Goal: Transaction & Acquisition: Purchase product/service

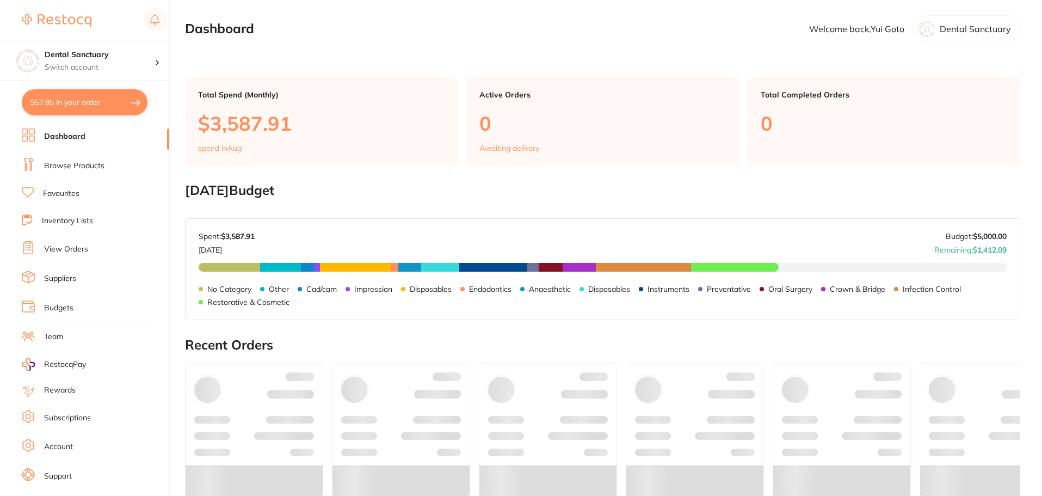
click at [62, 106] on button "$57.95 in your order" at bounding box center [85, 102] width 126 height 26
checkbox input "true"
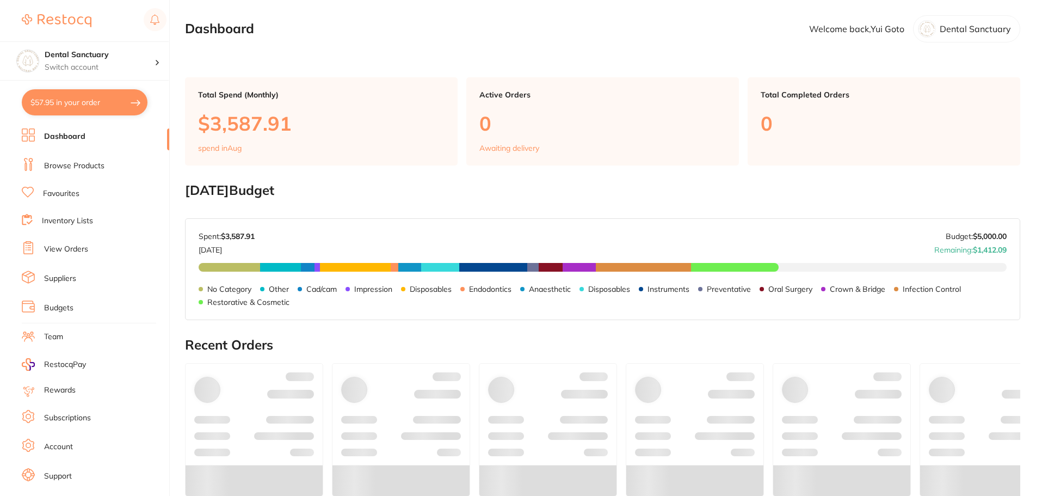
checkbox input "true"
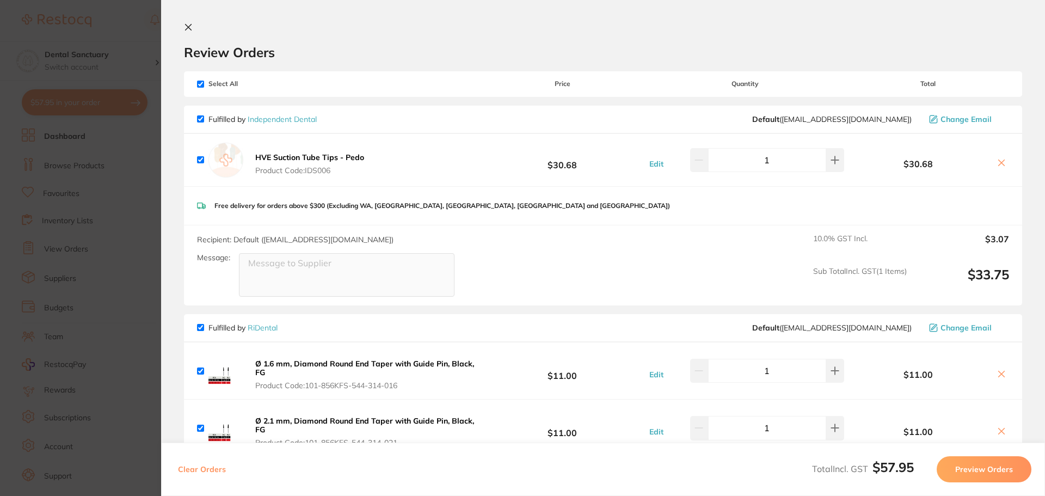
click at [187, 26] on icon at bounding box center [189, 27] width 6 height 6
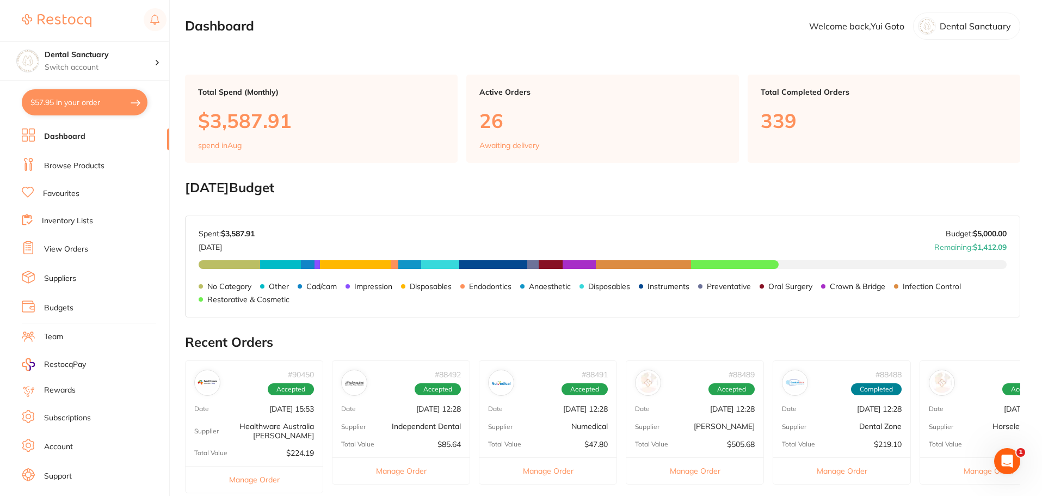
click at [71, 250] on link "View Orders" at bounding box center [66, 249] width 44 height 11
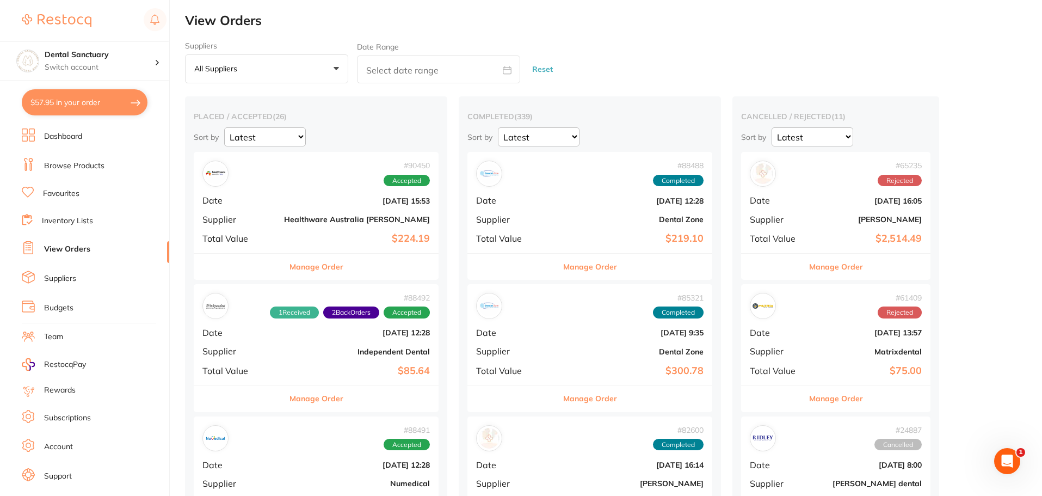
click at [310, 219] on b "Healthware Australia [PERSON_NAME]" at bounding box center [357, 219] width 146 height 9
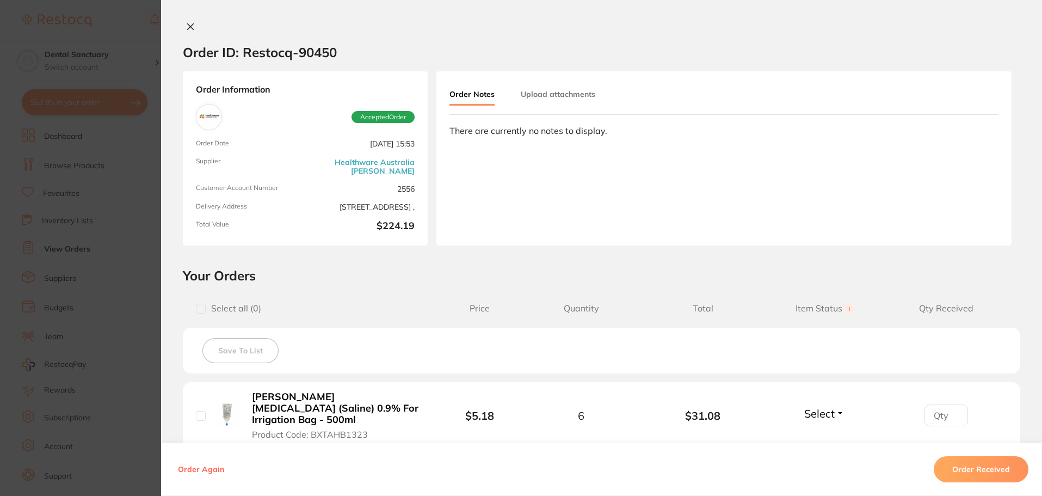
click at [188, 26] on icon at bounding box center [191, 27] width 6 height 6
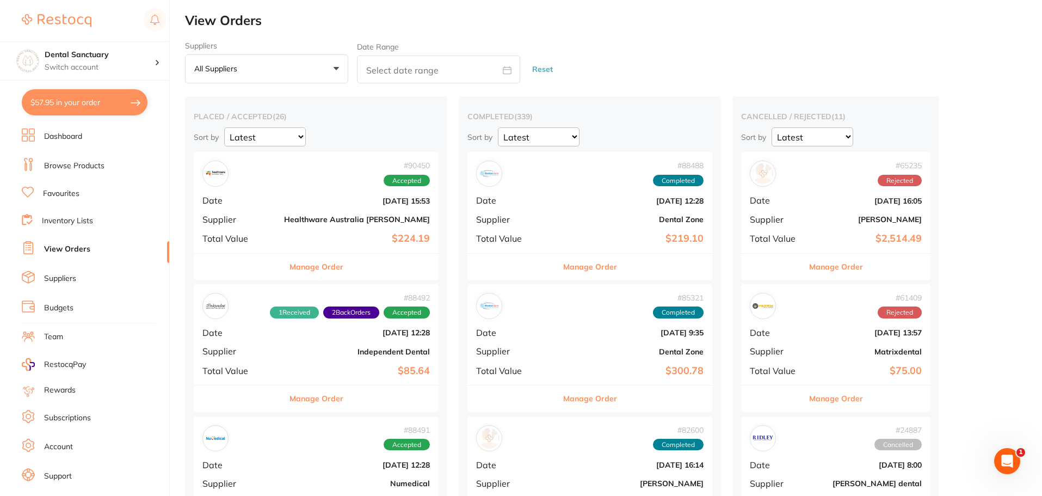
click at [315, 220] on b "Healthware Australia [PERSON_NAME]" at bounding box center [357, 219] width 146 height 9
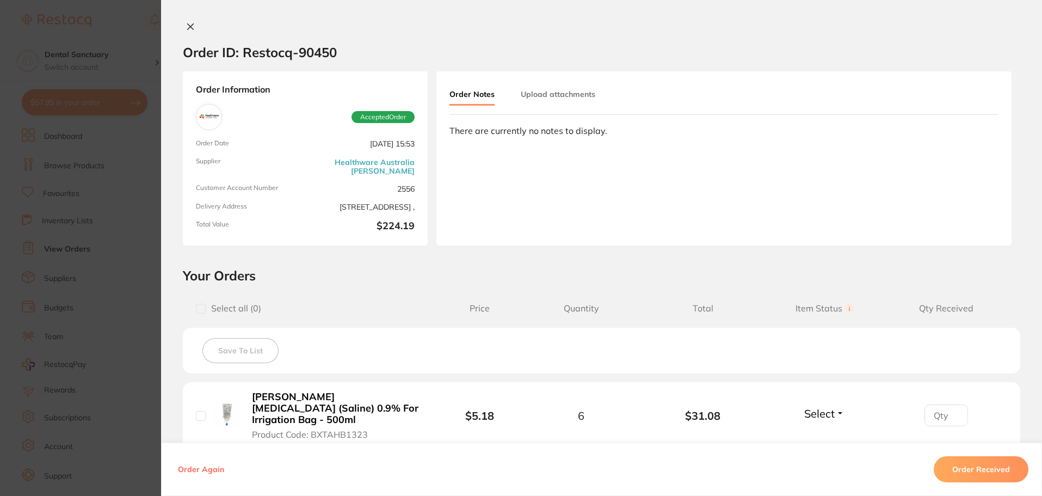
click at [189, 25] on icon at bounding box center [191, 27] width 6 height 6
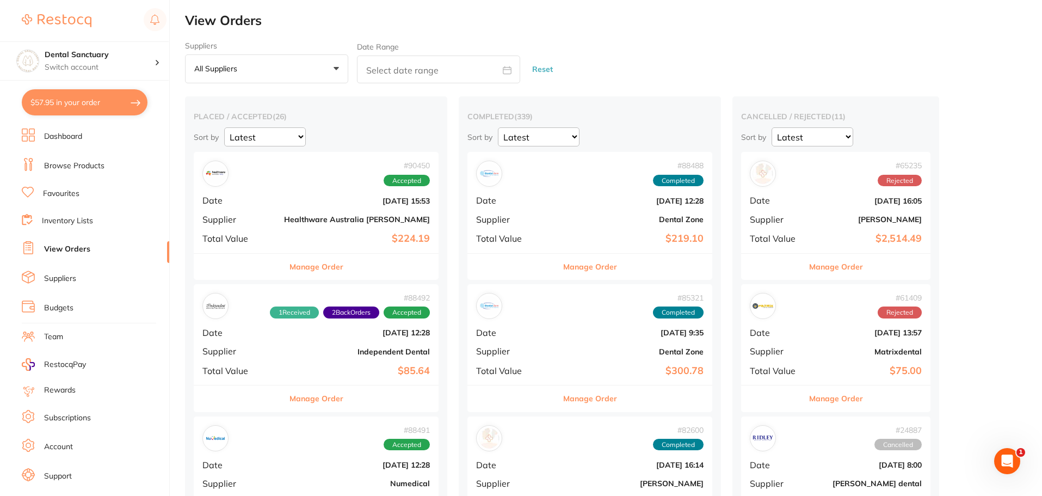
click at [74, 193] on link "Favourites" at bounding box center [61, 193] width 36 height 11
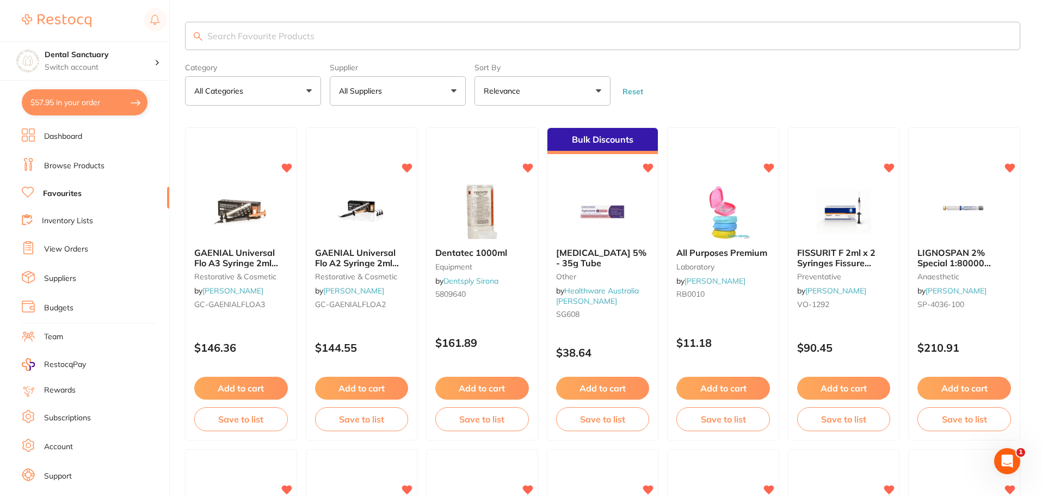
click at [425, 96] on button "All Suppliers" at bounding box center [398, 90] width 136 height 29
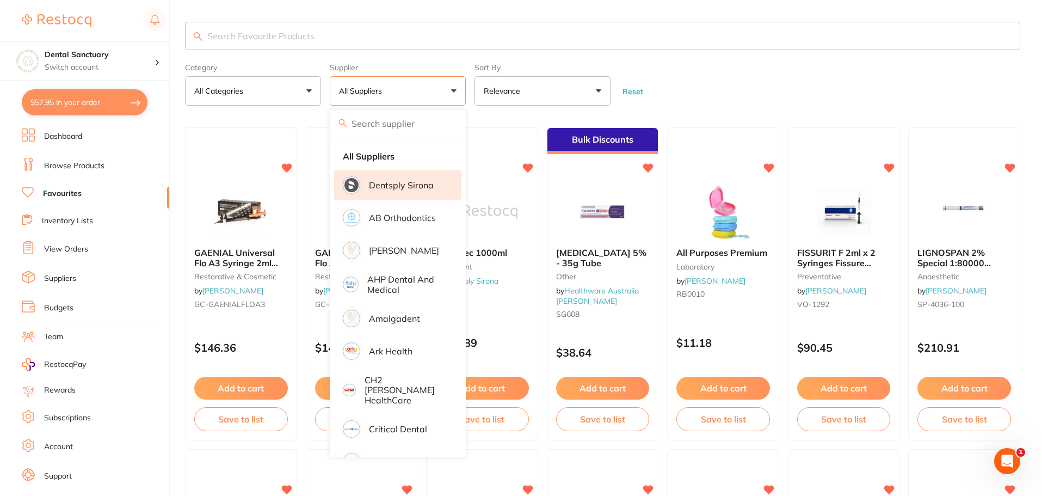
click at [413, 191] on li "Dentsply Sirona" at bounding box center [397, 185] width 127 height 30
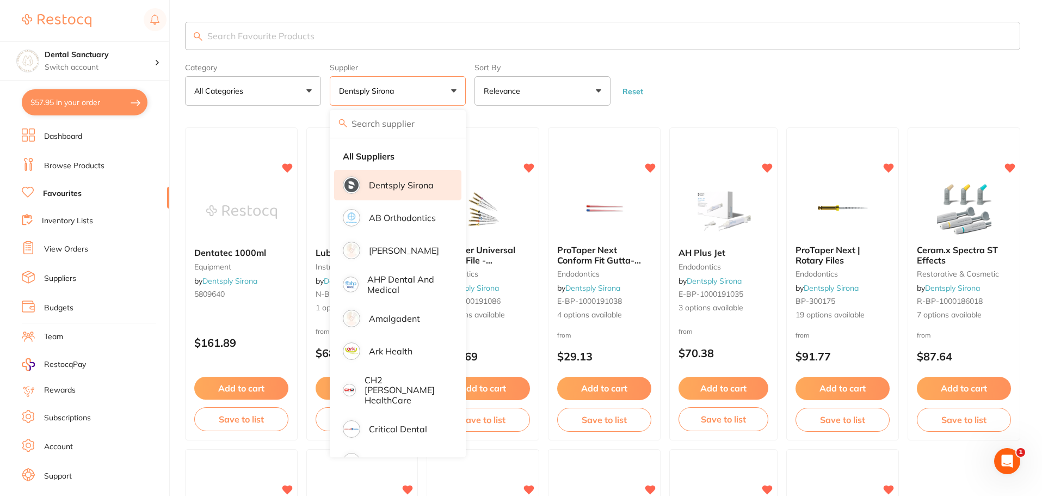
click at [718, 80] on form "Category All Categories All Categories endodontics equipment infection control …" at bounding box center [603, 82] width 836 height 47
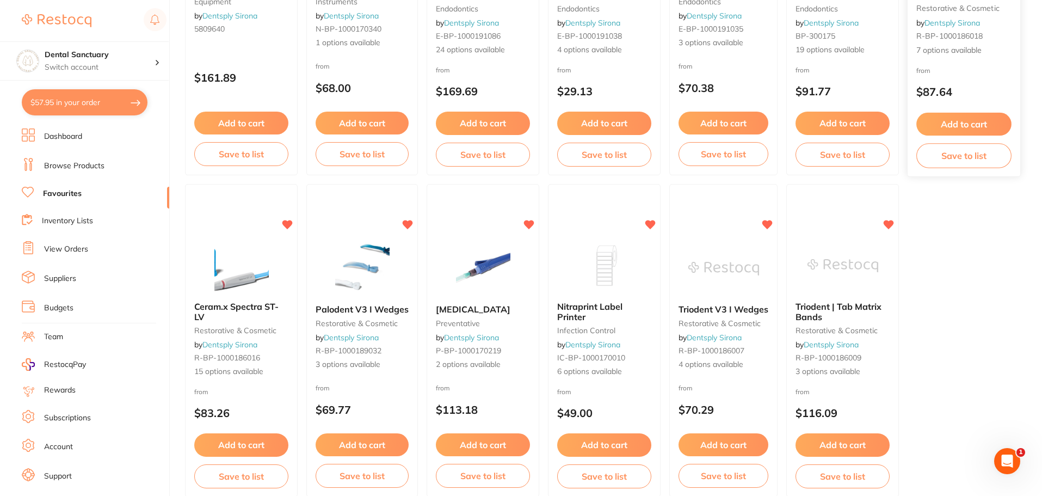
scroll to position [272, 0]
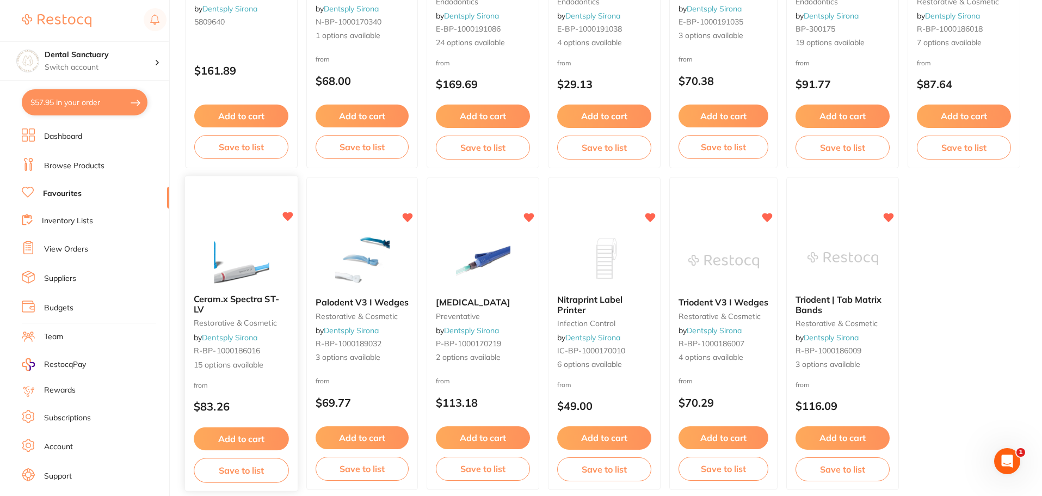
click at [257, 299] on span "Ceram.x Spectra ST-LV" at bounding box center [236, 303] width 85 height 21
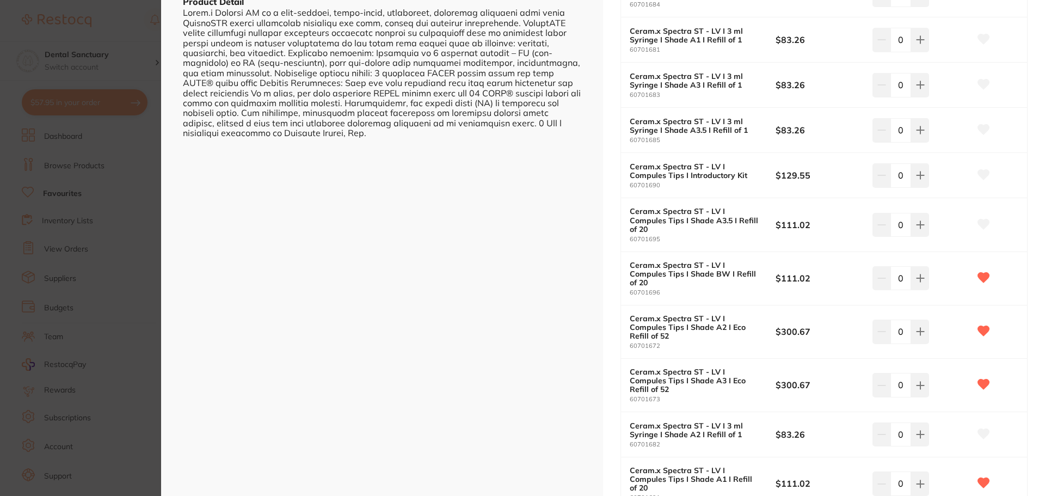
scroll to position [327, 0]
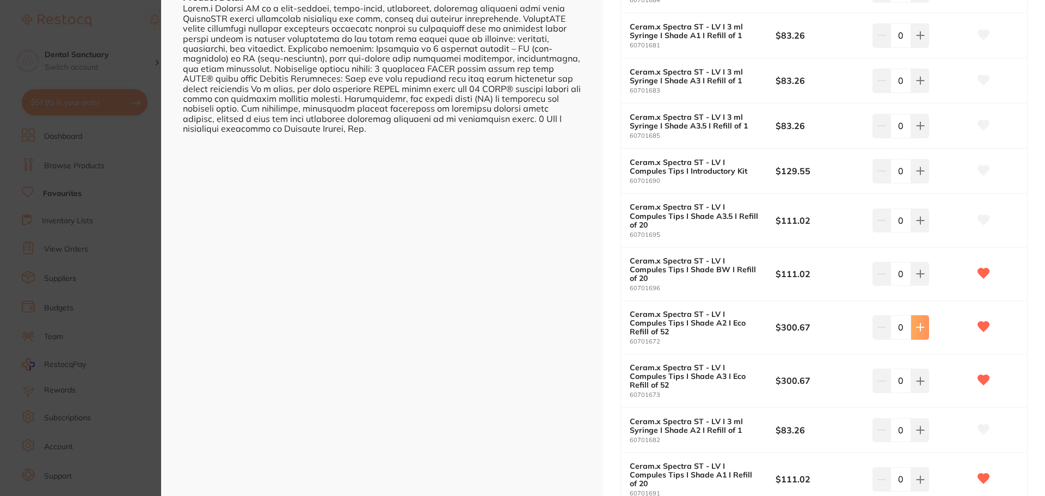
type input "1"
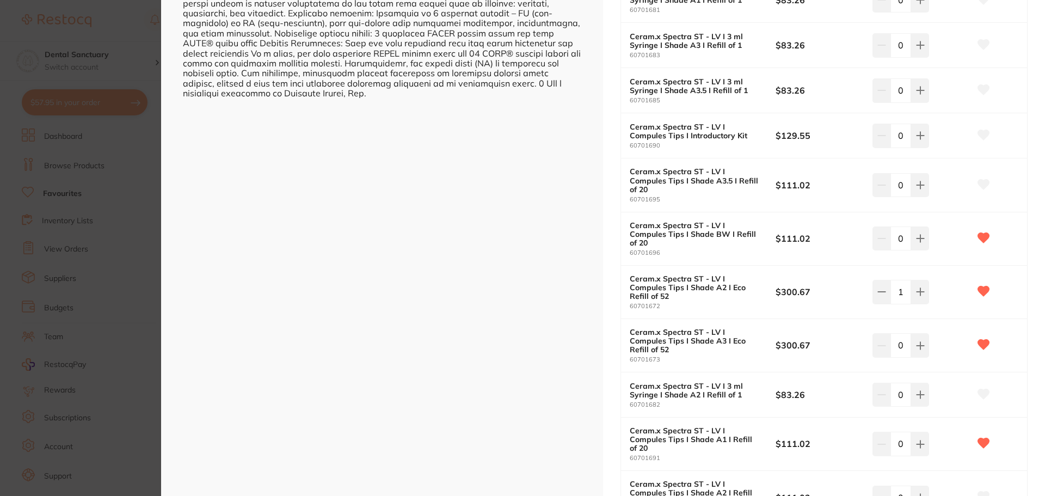
scroll to position [381, 0]
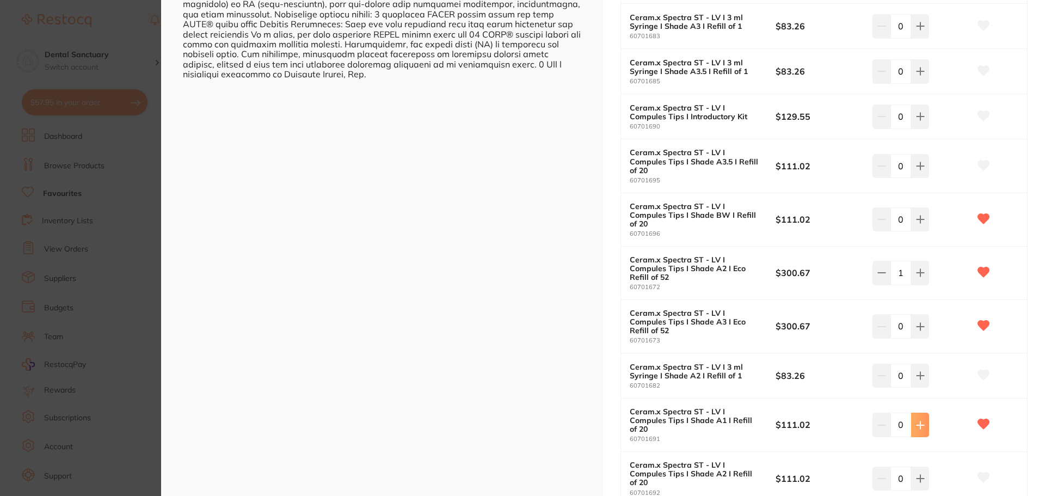
type input "1"
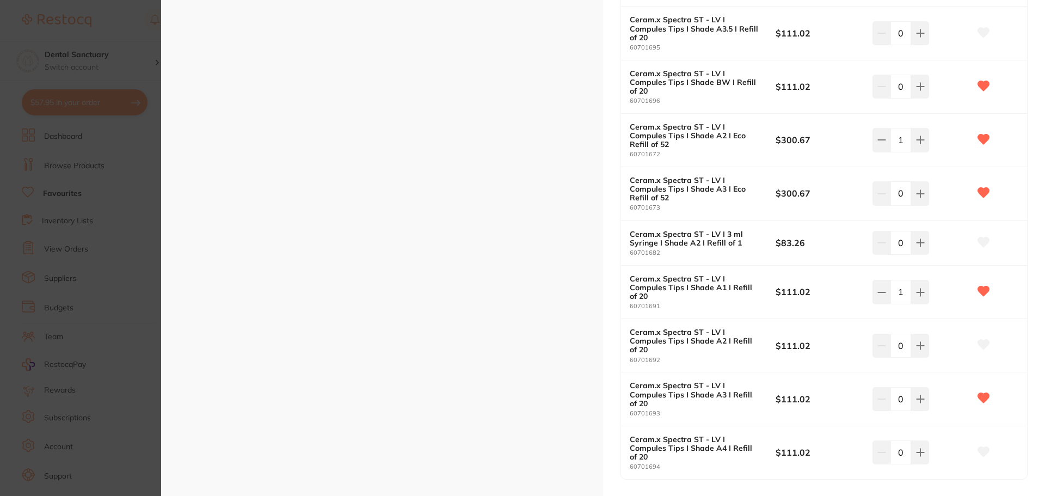
scroll to position [518, 0]
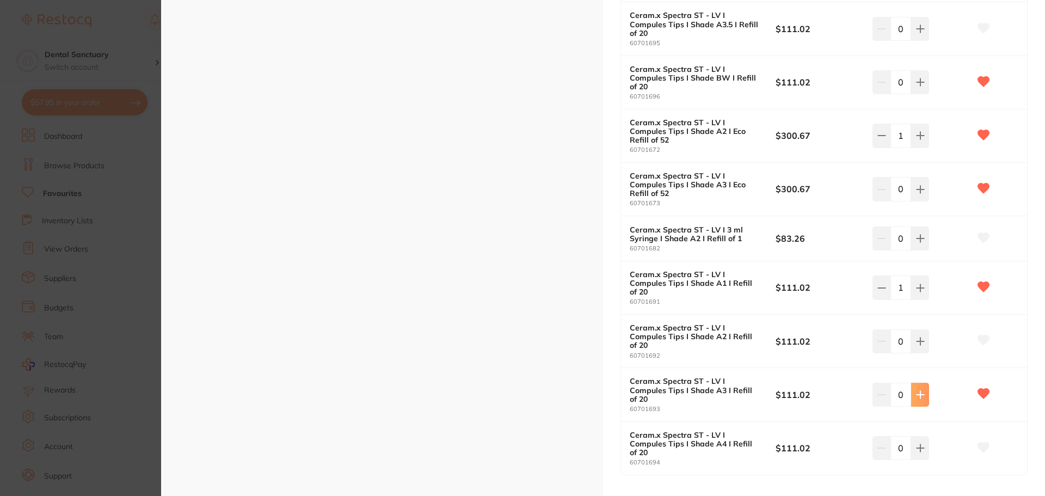
type input "1"
checkbox input "false"
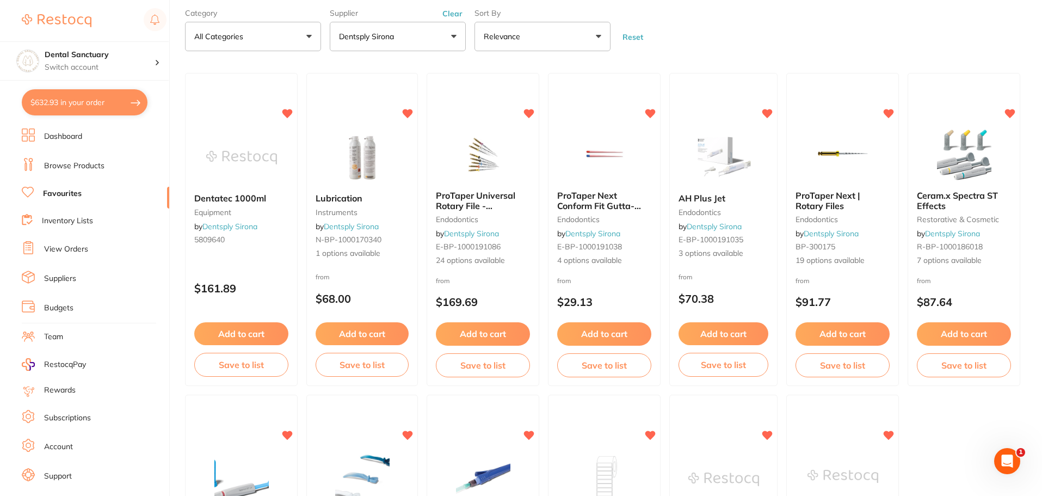
scroll to position [323, 0]
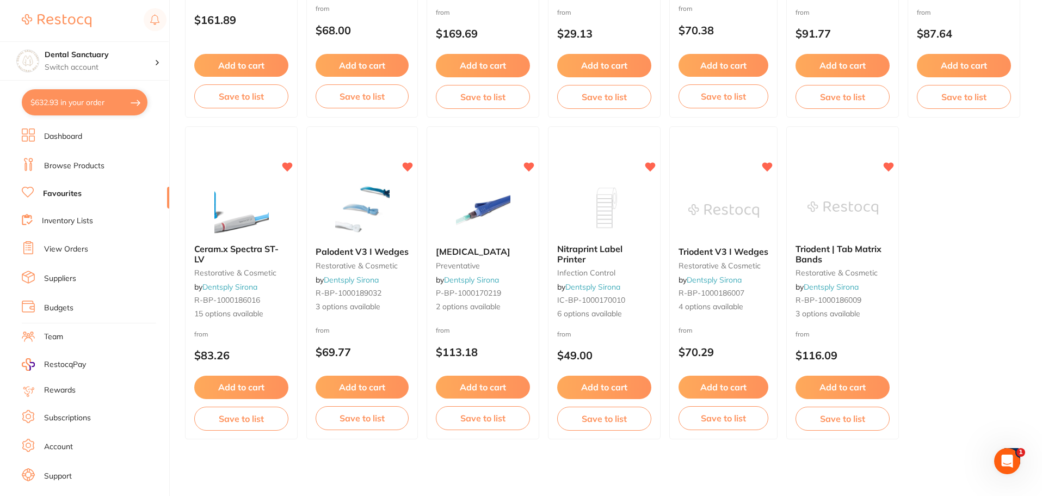
click at [78, 164] on link "Browse Products" at bounding box center [74, 166] width 60 height 11
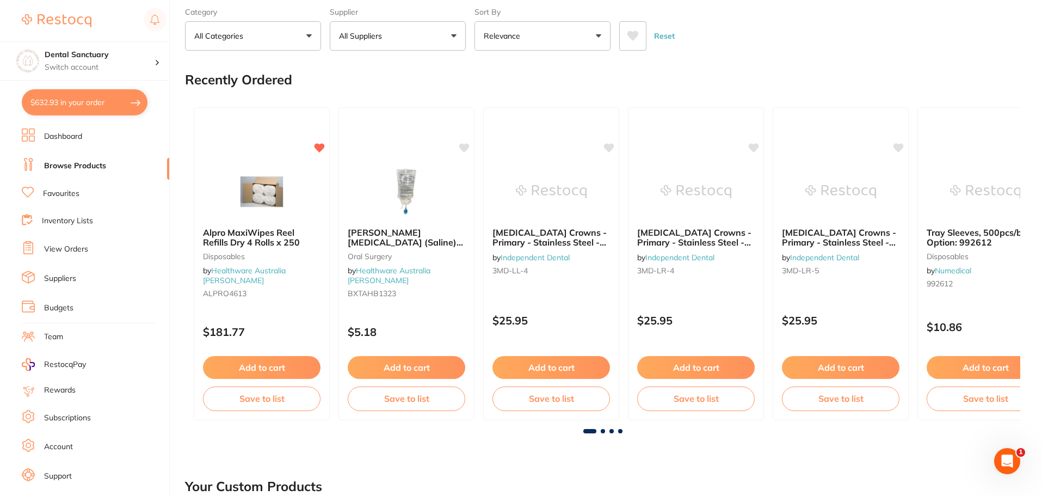
scroll to position [54, 0]
click at [69, 195] on link "Favourites" at bounding box center [61, 193] width 36 height 11
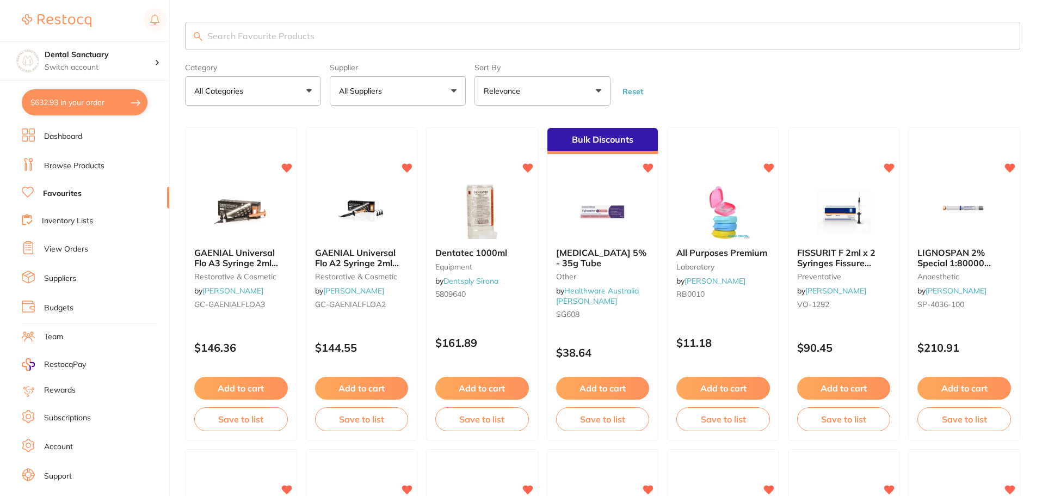
click at [231, 41] on input "search" at bounding box center [603, 36] width 836 height 28
click at [376, 85] on p "All Suppliers" at bounding box center [362, 90] width 47 height 11
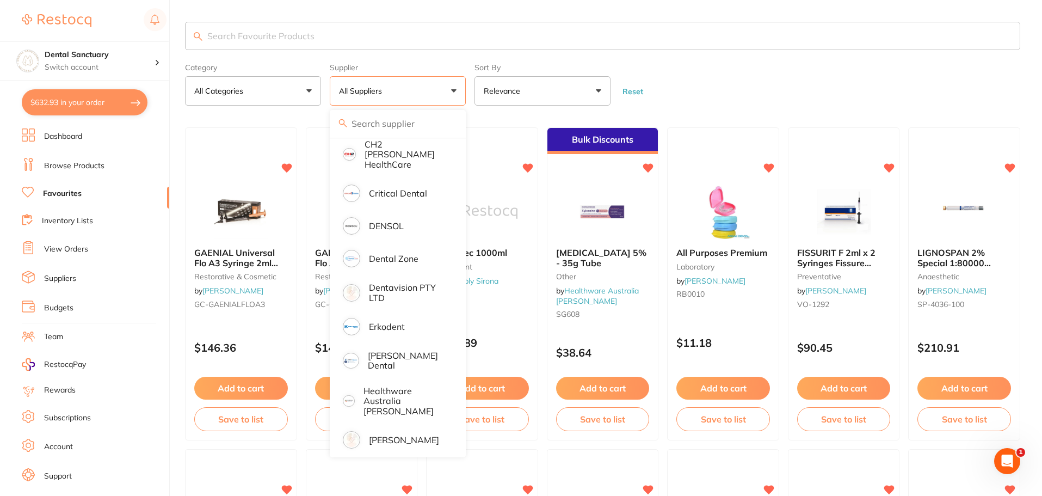
scroll to position [272, 0]
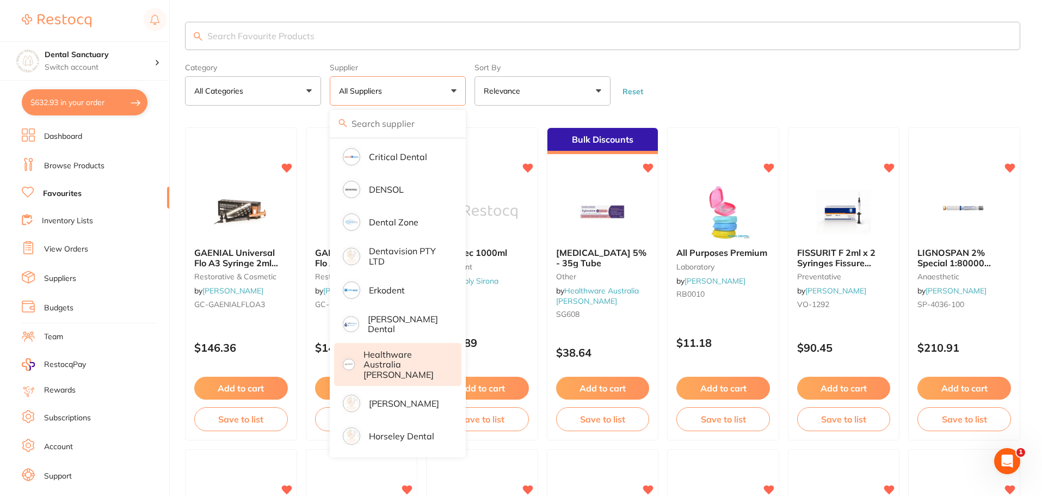
click at [390, 349] on p "Healthware Australia [PERSON_NAME]" at bounding box center [405, 364] width 83 height 30
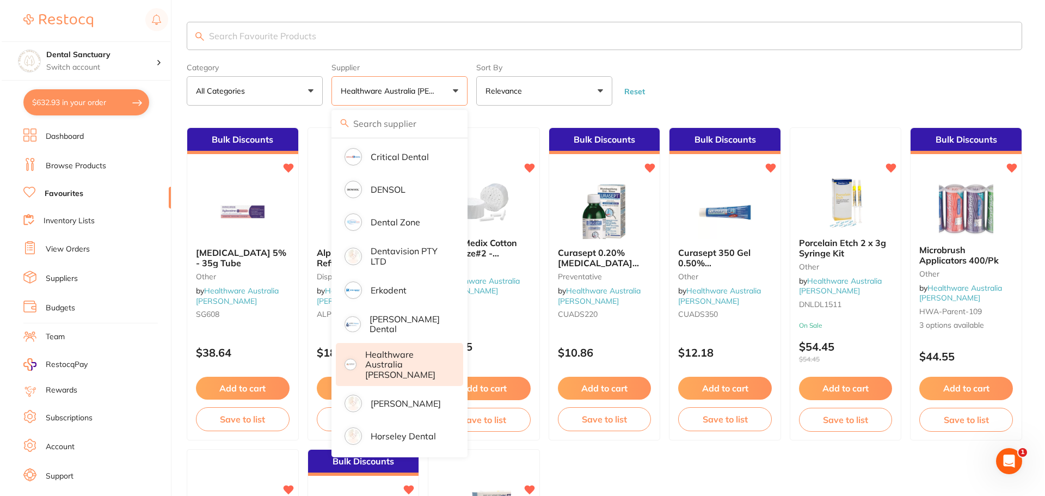
scroll to position [0, 0]
click at [684, 91] on form "Category All Categories All Categories Disposables other Preventative Clear Cat…" at bounding box center [603, 82] width 836 height 47
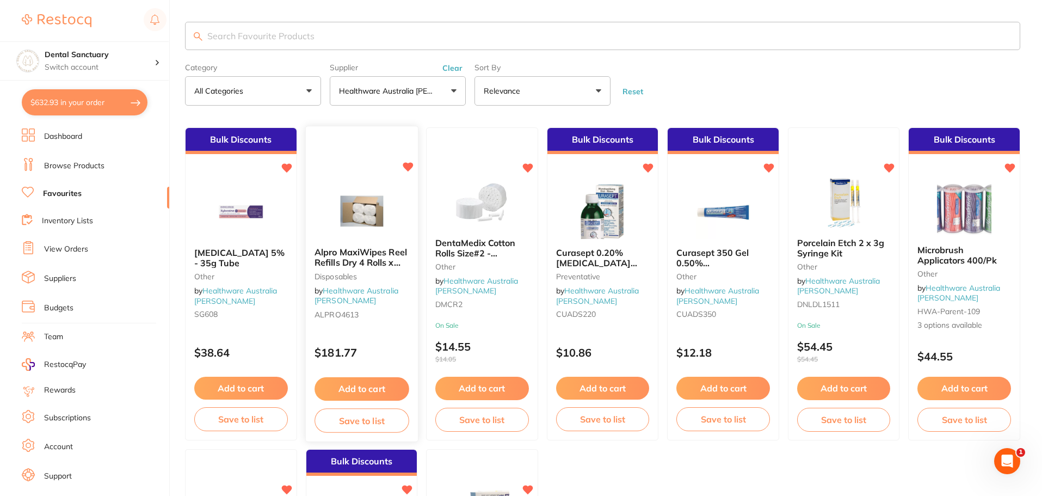
click at [383, 258] on span "Alpro MaxiWipes Reel Refills Dry 4 Rolls x 250" at bounding box center [361, 262] width 93 height 31
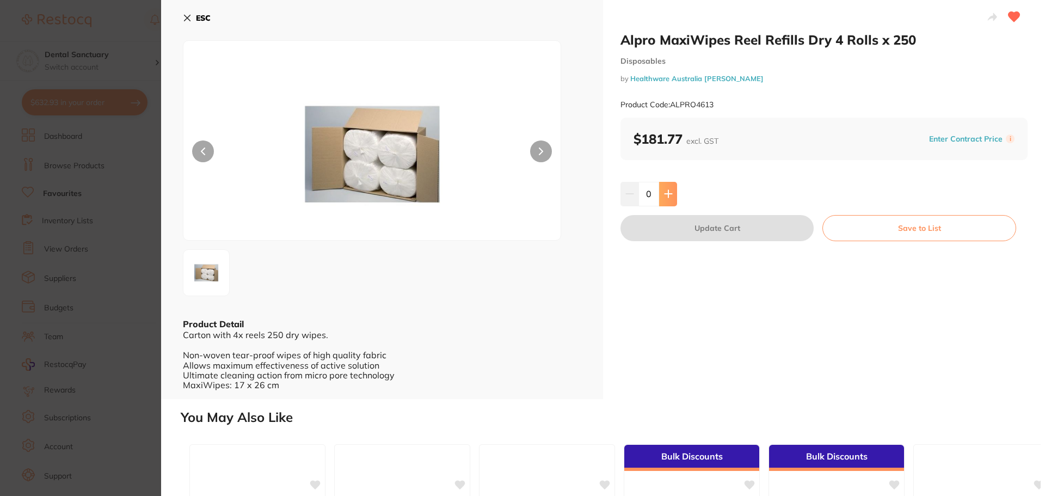
click at [671, 191] on icon at bounding box center [668, 193] width 9 height 9
type input "1"
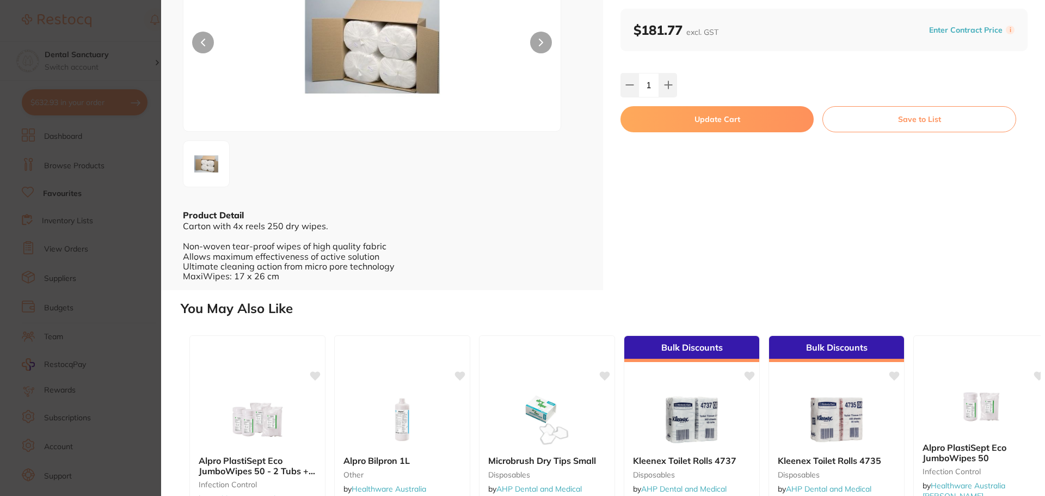
click at [723, 115] on button "Update Cart" at bounding box center [717, 119] width 193 height 26
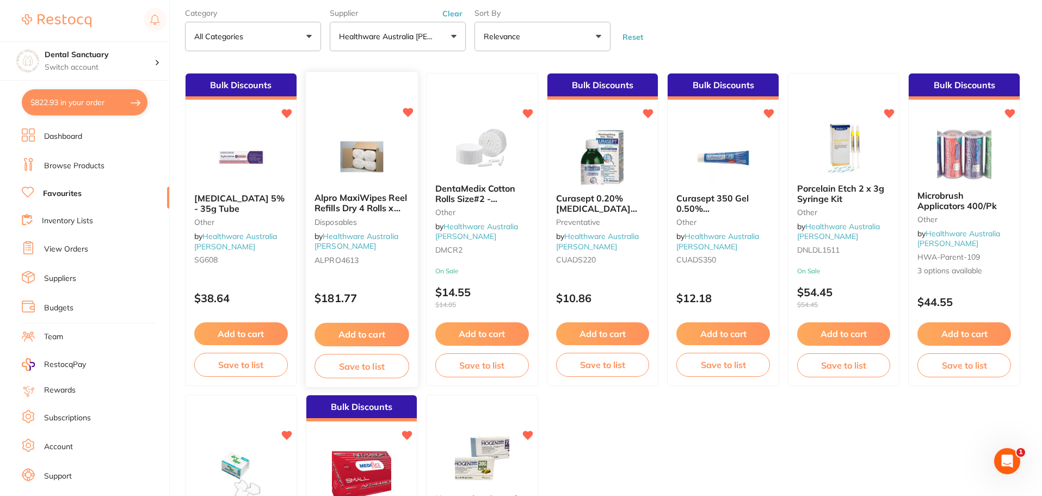
click at [361, 212] on span "Alpro MaxiWipes Reel Refills Dry 4 Rolls x 250" at bounding box center [361, 208] width 93 height 31
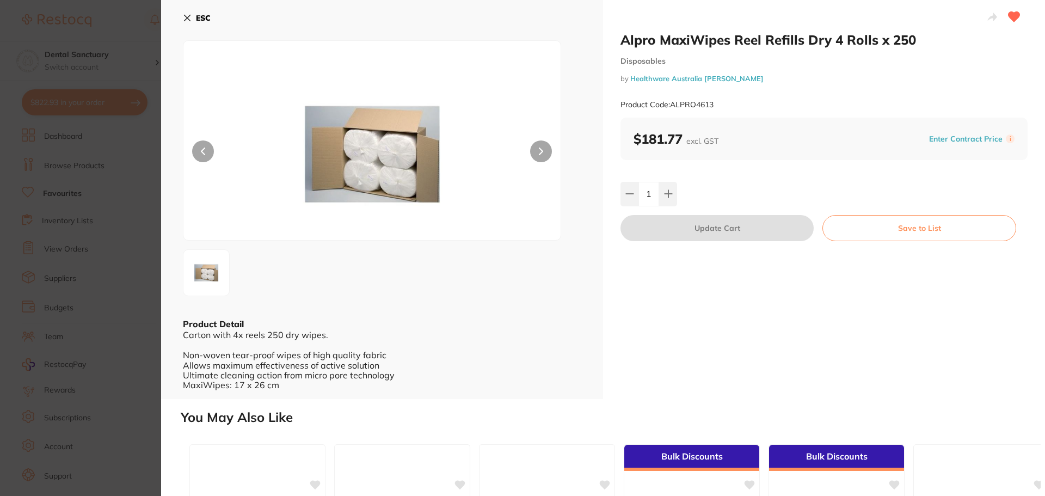
click at [193, 15] on button "ESC" at bounding box center [197, 18] width 28 height 19
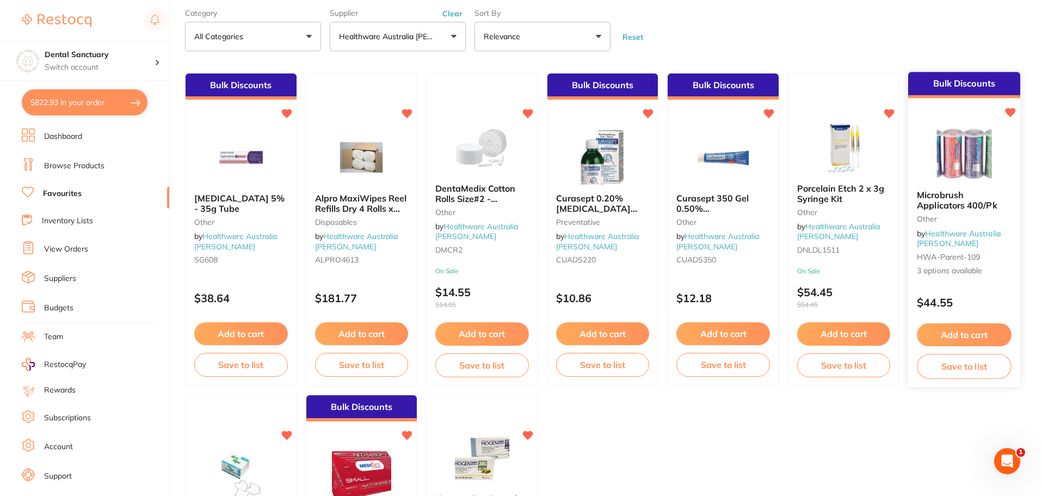
click at [932, 197] on span "Microbrush Applicators 400/Pk" at bounding box center [958, 199] width 80 height 21
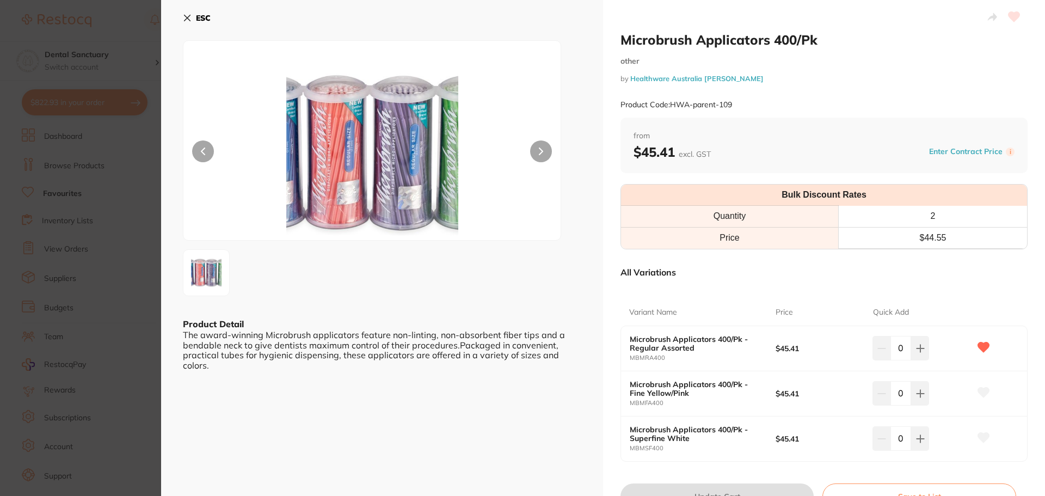
scroll to position [54, 0]
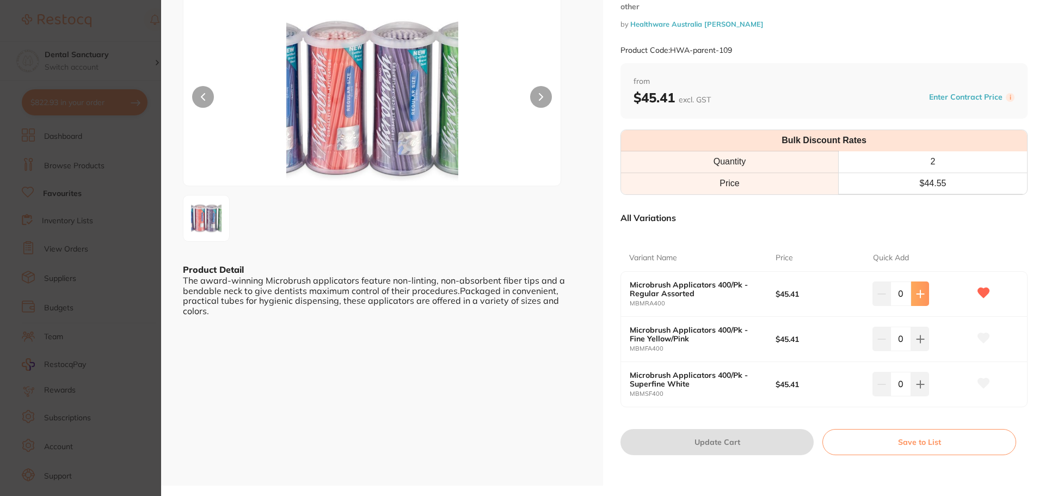
click at [919, 293] on icon at bounding box center [920, 293] width 7 height 7
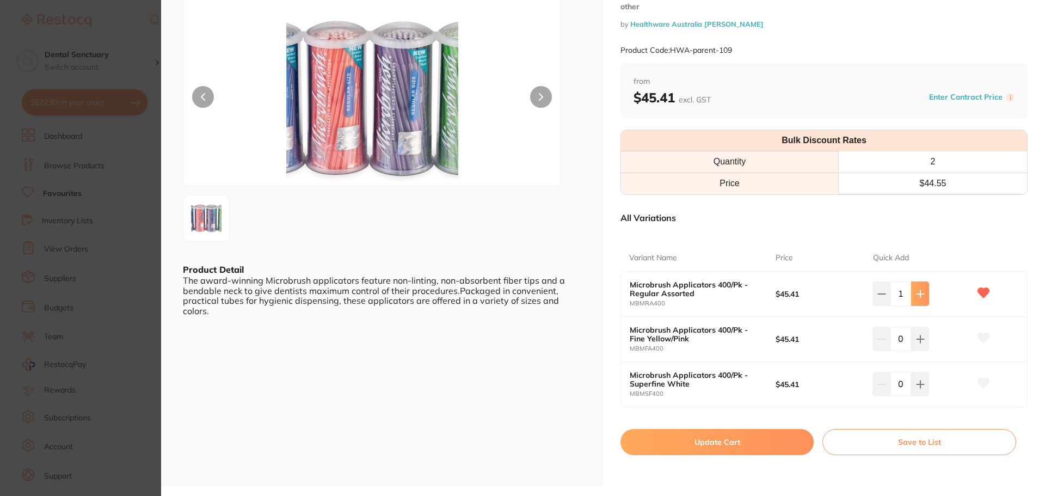
scroll to position [0, 0]
click at [919, 293] on icon at bounding box center [920, 293] width 7 height 7
click at [877, 294] on icon at bounding box center [881, 294] width 9 height 9
type input "0"
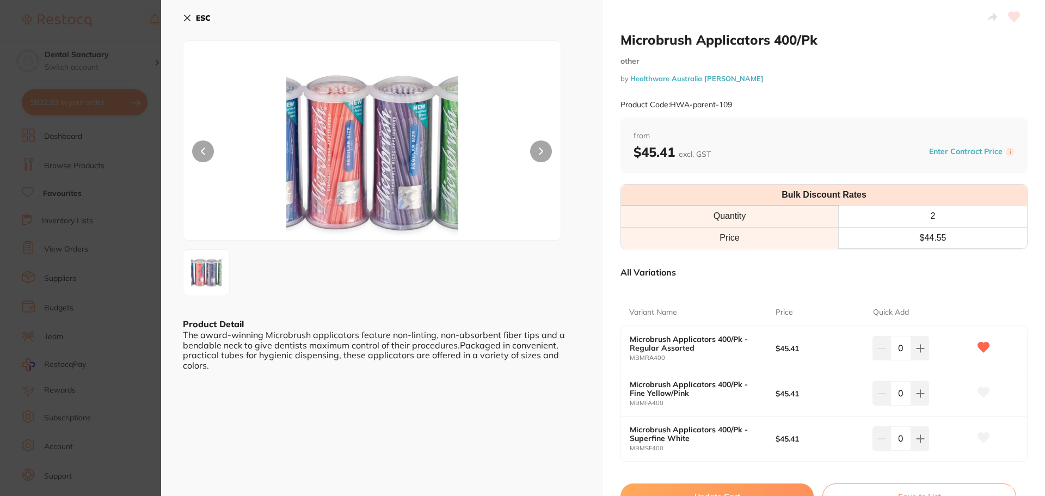
click at [184, 24] on button "ESC" at bounding box center [197, 18] width 28 height 19
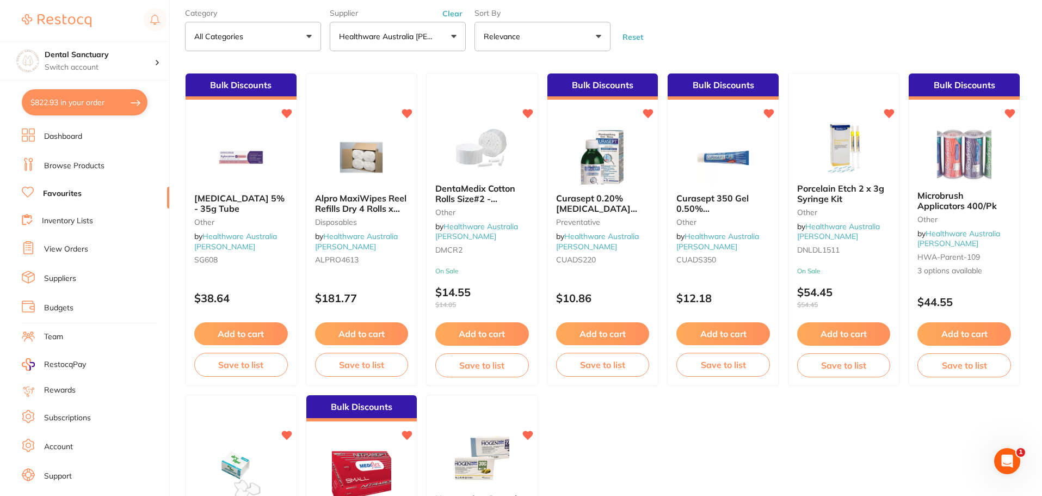
click at [357, 47] on button "Healthware Australia [PERSON_NAME]" at bounding box center [398, 36] width 136 height 29
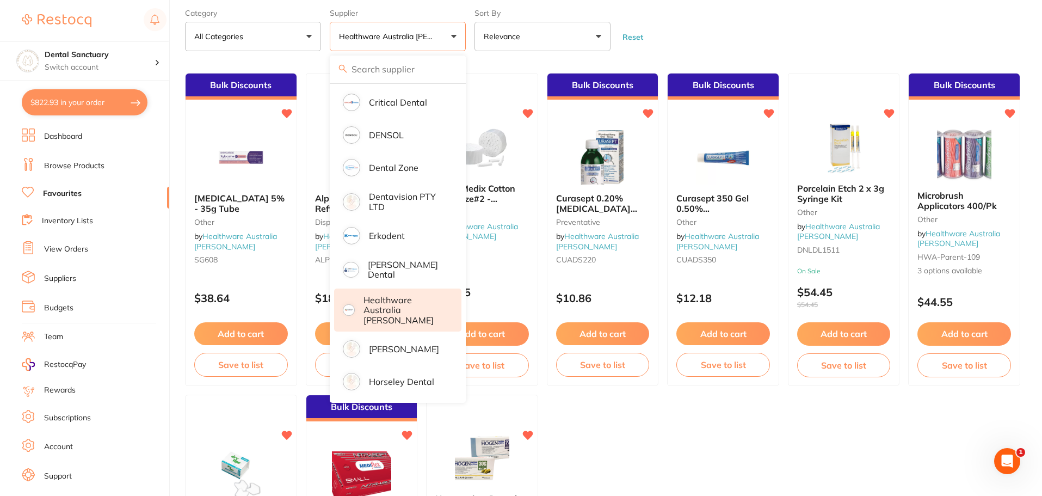
click at [394, 295] on p "Healthware Australia [PERSON_NAME]" at bounding box center [405, 310] width 83 height 30
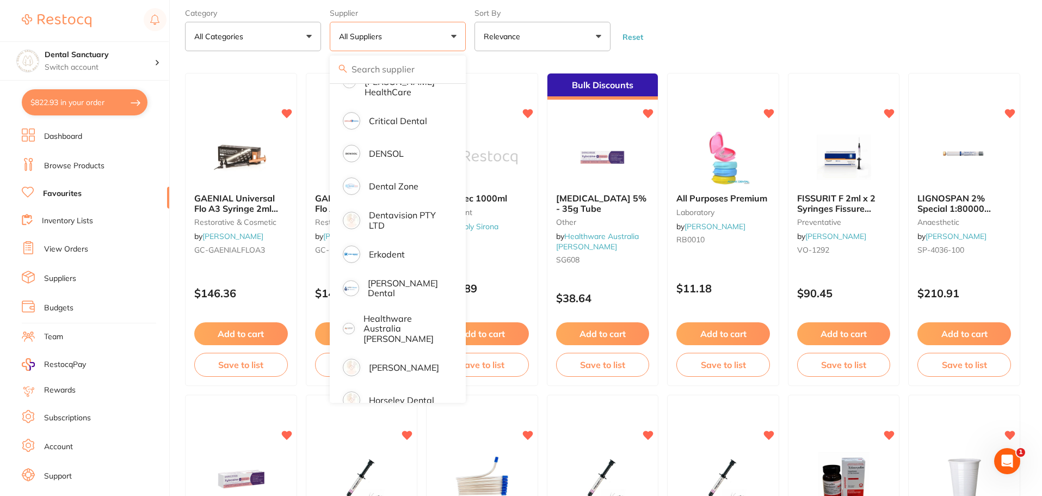
scroll to position [381, 0]
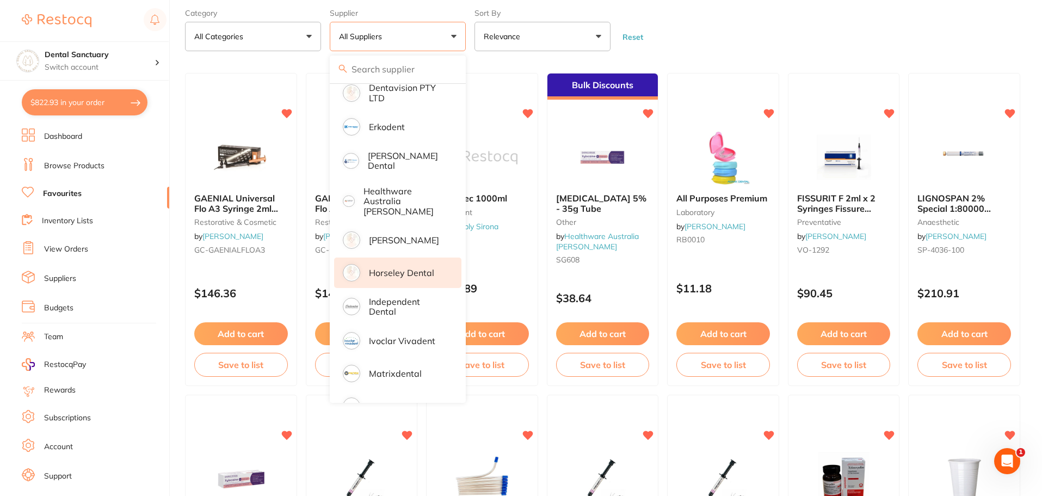
click at [400, 268] on p "Horseley Dental" at bounding box center [401, 273] width 65 height 10
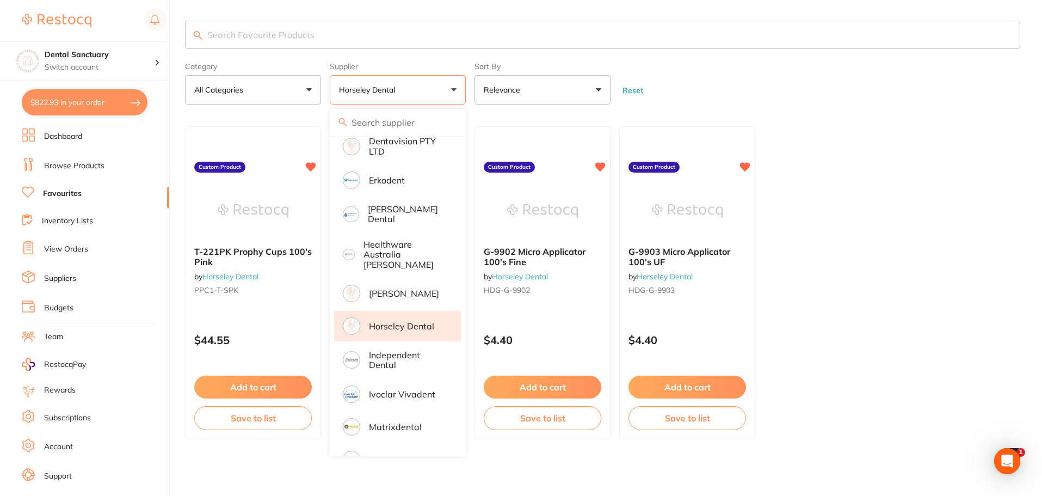
scroll to position [0, 0]
click at [794, 83] on form "Category All Categories All Categories No categories found Clear Category false…" at bounding box center [603, 81] width 836 height 47
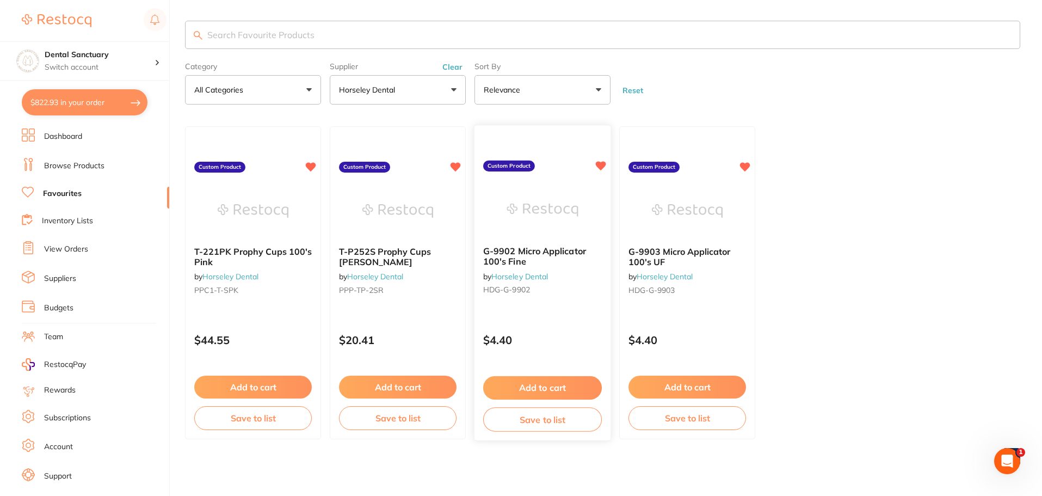
click at [537, 257] on b "G-9902 Micro Applicator 100's Fine" at bounding box center [542, 257] width 119 height 20
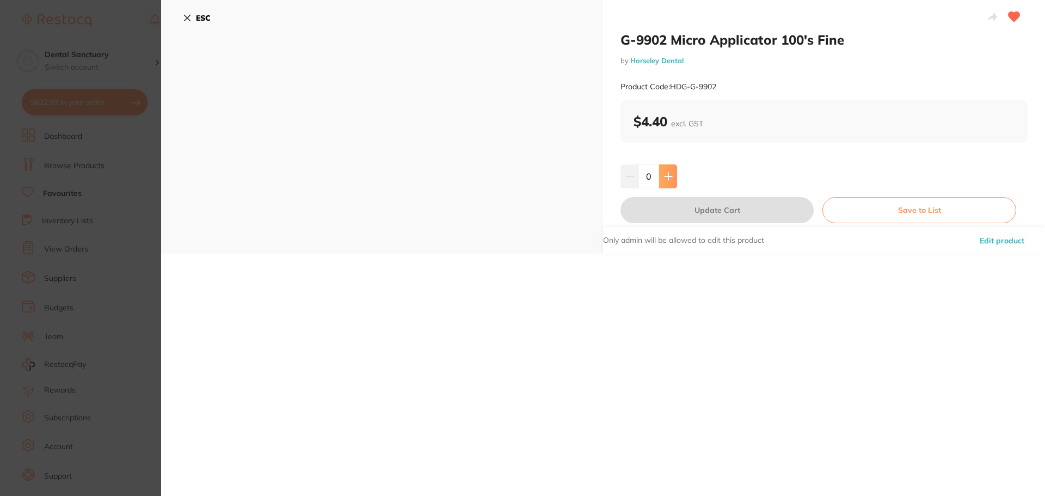
click at [663, 168] on button at bounding box center [668, 176] width 18 height 24
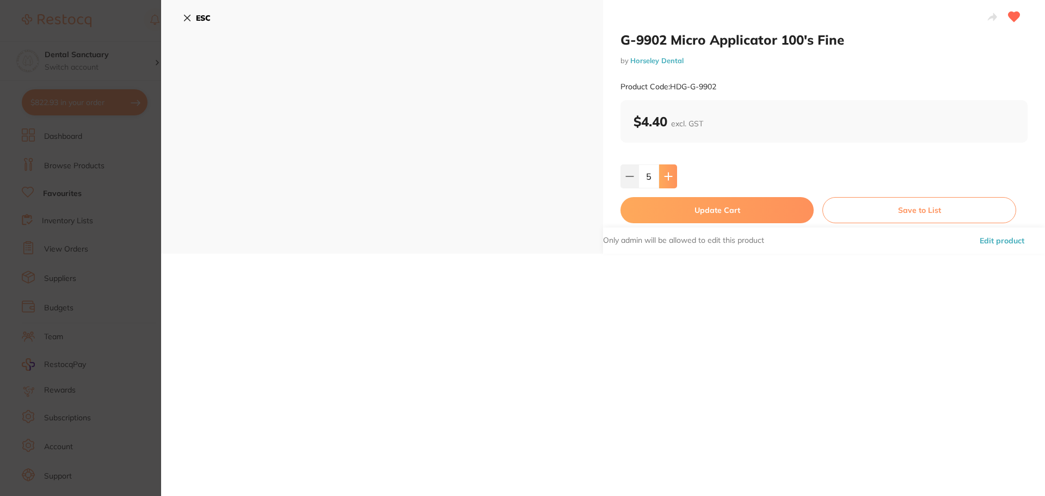
click at [663, 168] on button at bounding box center [668, 176] width 18 height 24
click at [664, 168] on button at bounding box center [668, 176] width 18 height 24
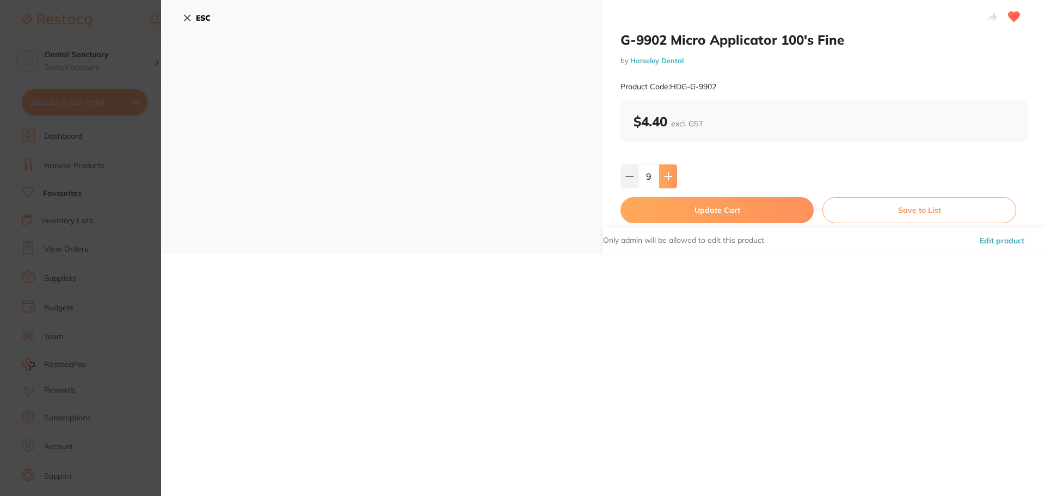
type input "10"
click at [677, 204] on button "Update Cart" at bounding box center [717, 210] width 193 height 26
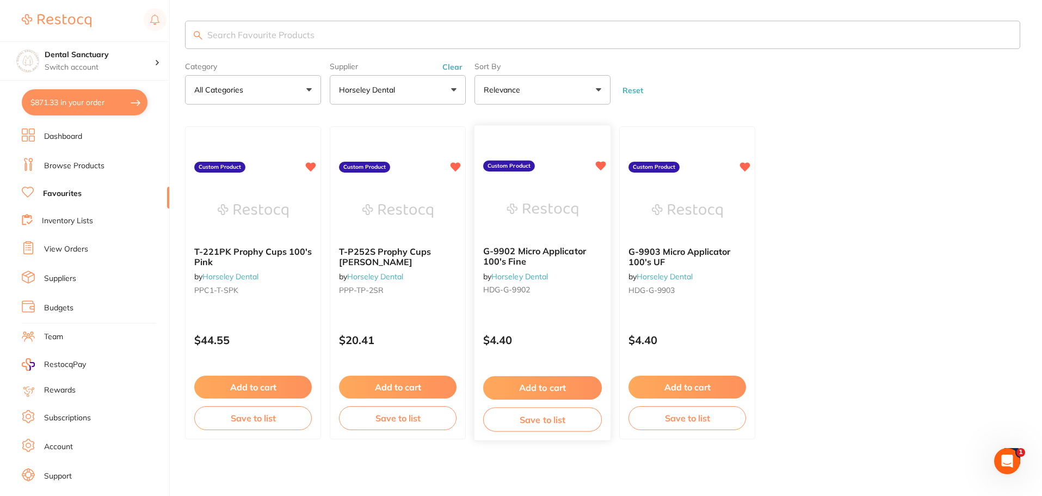
click at [523, 251] on span "G-9902 Micro Applicator 100's Fine" at bounding box center [534, 256] width 103 height 21
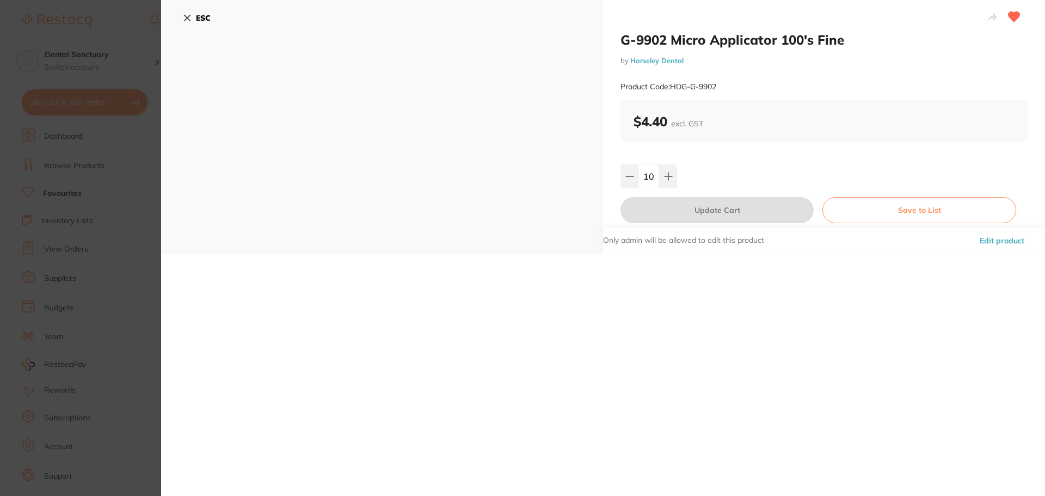
click at [189, 21] on icon at bounding box center [187, 18] width 9 height 9
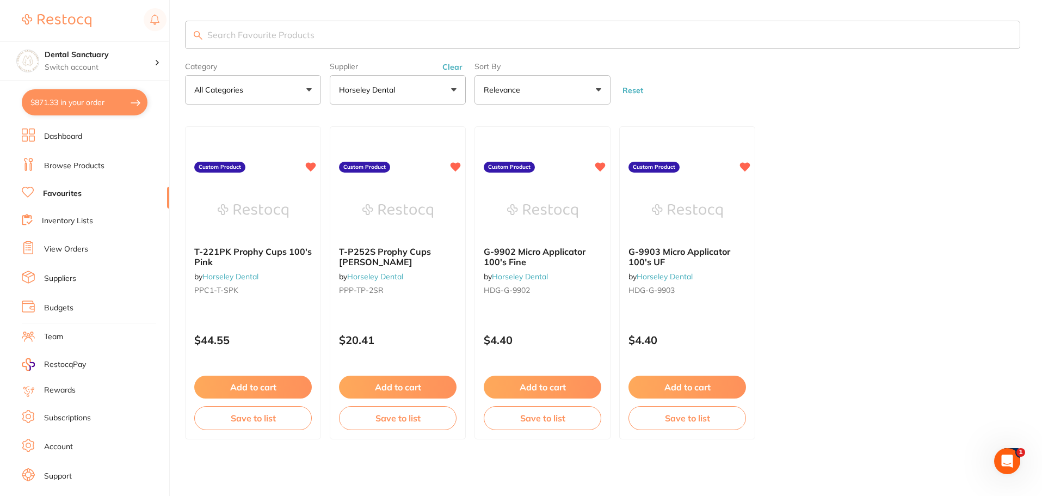
click at [402, 91] on span at bounding box center [402, 90] width 4 height 4
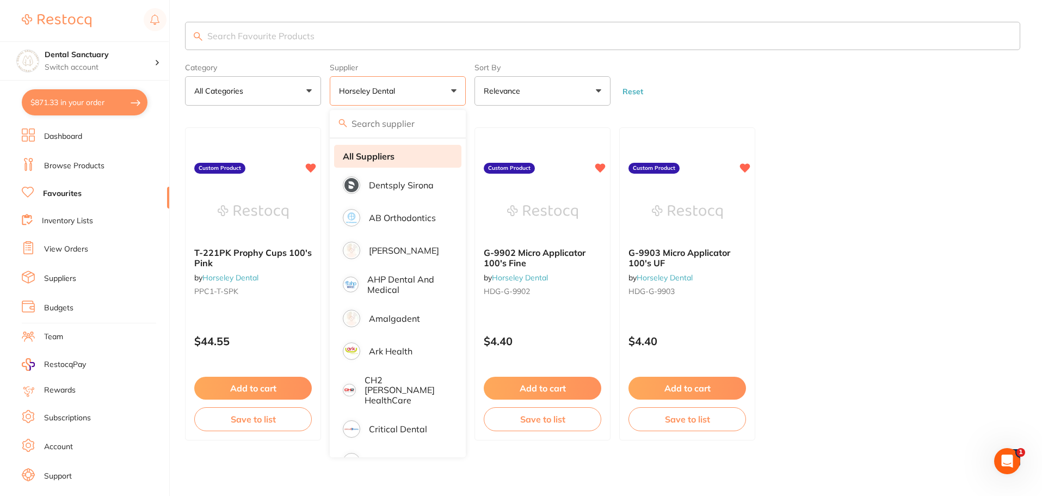
click at [375, 159] on strong "All Suppliers" at bounding box center [369, 156] width 52 height 10
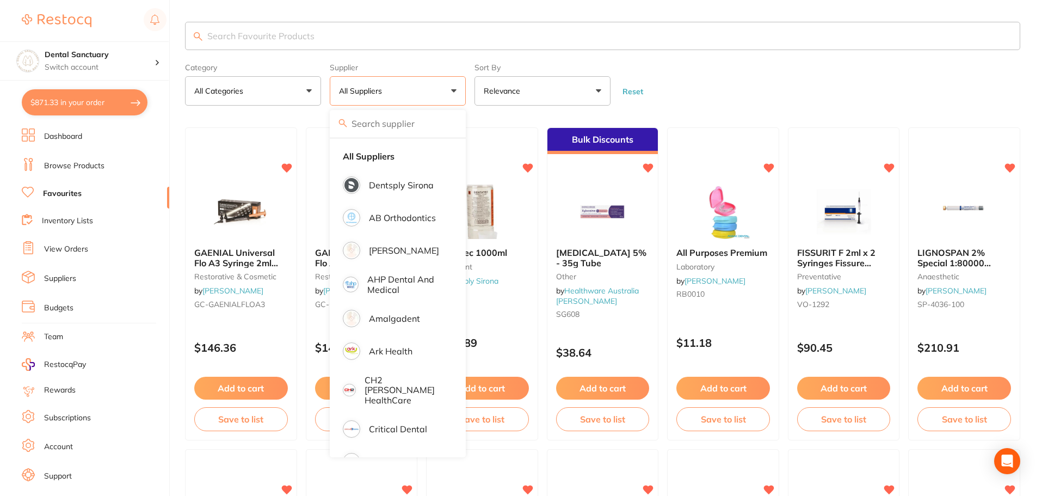
click at [390, 94] on button "All Suppliers" at bounding box center [398, 90] width 136 height 29
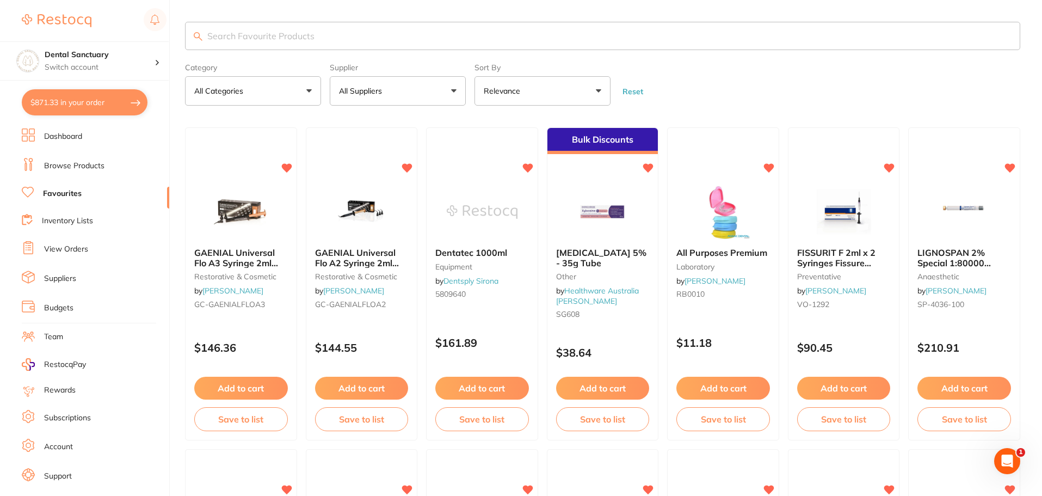
click at [390, 94] on button "All Suppliers" at bounding box center [398, 90] width 136 height 29
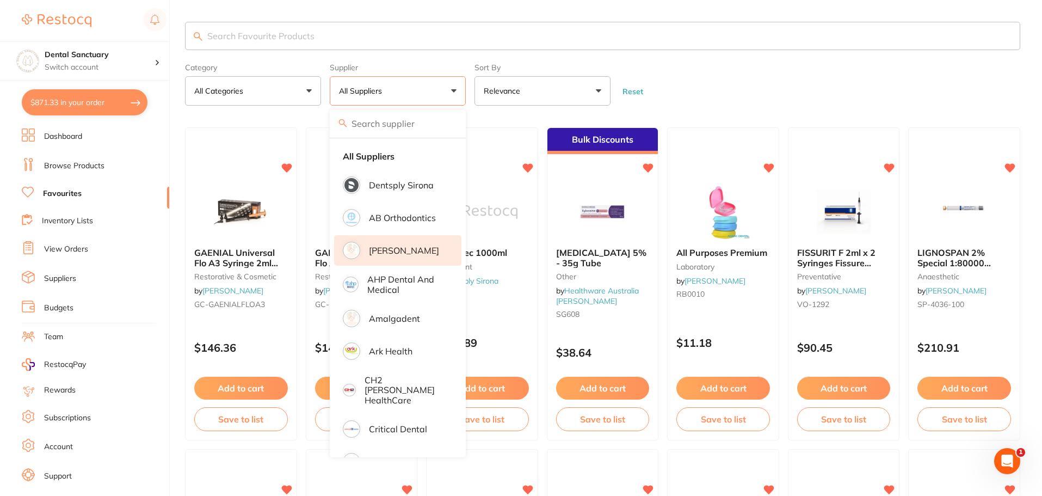
click at [404, 246] on p "[PERSON_NAME]" at bounding box center [404, 251] width 70 height 10
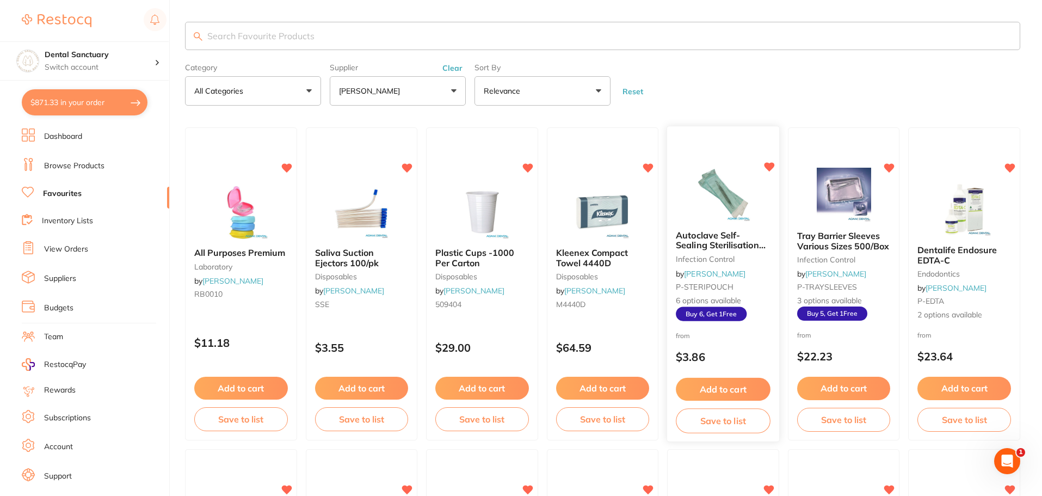
click at [710, 246] on span "Autoclave Self-Sealing Sterilisation Pouches 200/pk" at bounding box center [721, 245] width 90 height 31
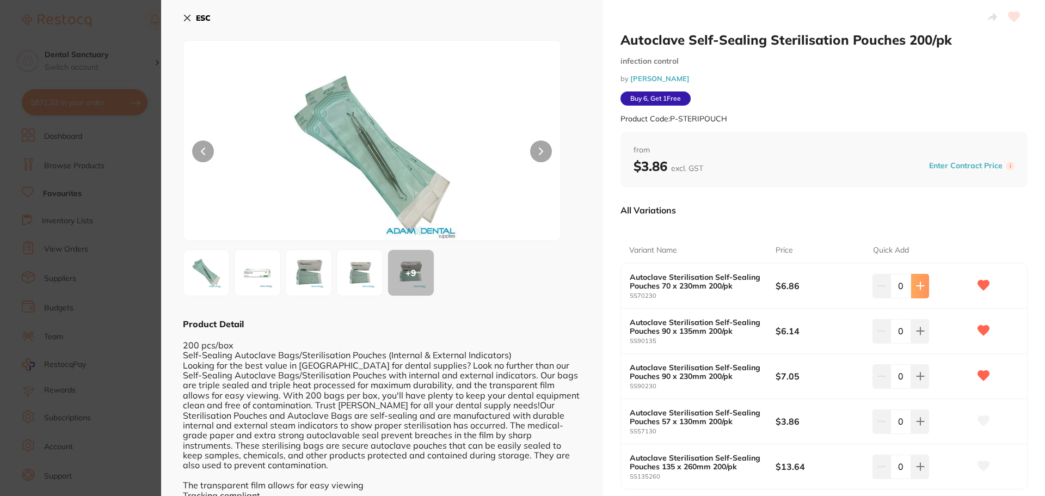
click at [915, 291] on button at bounding box center [920, 286] width 18 height 24
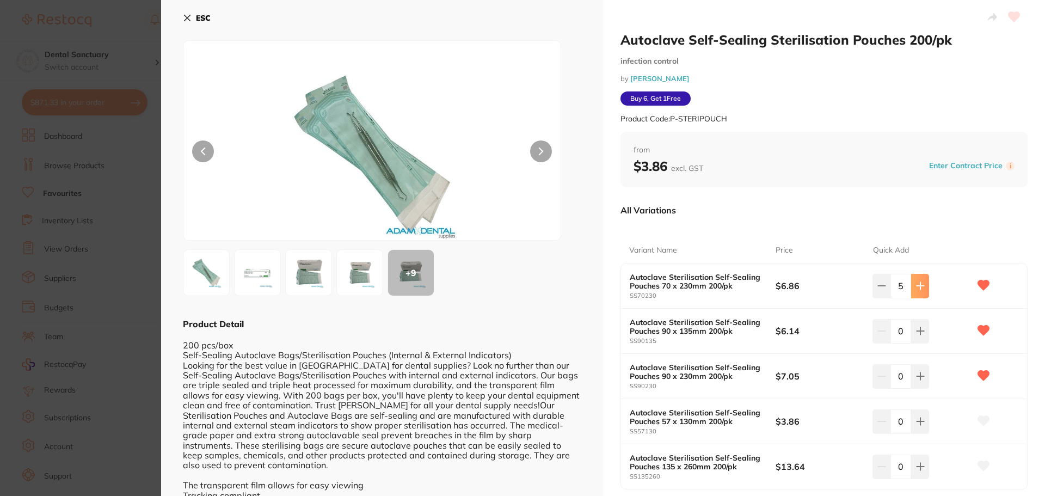
click at [915, 291] on button at bounding box center [920, 286] width 18 height 24
type input "6"
click at [917, 290] on icon at bounding box center [920, 285] width 9 height 9
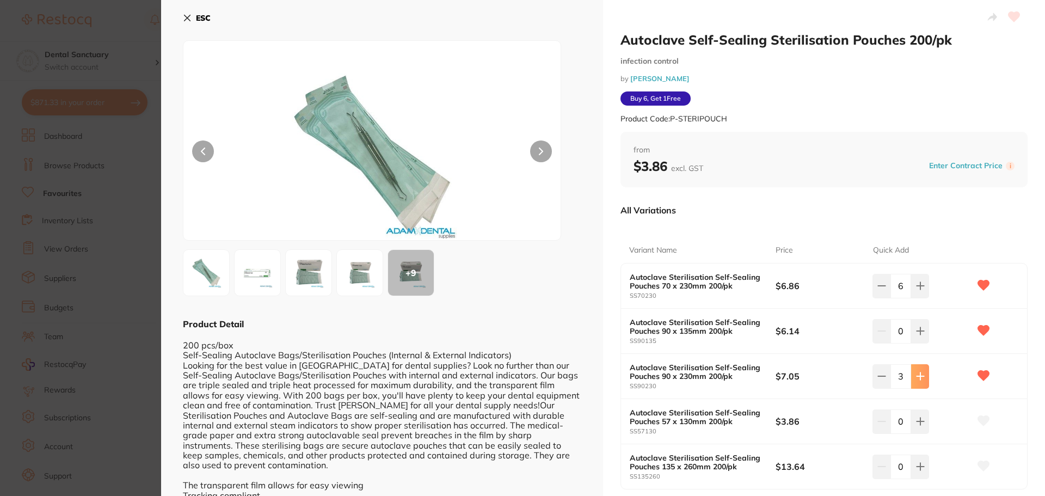
click at [917, 290] on icon at bounding box center [920, 285] width 9 height 9
type input "6"
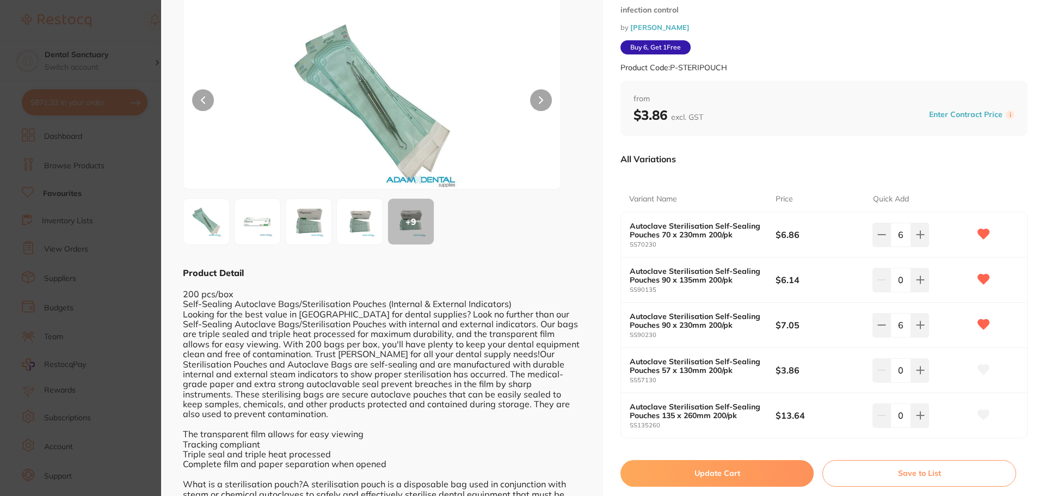
scroll to position [112, 0]
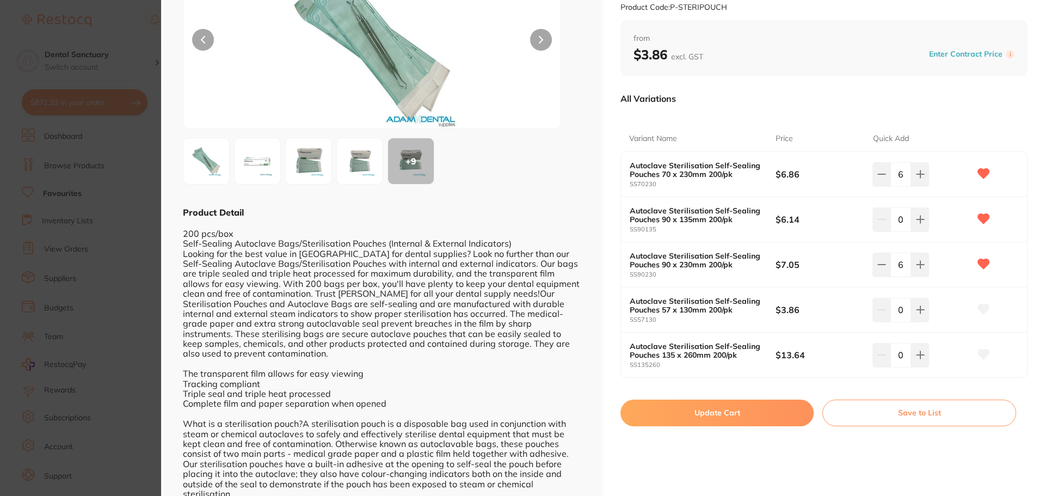
click at [751, 413] on button "Update Cart" at bounding box center [717, 413] width 193 height 26
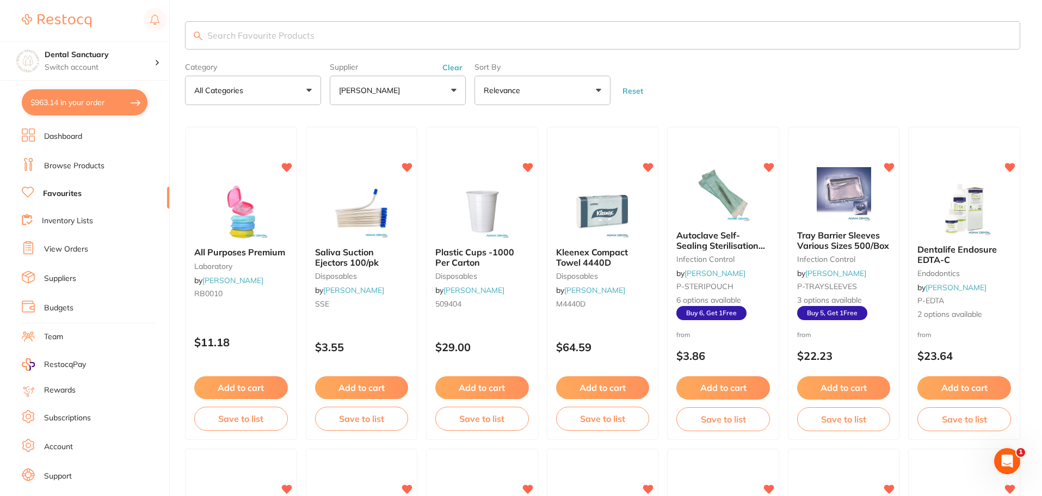
click at [230, 41] on input "search" at bounding box center [603, 35] width 836 height 28
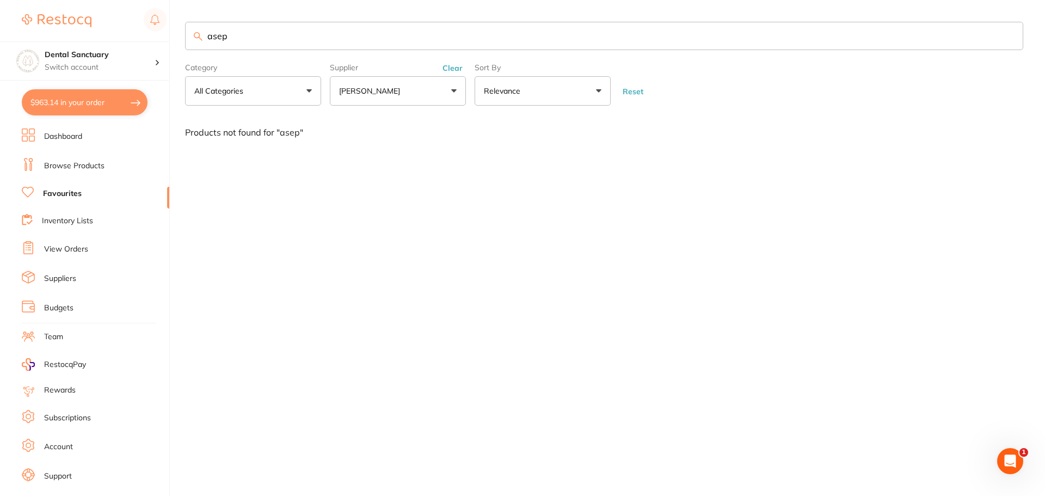
type input "asep"
click at [56, 166] on link "Browse Products" at bounding box center [74, 166] width 60 height 11
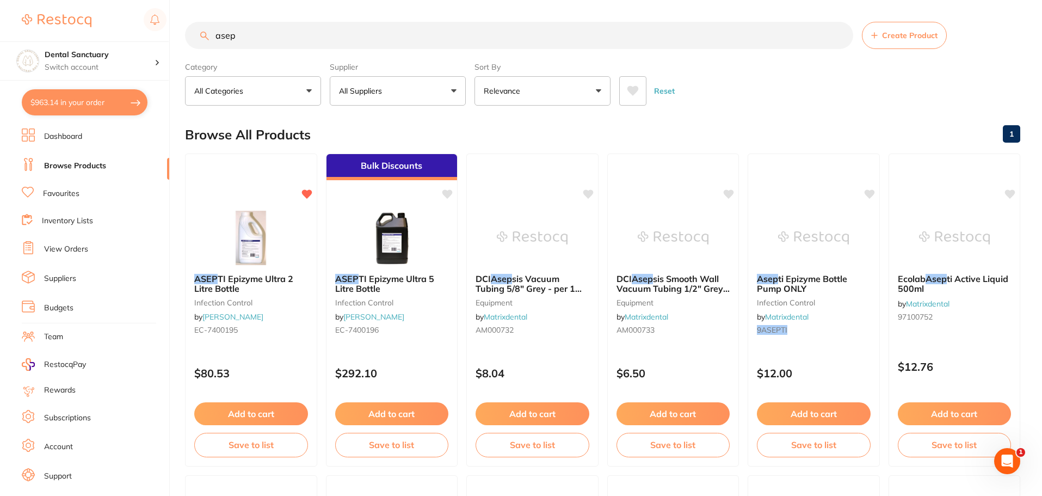
type input "asep"
click at [397, 90] on button "All Suppliers" at bounding box center [398, 90] width 136 height 29
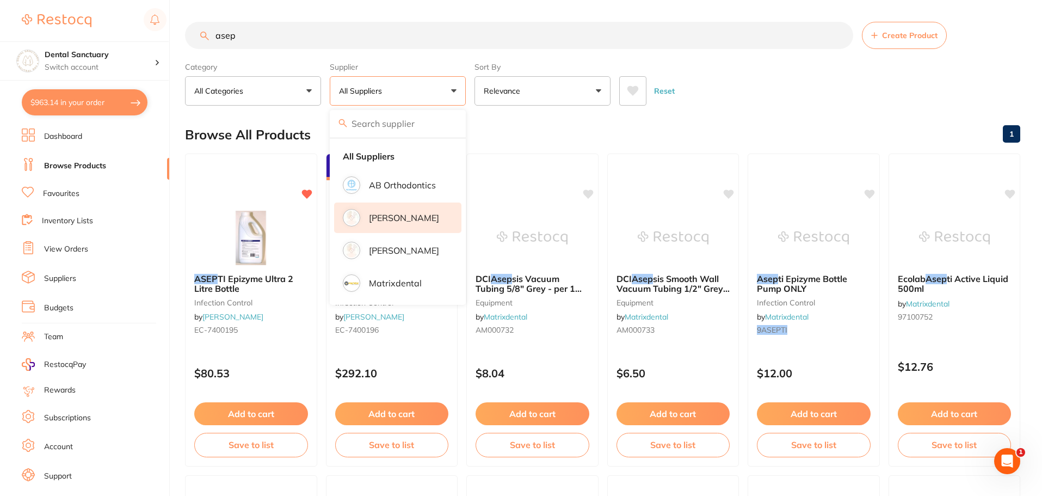
click at [382, 211] on li "[PERSON_NAME]" at bounding box center [397, 217] width 127 height 30
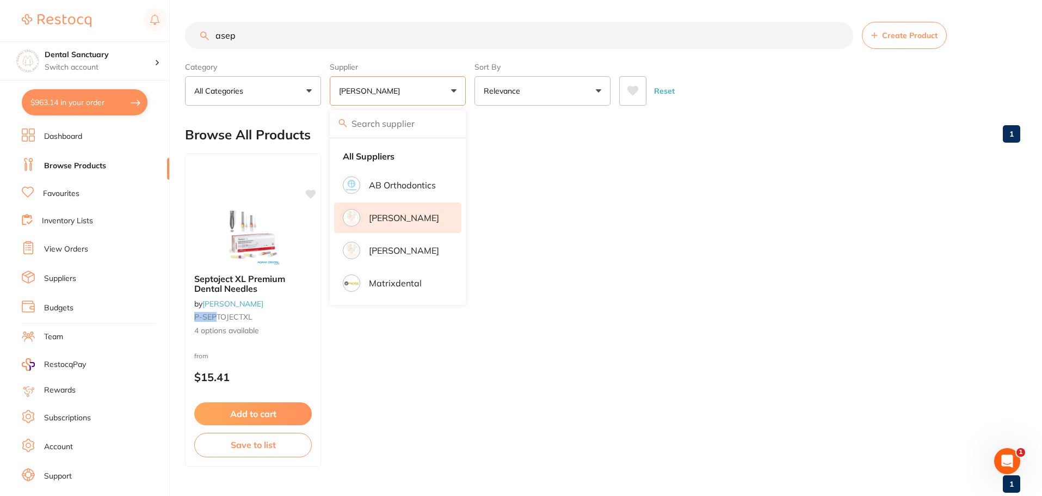
click at [527, 180] on ul "Septoject XL Premium Dental Needles by Adam Dental P-SEP TOJECTXL 4 options ava…" at bounding box center [603, 310] width 836 height 313
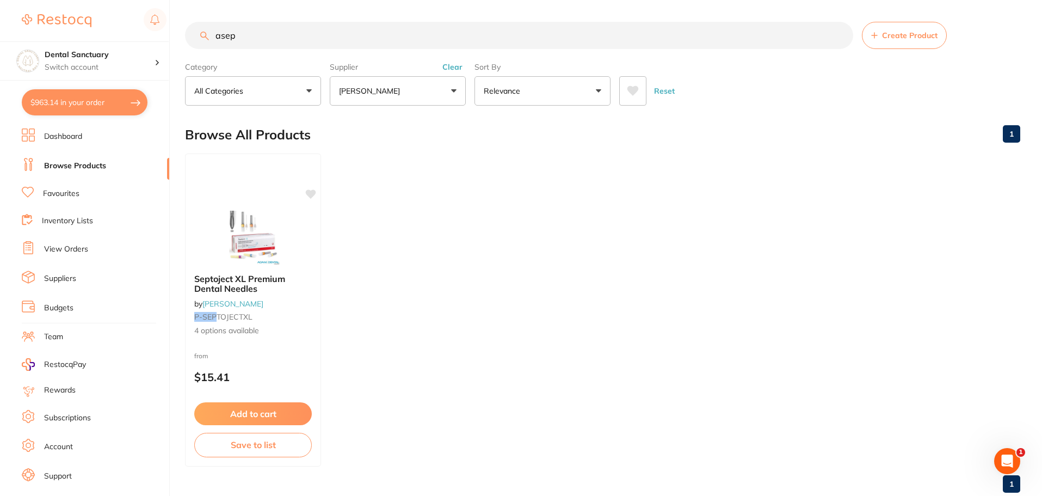
click at [364, 93] on p "[PERSON_NAME]" at bounding box center [371, 90] width 65 height 11
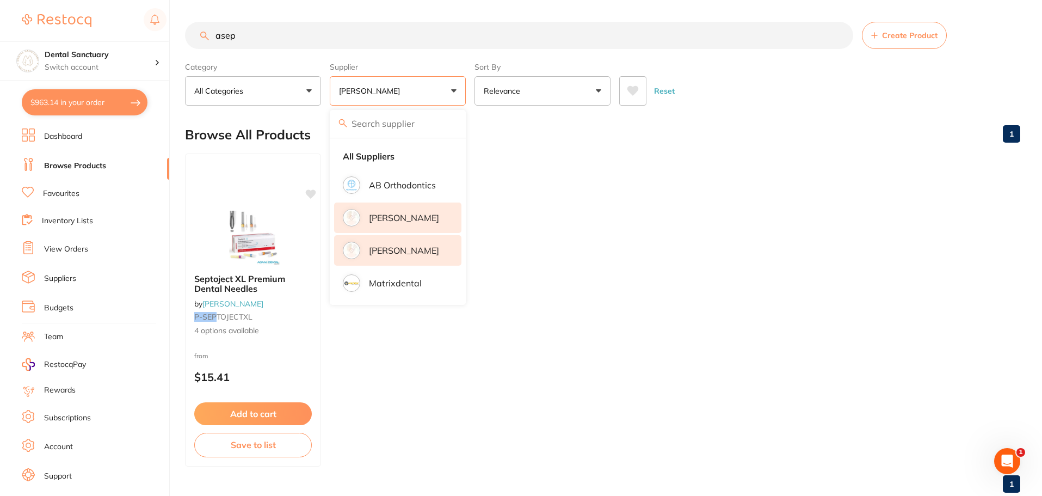
click at [382, 246] on p "[PERSON_NAME]" at bounding box center [404, 251] width 70 height 10
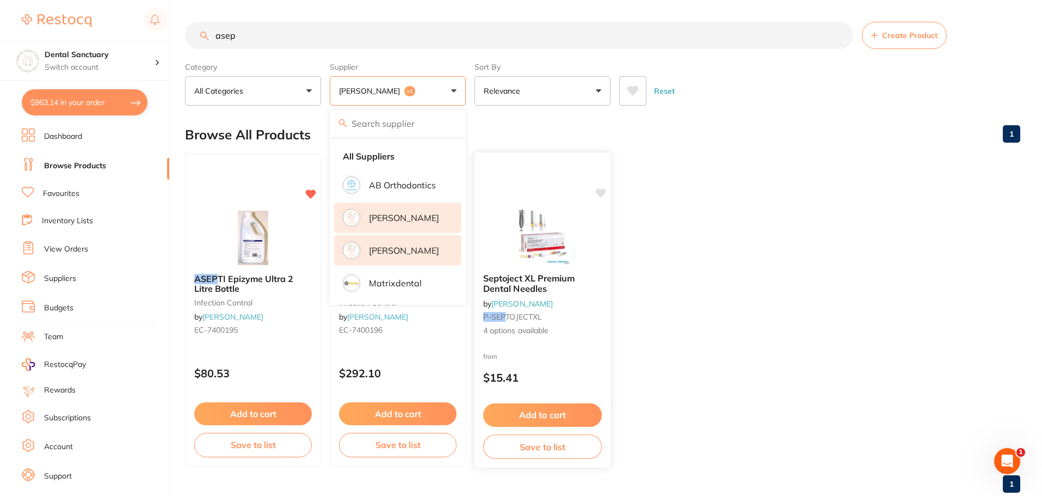
click at [593, 162] on div at bounding box center [543, 166] width 136 height 28
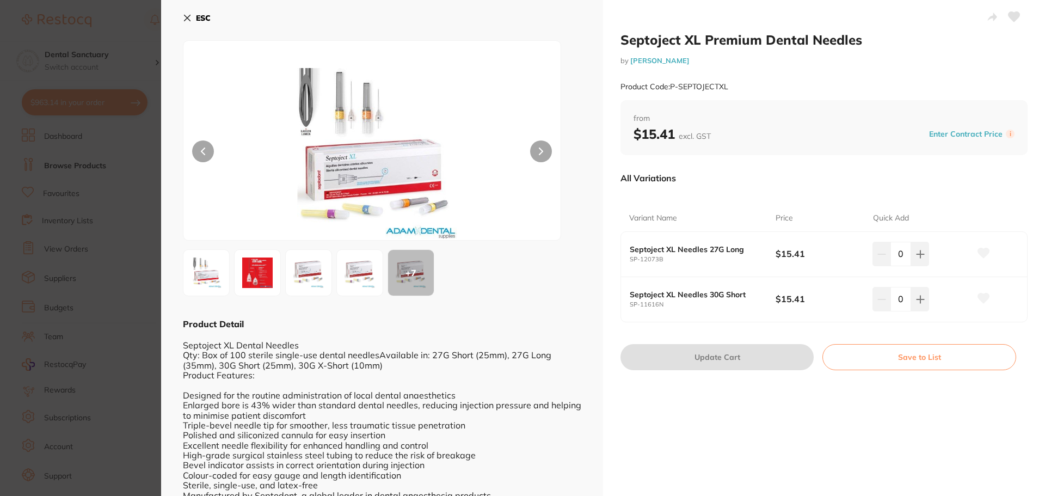
click at [188, 16] on icon at bounding box center [187, 18] width 9 height 9
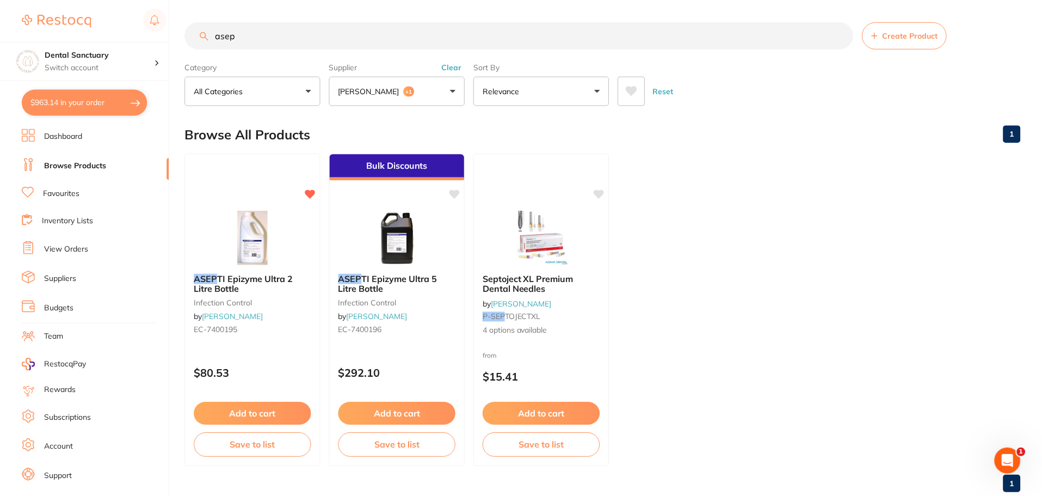
scroll to position [1, 0]
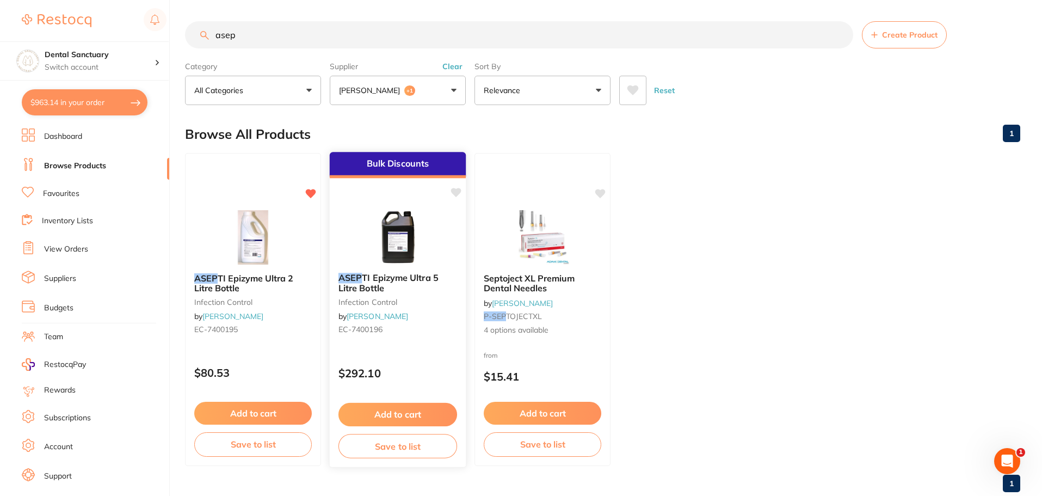
click at [381, 274] on span "TI Epizyme Ultra 5 Litre Bottle" at bounding box center [389, 282] width 100 height 21
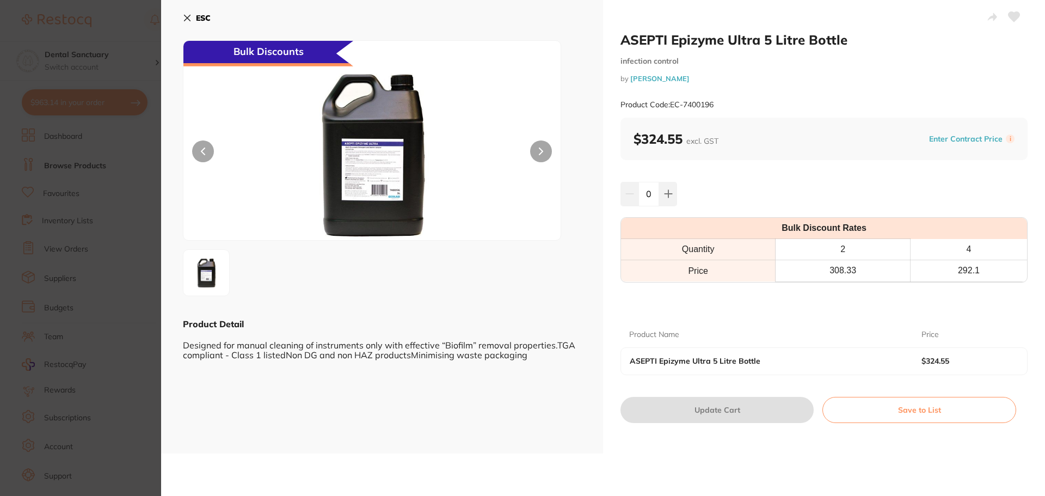
click at [189, 19] on icon at bounding box center [188, 18] width 6 height 6
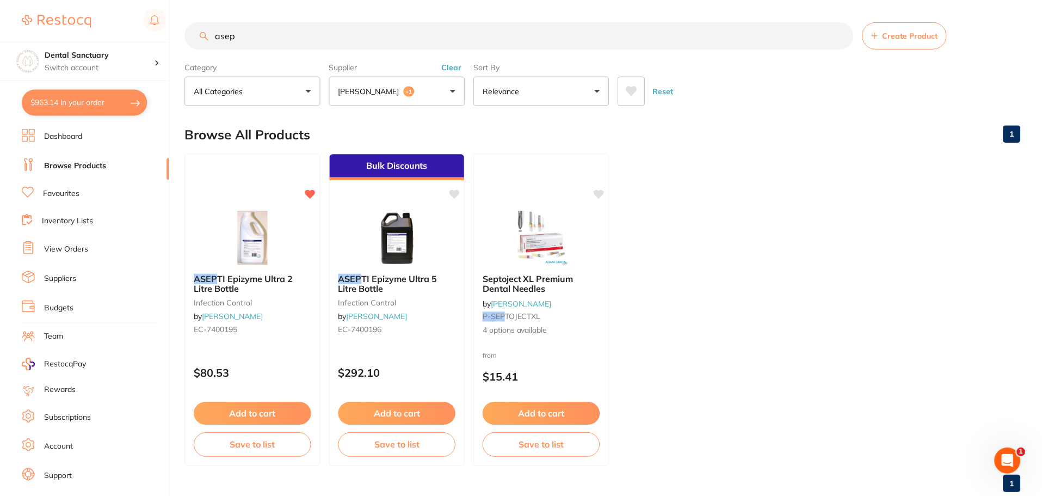
scroll to position [1, 0]
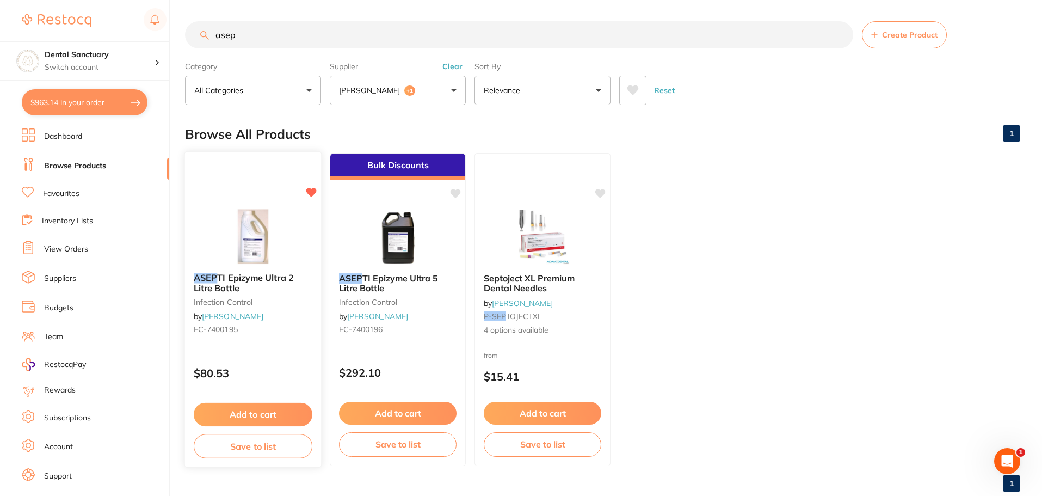
click at [238, 278] on span "TI Epizyme Ultra 2 Litre Bottle" at bounding box center [244, 282] width 100 height 21
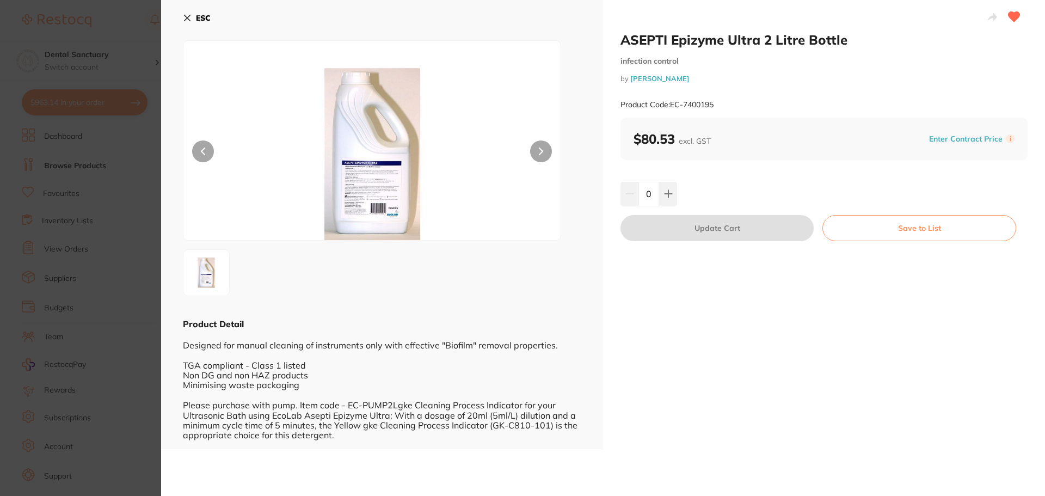
click at [184, 16] on icon at bounding box center [187, 18] width 9 height 9
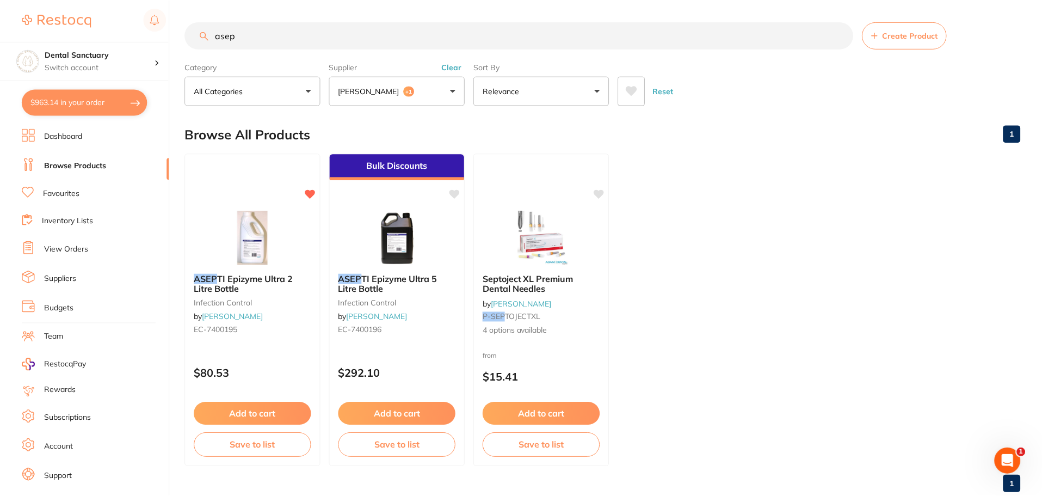
scroll to position [1, 0]
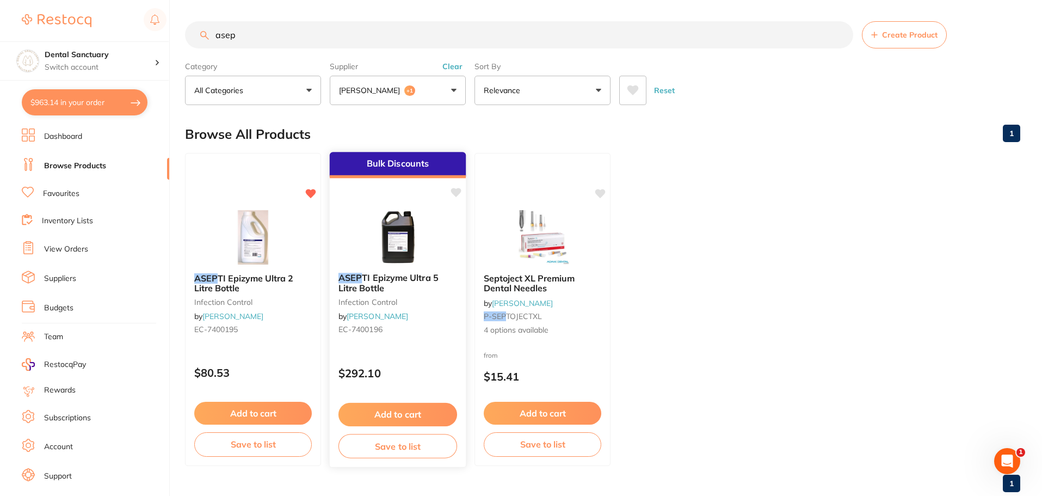
click at [366, 285] on span "TI Epizyme Ultra 5 Litre Bottle" at bounding box center [389, 282] width 100 height 21
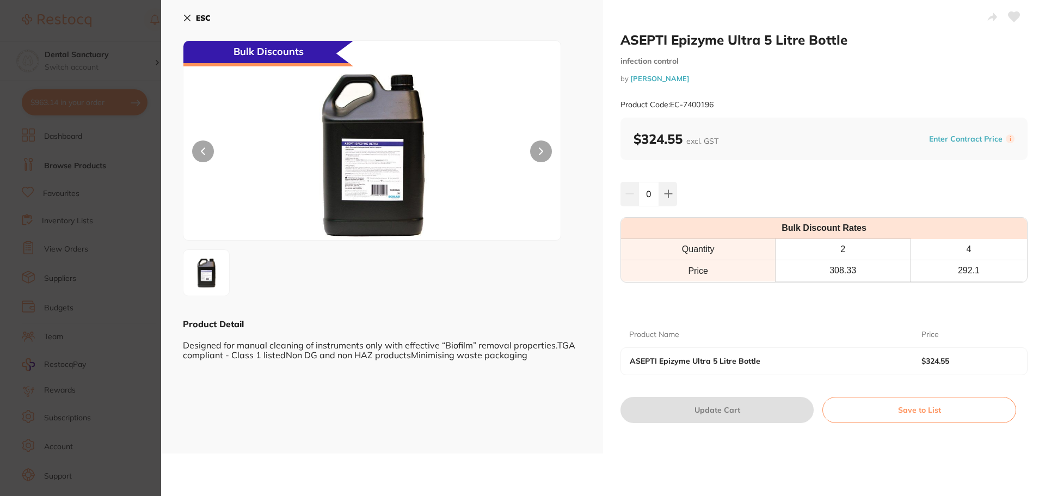
click at [190, 14] on icon at bounding box center [187, 18] width 9 height 9
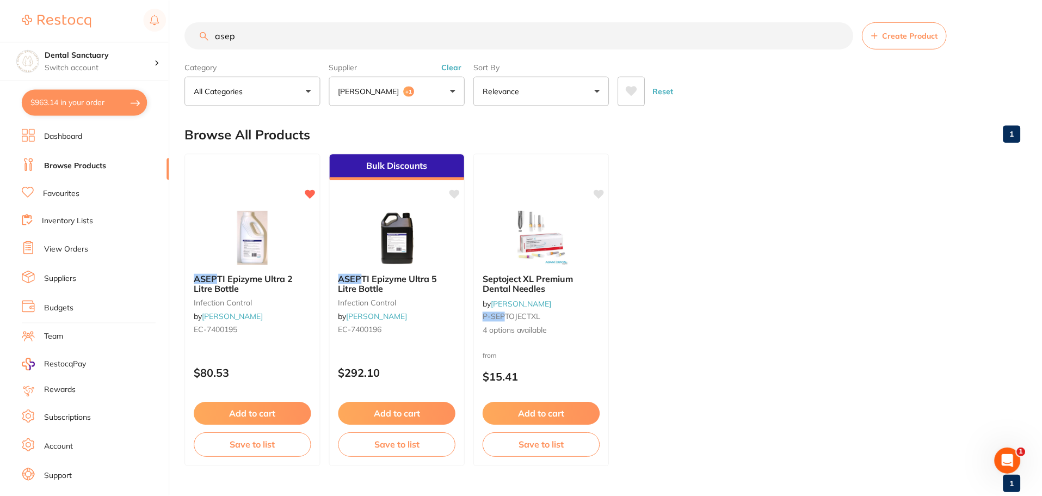
scroll to position [1, 0]
click at [369, 89] on p "[PERSON_NAME]" at bounding box center [371, 90] width 65 height 11
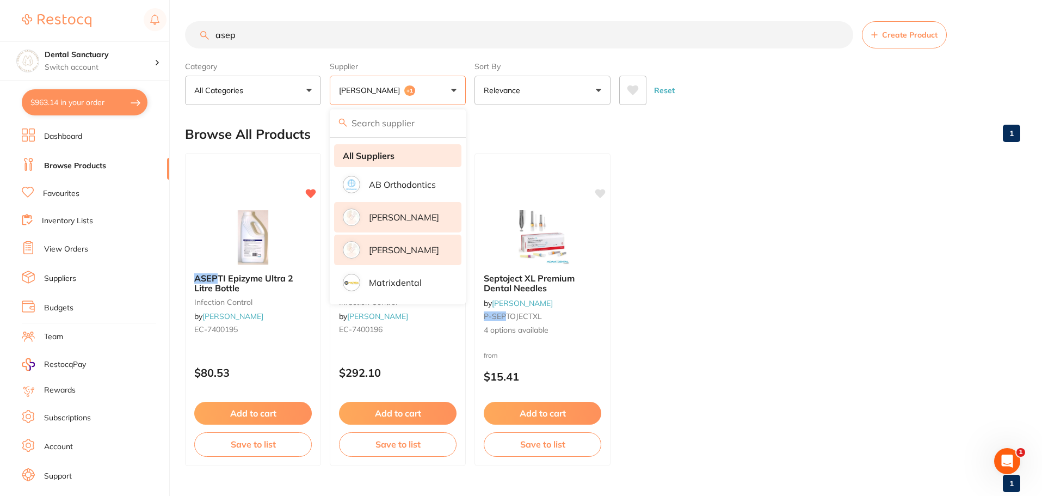
click at [380, 156] on strong "All Suppliers" at bounding box center [369, 156] width 52 height 10
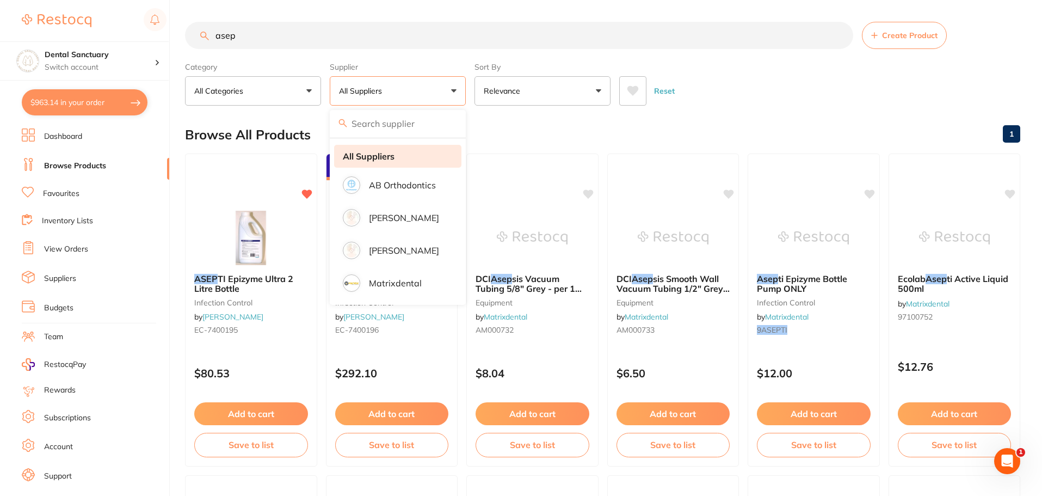
scroll to position [0, 0]
click at [804, 69] on div "Reset" at bounding box center [815, 86] width 392 height 38
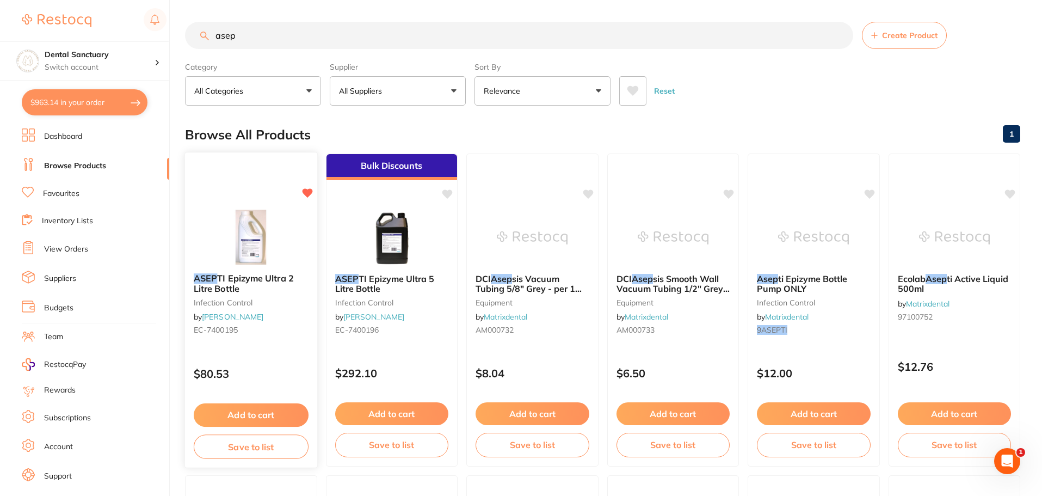
click at [255, 284] on span "TI Epizyme Ultra 2 Litre Bottle" at bounding box center [244, 283] width 100 height 21
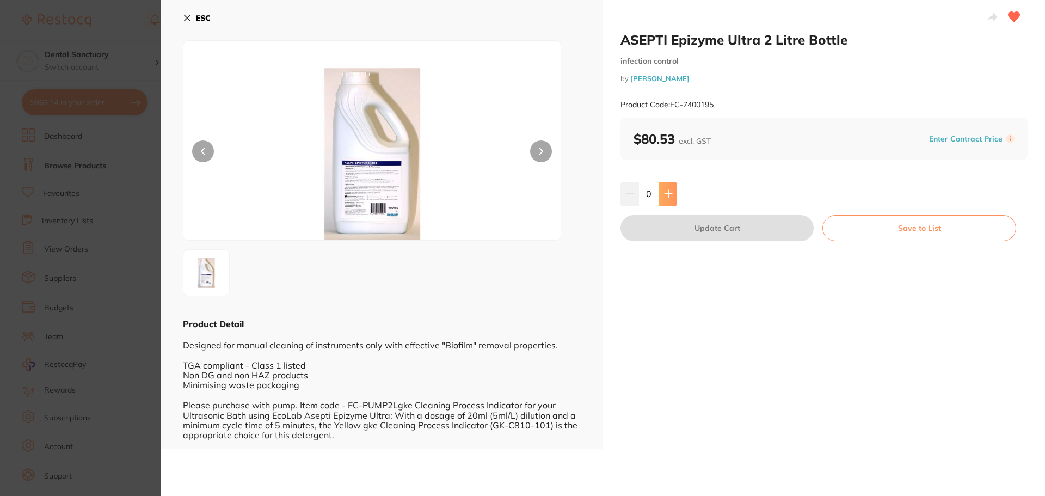
click at [672, 197] on button at bounding box center [668, 194] width 18 height 24
type input "1"
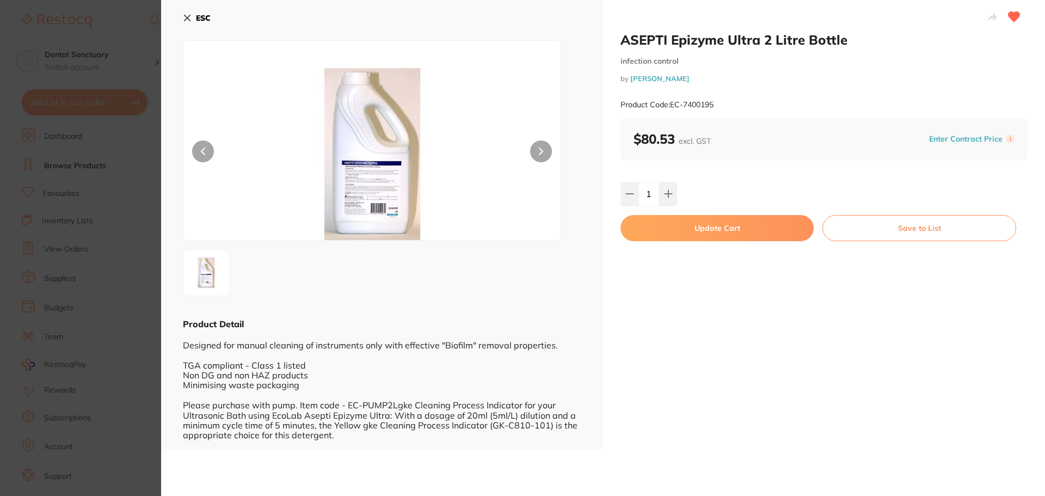
click at [702, 232] on button "Update Cart" at bounding box center [717, 228] width 193 height 26
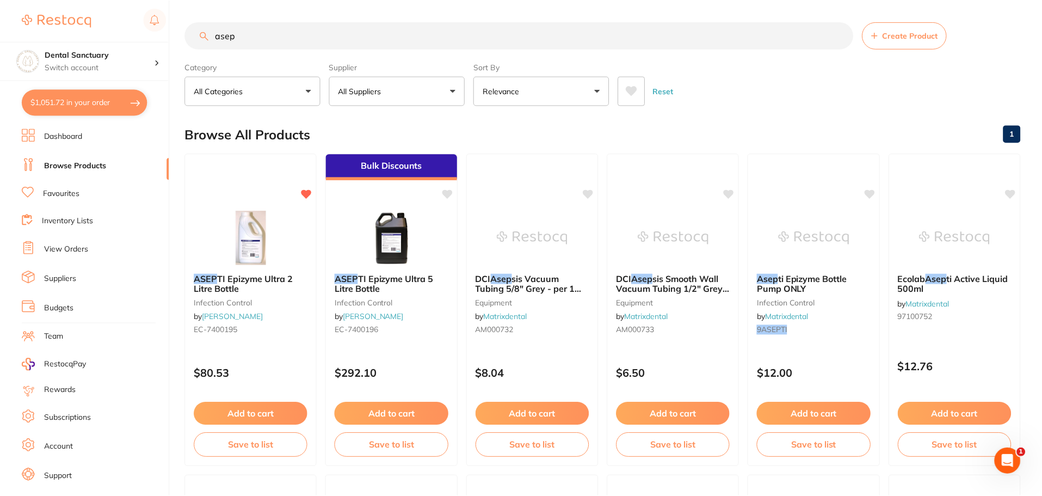
scroll to position [1, 0]
click at [388, 281] on span "TI Epizyme Ultra 5 Litre Bottle" at bounding box center [384, 283] width 99 height 21
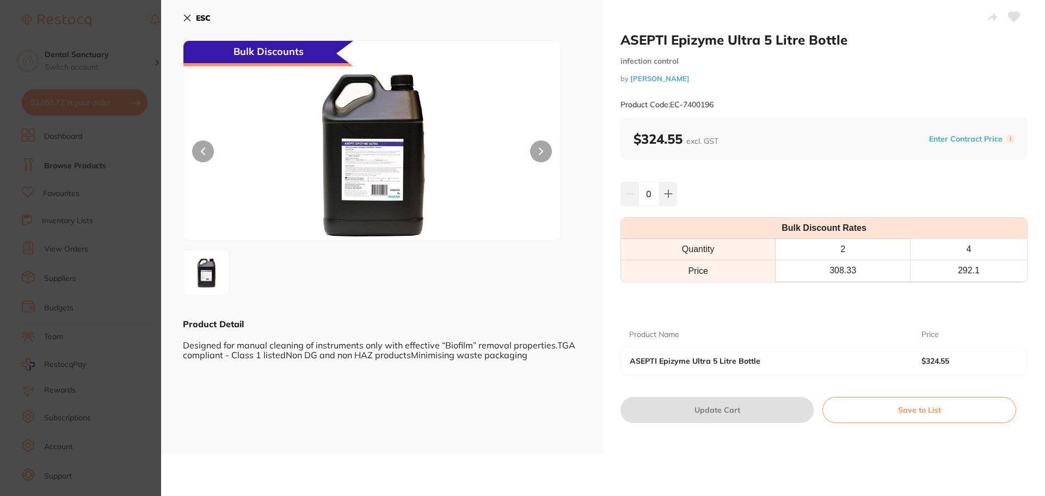
click at [191, 16] on icon at bounding box center [187, 18] width 9 height 9
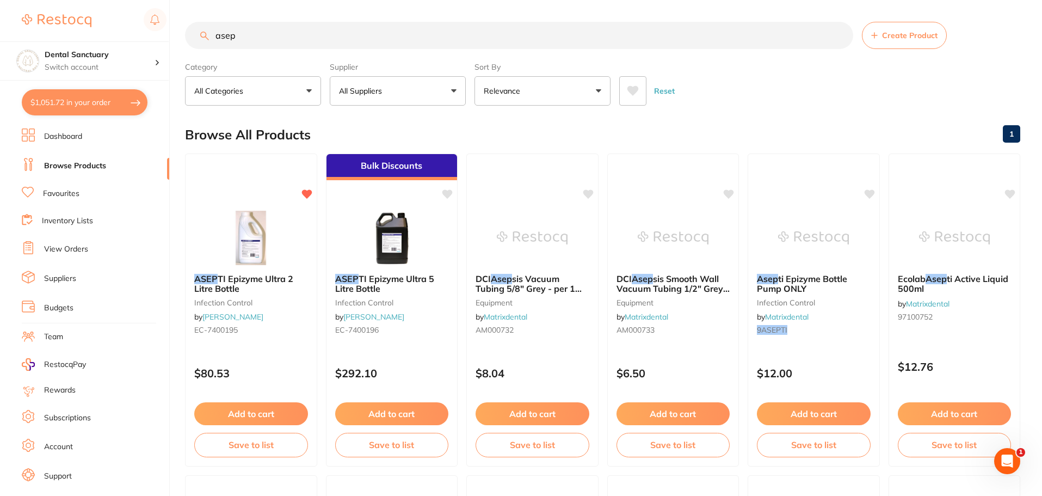
click at [66, 192] on link "Favourites" at bounding box center [61, 193] width 36 height 11
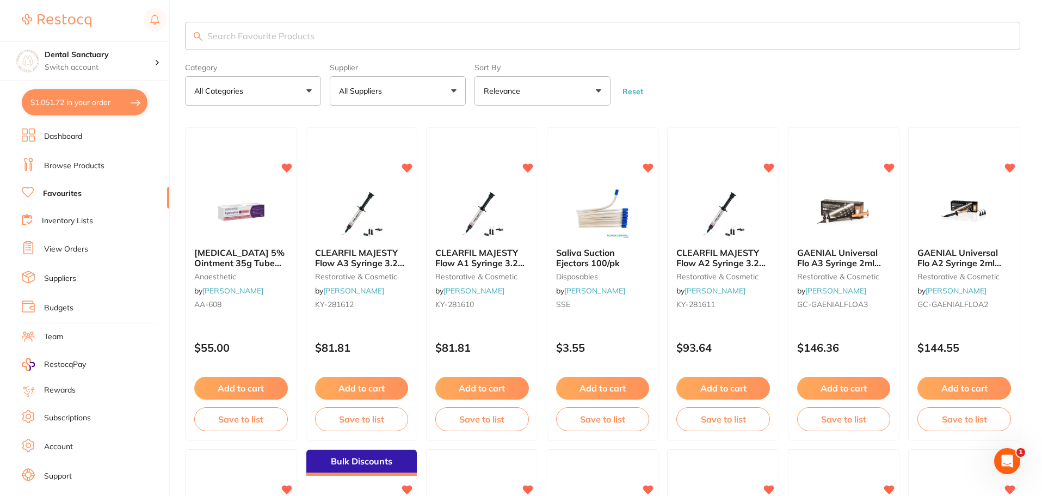
click at [419, 101] on button "All Suppliers" at bounding box center [398, 90] width 136 height 29
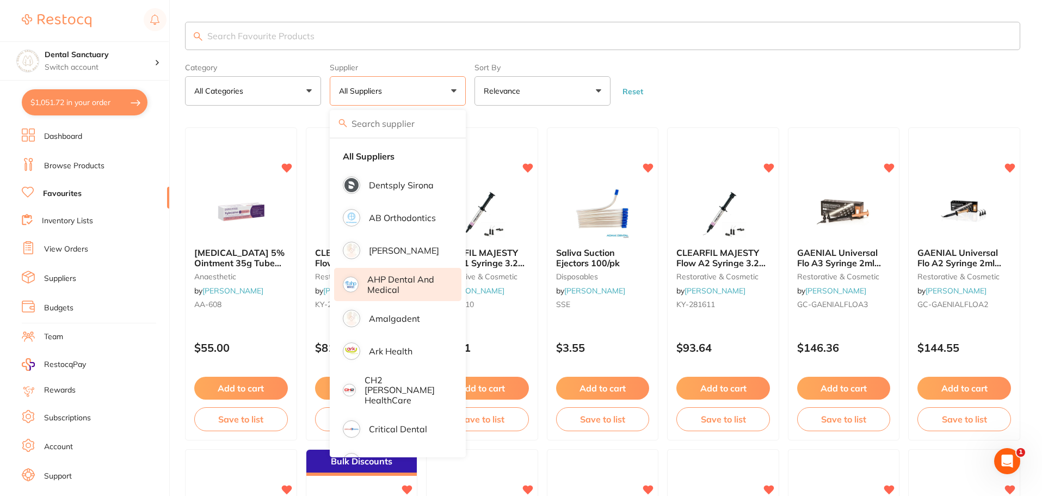
click at [398, 292] on p "AHP Dental and Medical" at bounding box center [406, 284] width 79 height 20
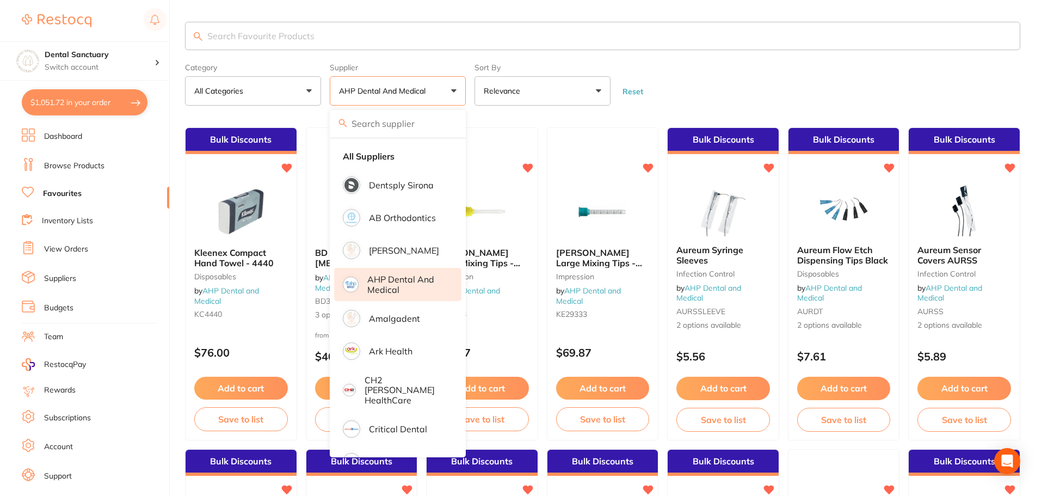
click at [730, 76] on form "Category All Categories All Categories anaesthetic crown & bridge disposables i…" at bounding box center [603, 82] width 836 height 47
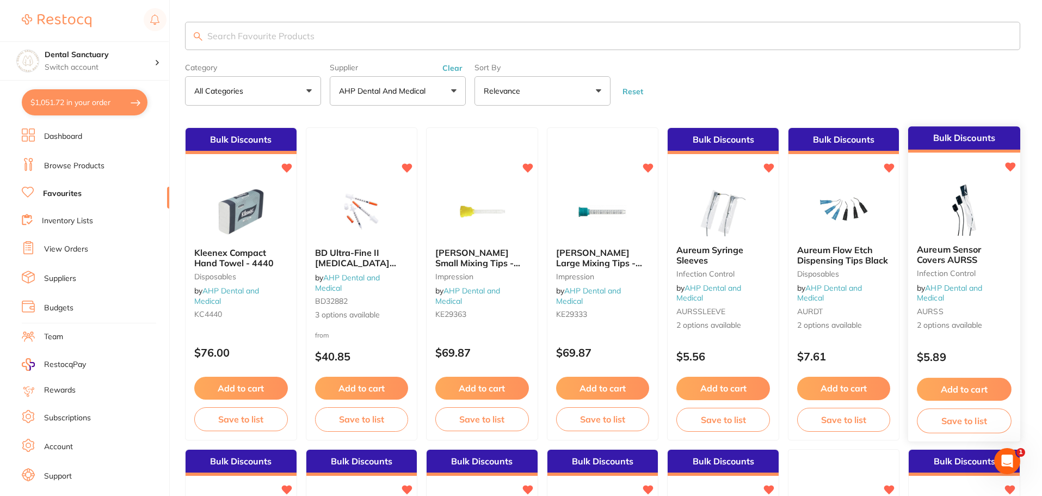
click at [960, 263] on span "Aureum Sensor Covers AURSS" at bounding box center [950, 254] width 64 height 21
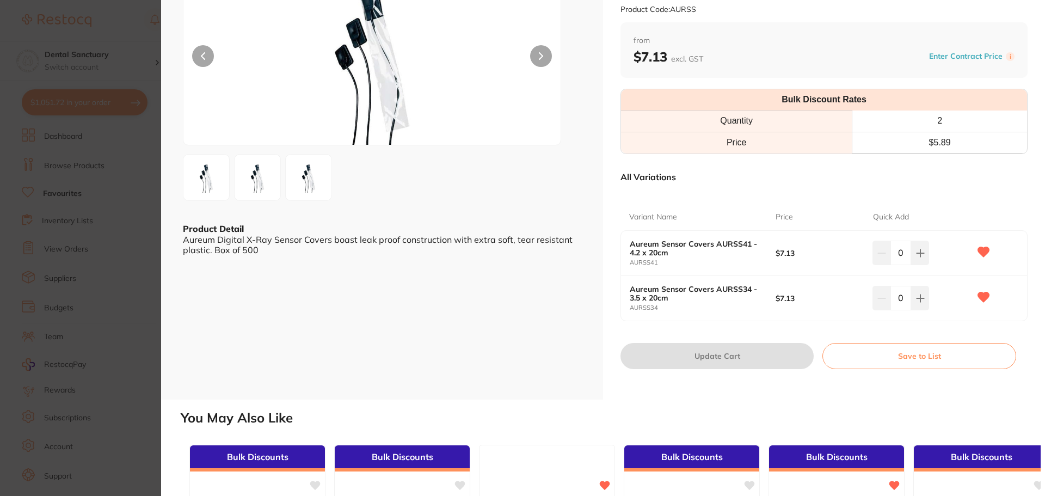
scroll to position [109, 0]
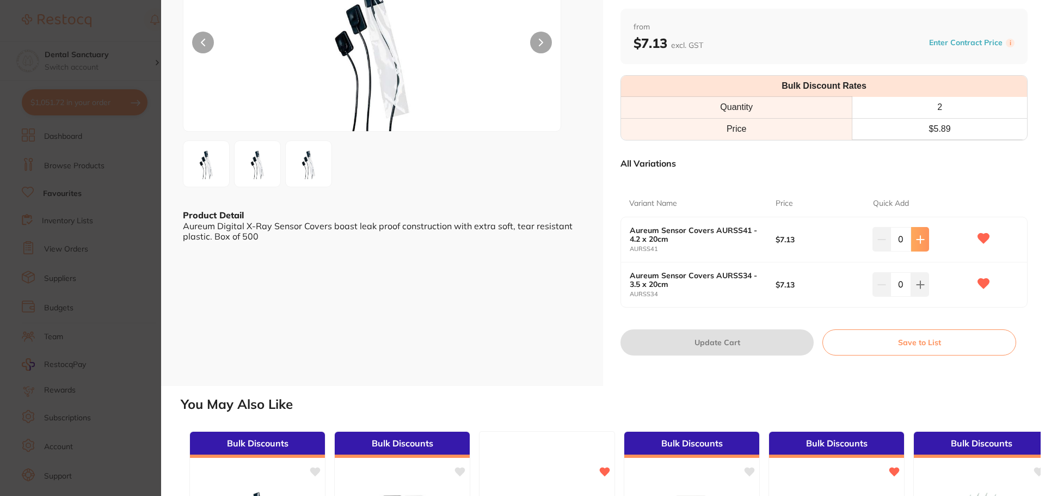
click at [918, 242] on icon at bounding box center [920, 239] width 7 height 7
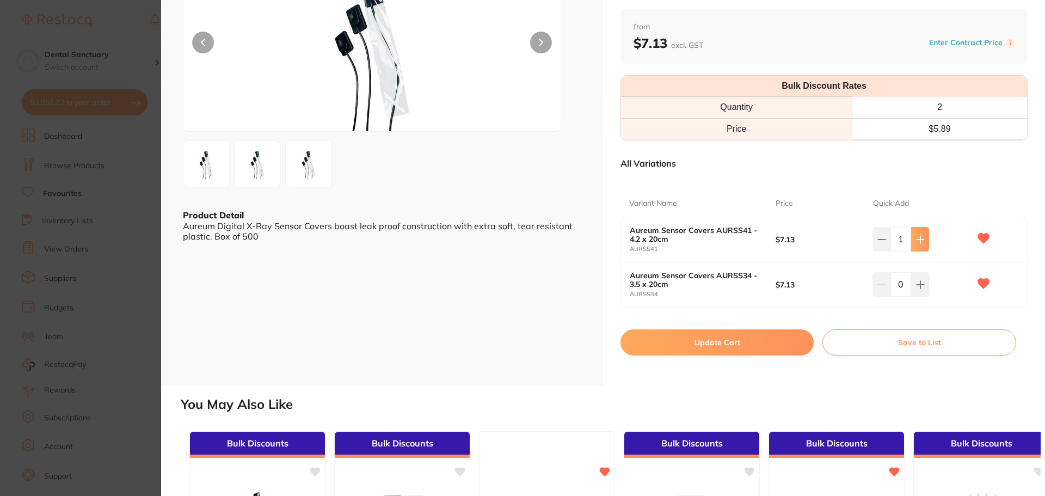
click at [918, 242] on icon at bounding box center [920, 239] width 7 height 7
type input "4"
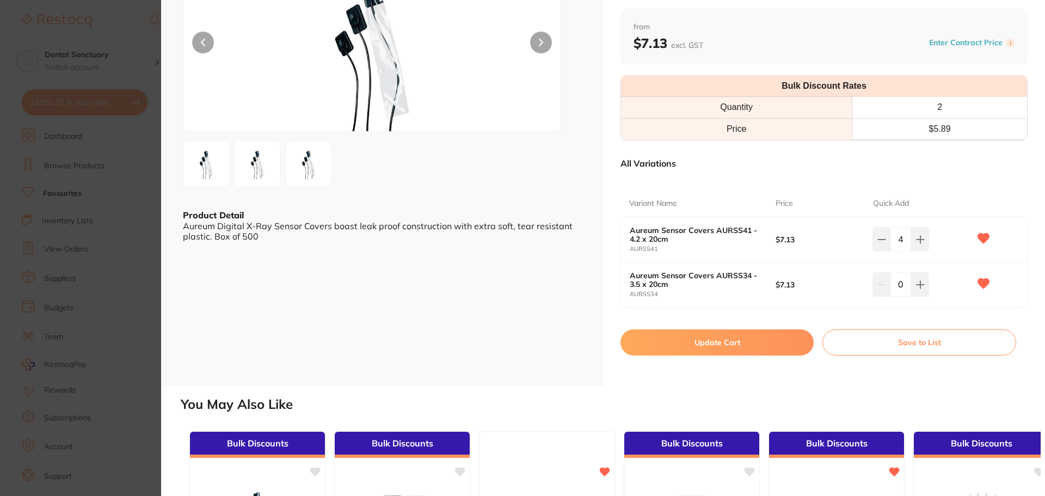
click at [689, 347] on button "Update Cart" at bounding box center [717, 342] width 193 height 26
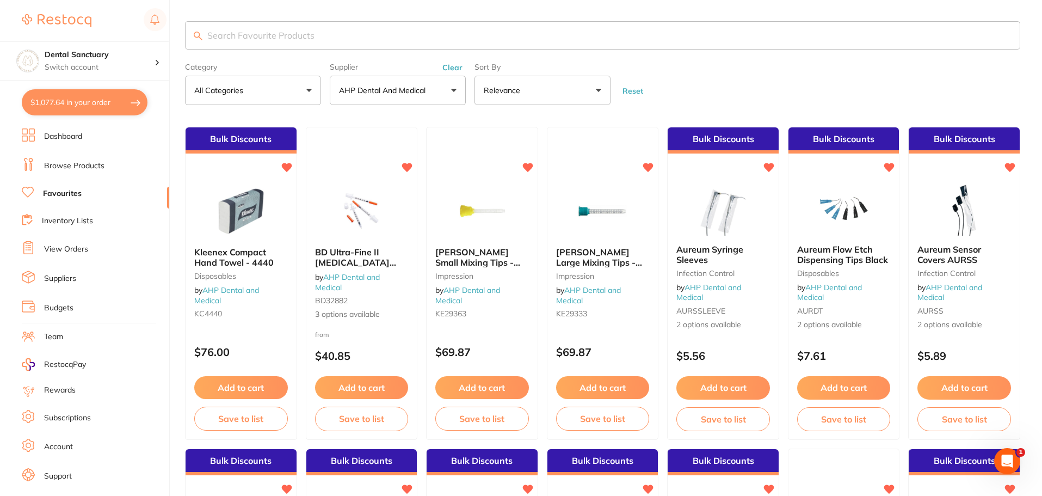
click at [365, 90] on p "AHP Dental and Medical" at bounding box center [384, 90] width 91 height 11
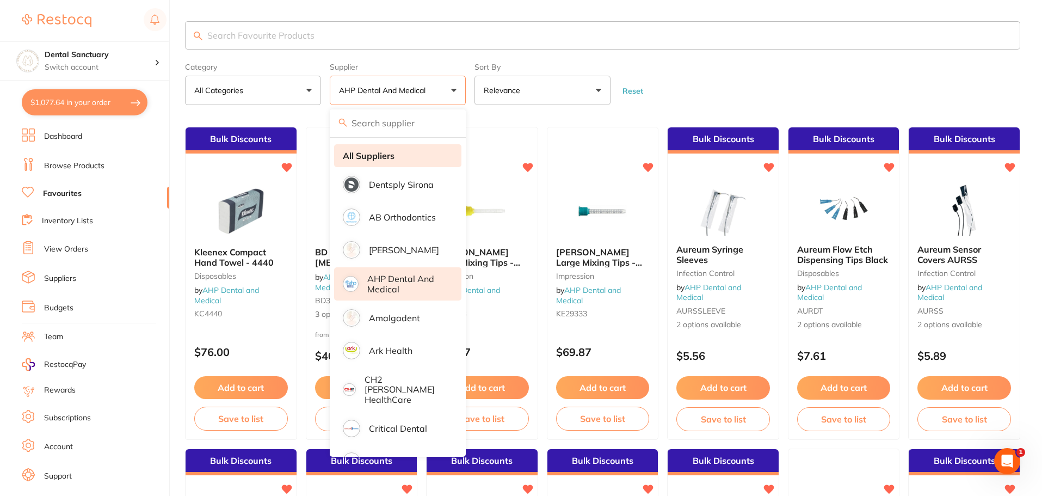
click at [382, 152] on strong "All Suppliers" at bounding box center [369, 156] width 52 height 10
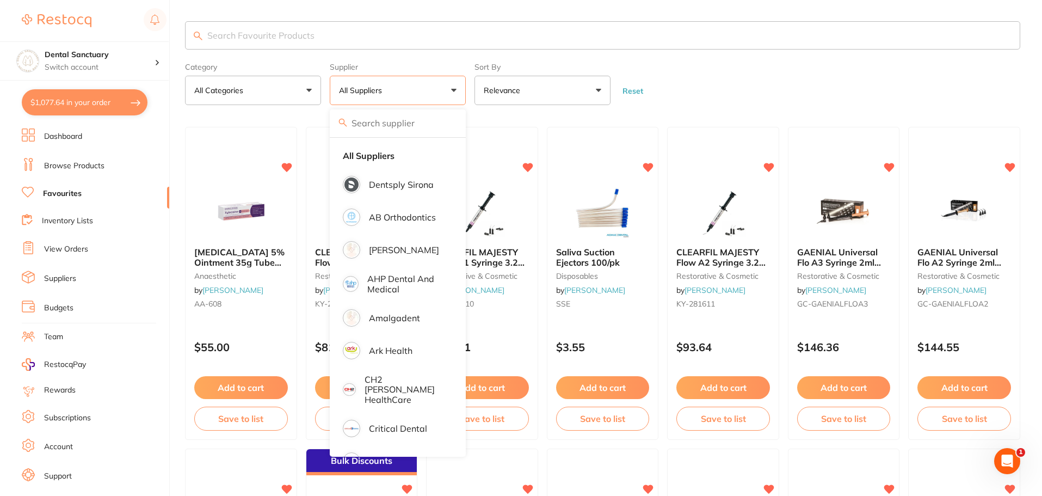
click at [388, 94] on button "All Suppliers" at bounding box center [398, 90] width 136 height 29
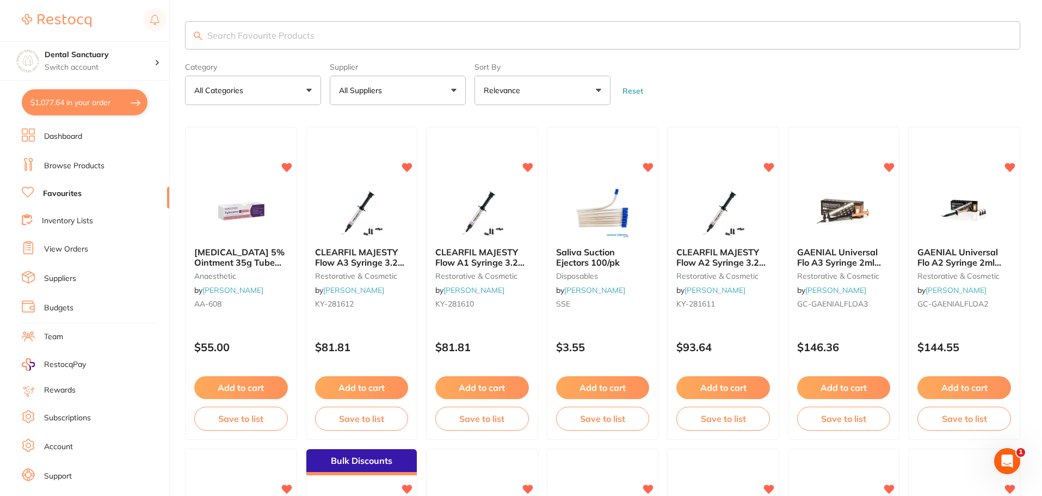
click at [400, 85] on button "All Suppliers" at bounding box center [398, 90] width 136 height 29
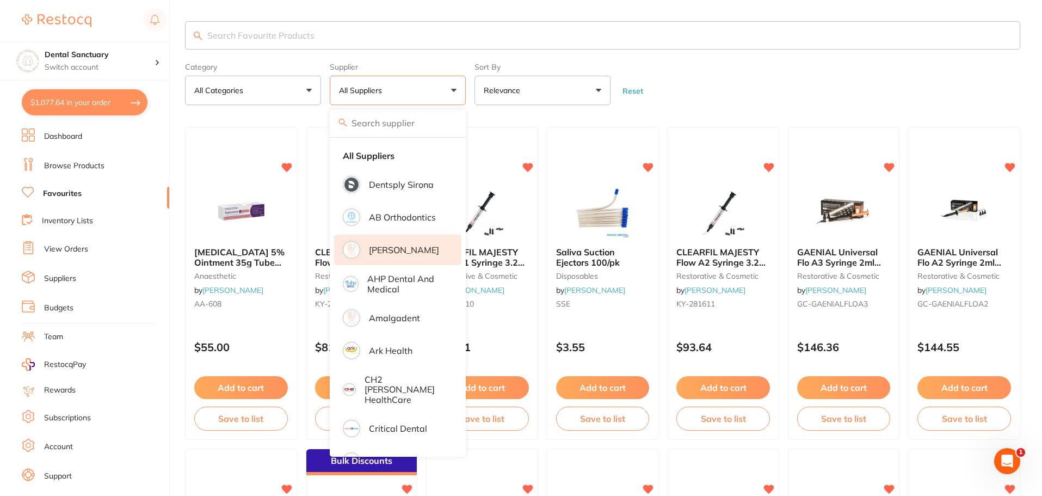
click at [391, 251] on p "[PERSON_NAME]" at bounding box center [404, 250] width 70 height 10
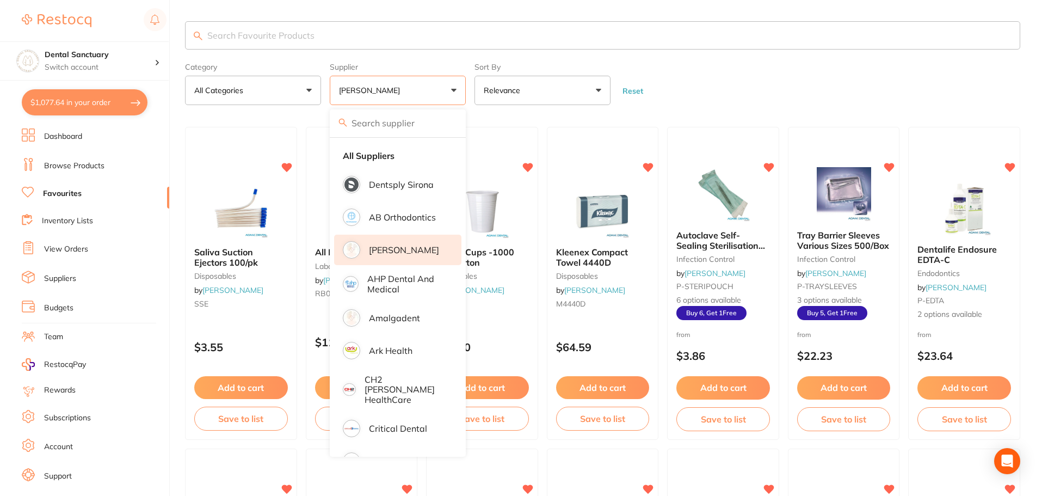
click at [749, 82] on form "Category All Categories All Categories articulating burs disposables endodontic…" at bounding box center [603, 81] width 836 height 47
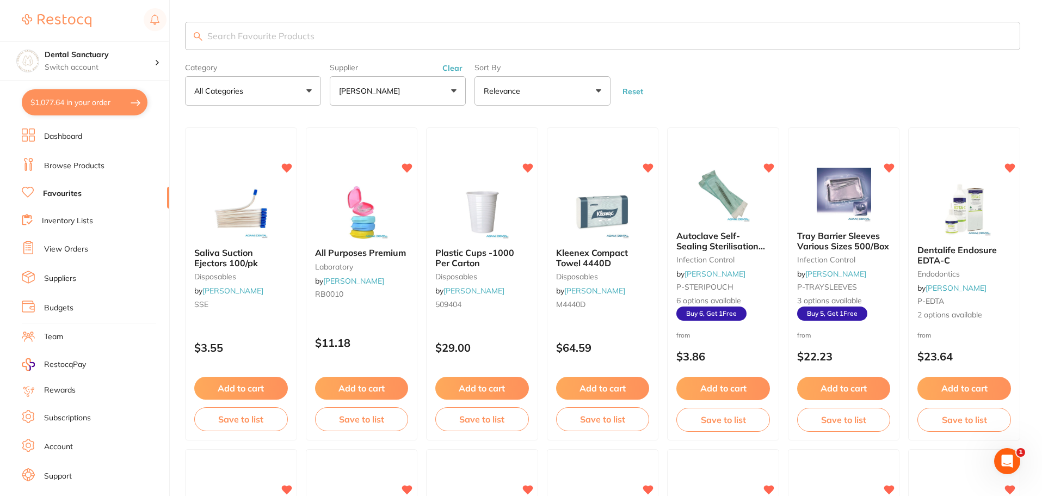
click at [376, 42] on input "search" at bounding box center [603, 36] width 836 height 28
type input "bite"
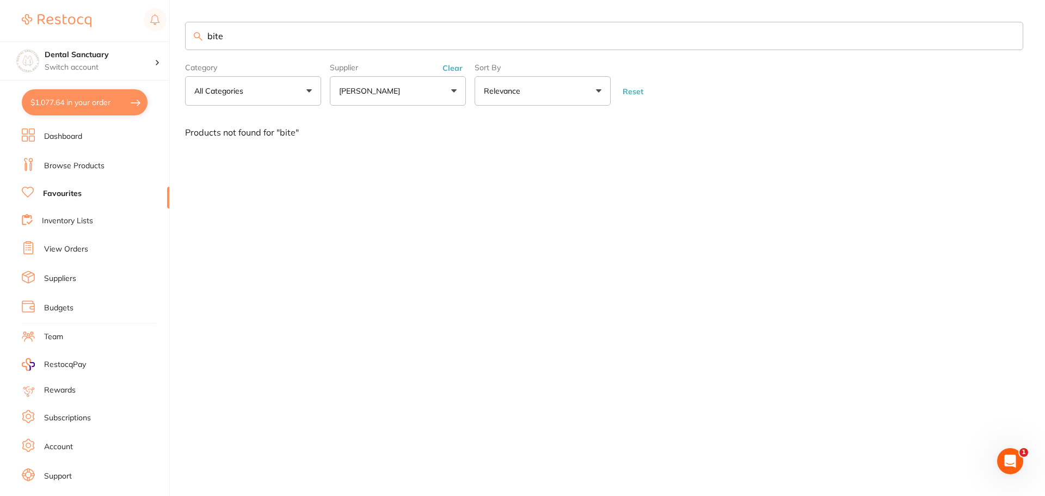
drag, startPoint x: 299, startPoint y: 36, endPoint x: 195, endPoint y: 41, distance: 104.1
click at [195, 41] on input "bite" at bounding box center [604, 36] width 838 height 28
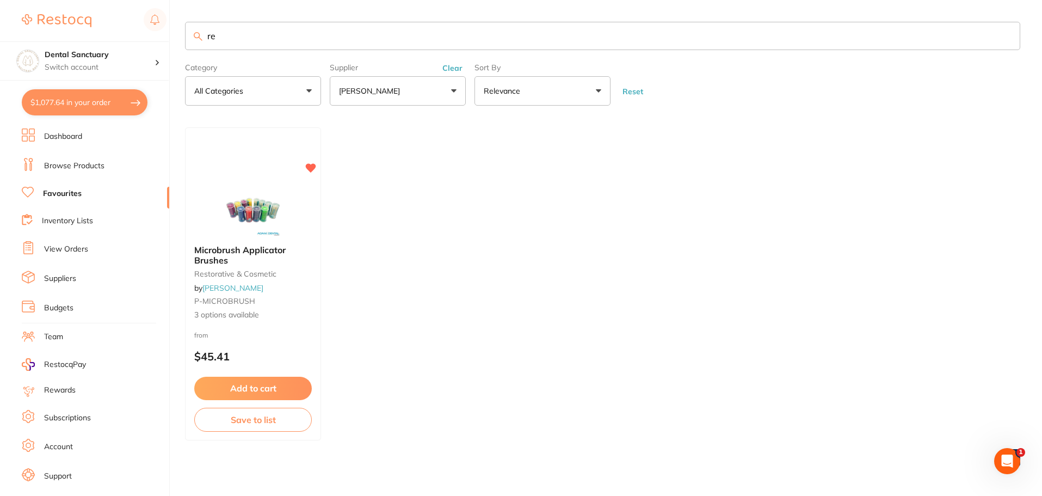
type input "r"
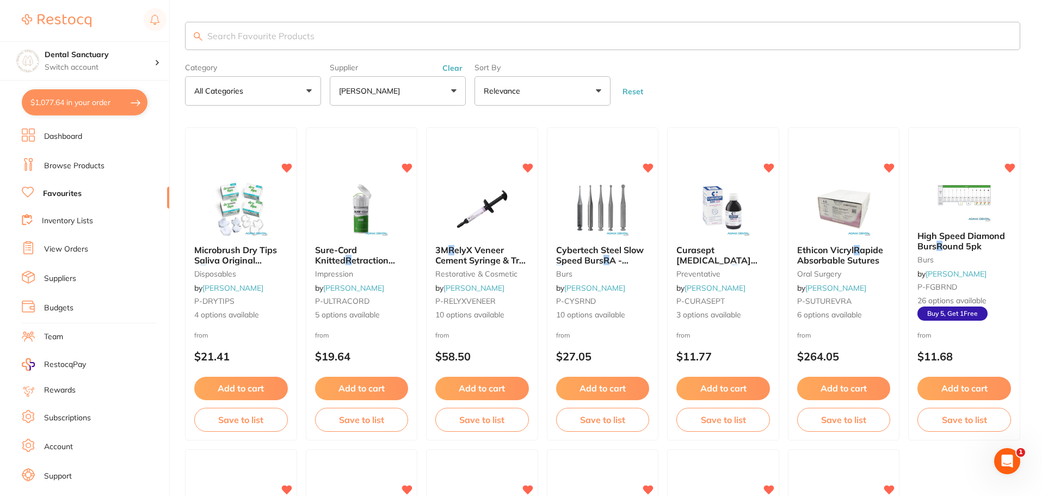
click at [84, 166] on link "Browse Products" at bounding box center [74, 166] width 60 height 11
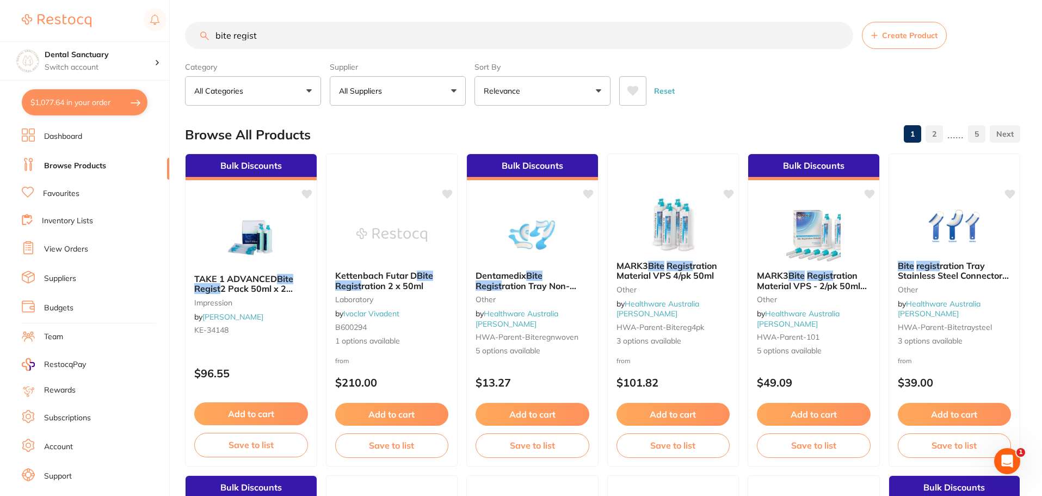
type input "bite regist"
click at [387, 92] on span at bounding box center [388, 91] width 4 height 4
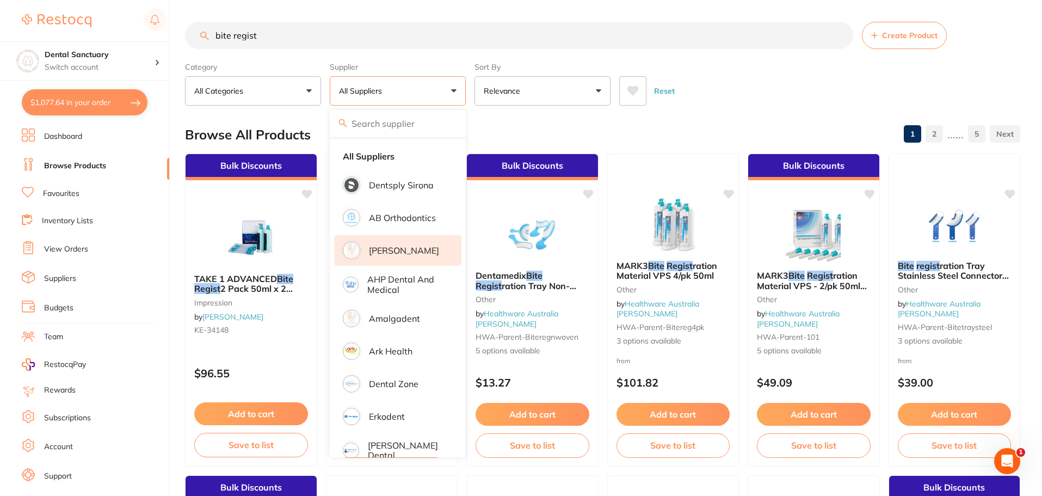
click at [385, 249] on p "[PERSON_NAME]" at bounding box center [404, 251] width 70 height 10
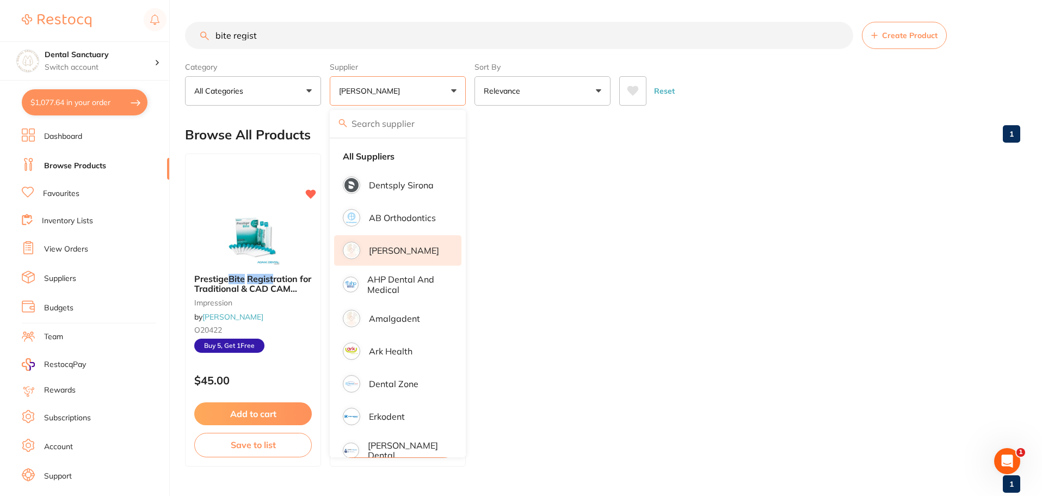
click at [637, 202] on ul "Prestige Bite Regist ration for Traditional & CAD CAM Systems impression by [PE…" at bounding box center [603, 310] width 836 height 313
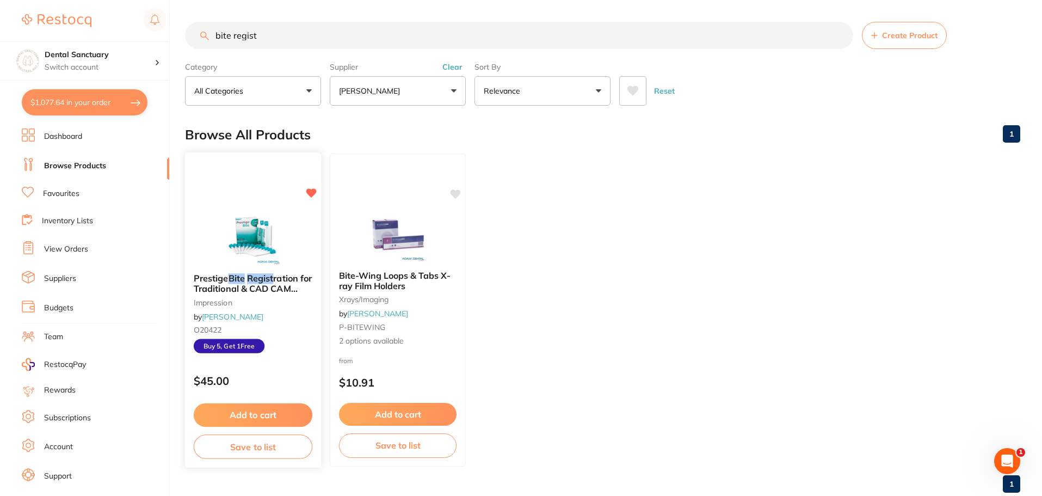
click at [251, 285] on span "ration for Traditional & CAD CAM Systems" at bounding box center [253, 288] width 118 height 31
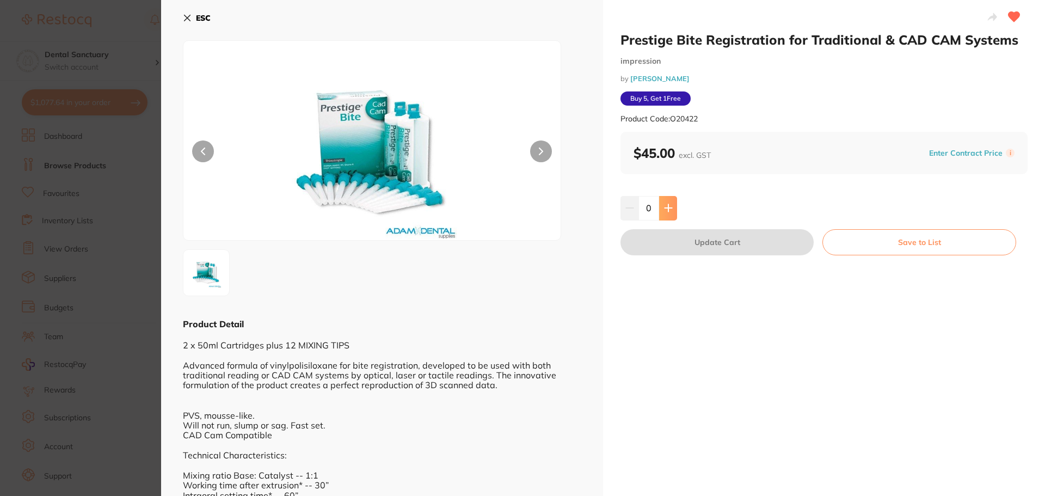
click at [672, 206] on button at bounding box center [668, 208] width 18 height 24
type input "1"
click at [692, 240] on button "Update Cart" at bounding box center [717, 242] width 193 height 26
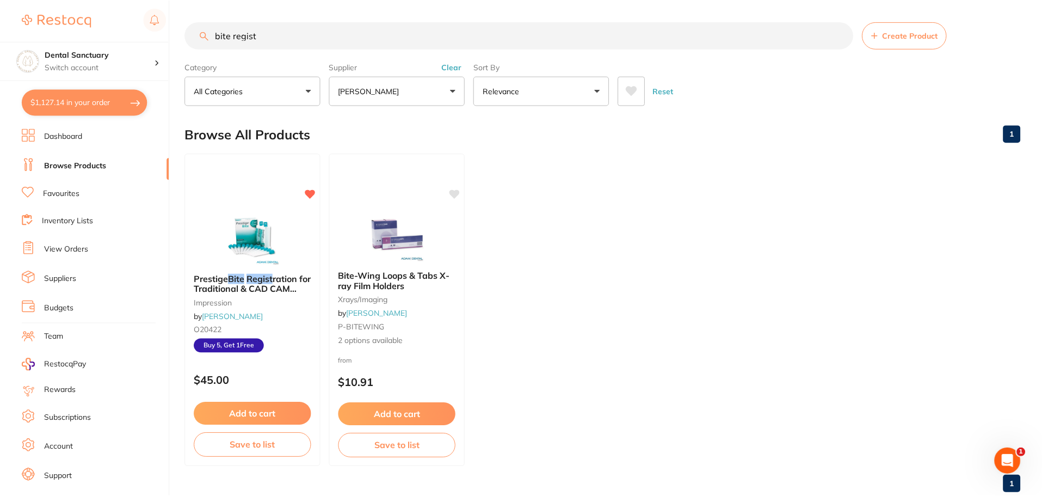
scroll to position [2, 0]
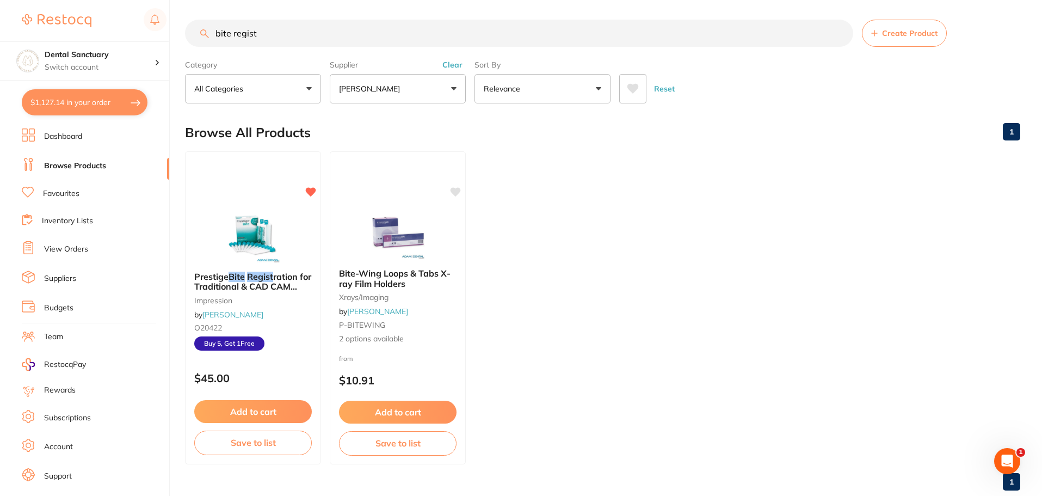
click at [72, 191] on link "Favourites" at bounding box center [61, 193] width 36 height 11
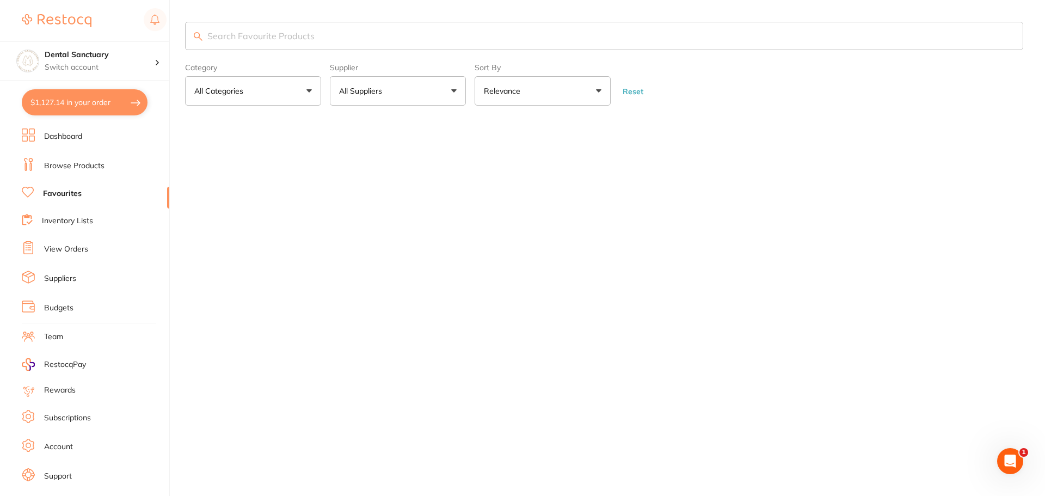
click at [269, 39] on input "search" at bounding box center [604, 36] width 838 height 28
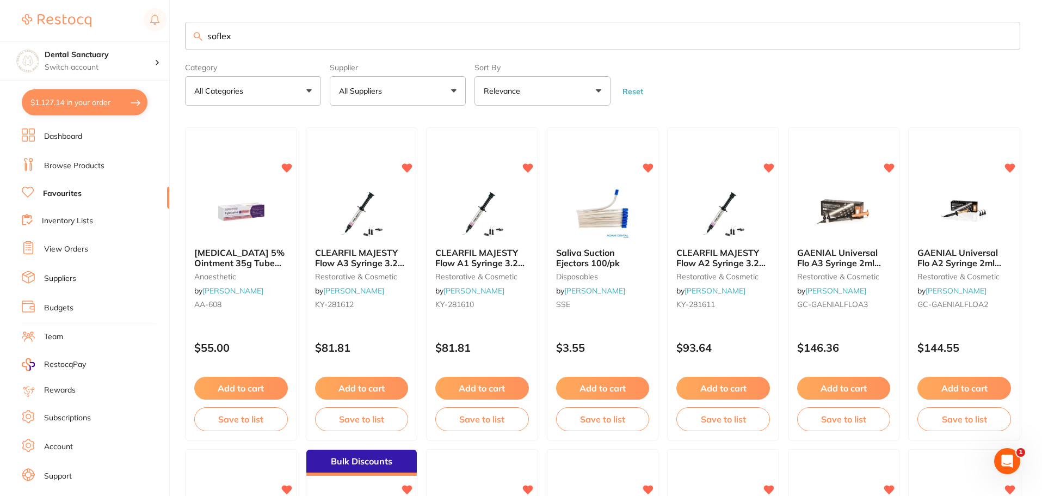
click at [187, 36] on input "soflex" at bounding box center [603, 36] width 836 height 28
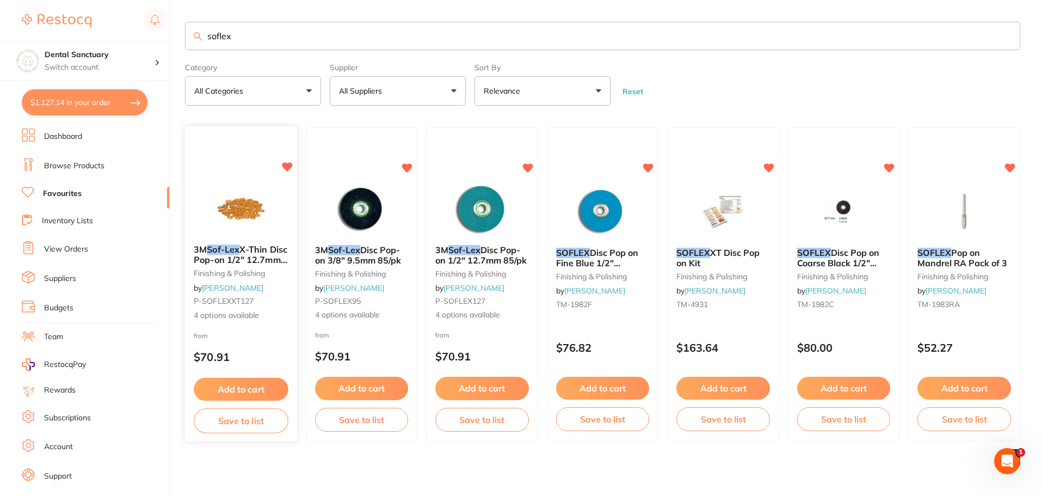
type input "soflex"
click at [264, 256] on span "X-Thin Disc Pop-on 1/2" 12.7mm 85/pk" at bounding box center [241, 259] width 94 height 31
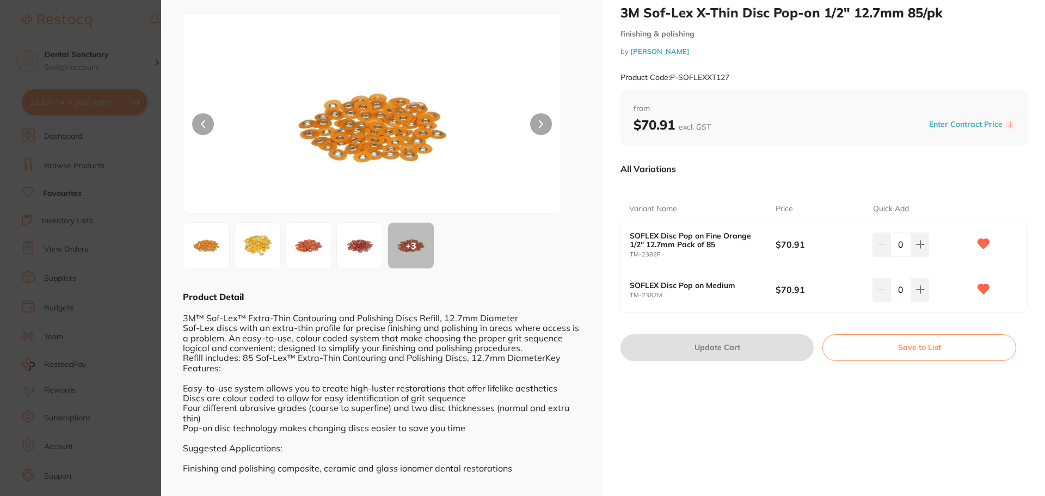
scroll to position [41, 0]
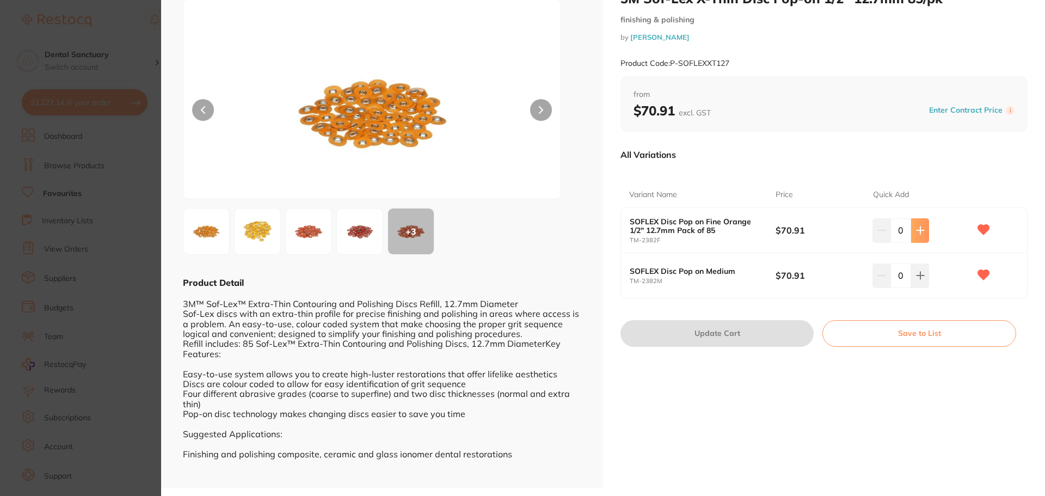
click at [919, 226] on icon at bounding box center [920, 230] width 9 height 9
type input "1"
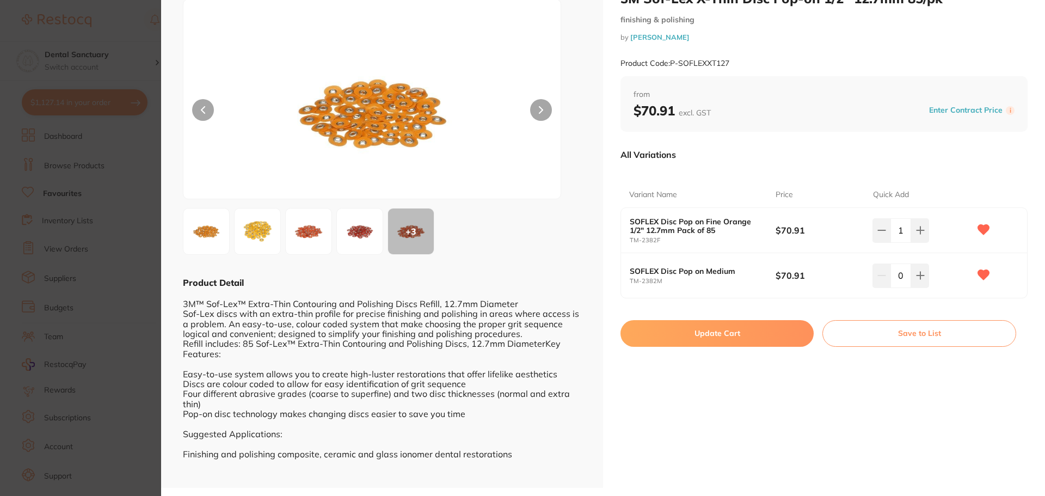
click at [735, 327] on button "Update Cart" at bounding box center [717, 333] width 193 height 26
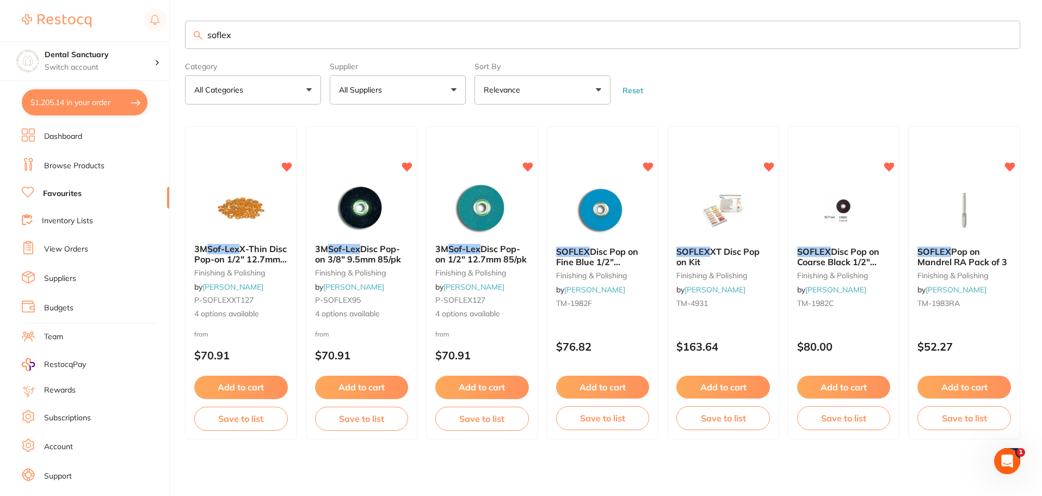
click at [695, 247] on em "SOFLEX" at bounding box center [694, 251] width 34 height 11
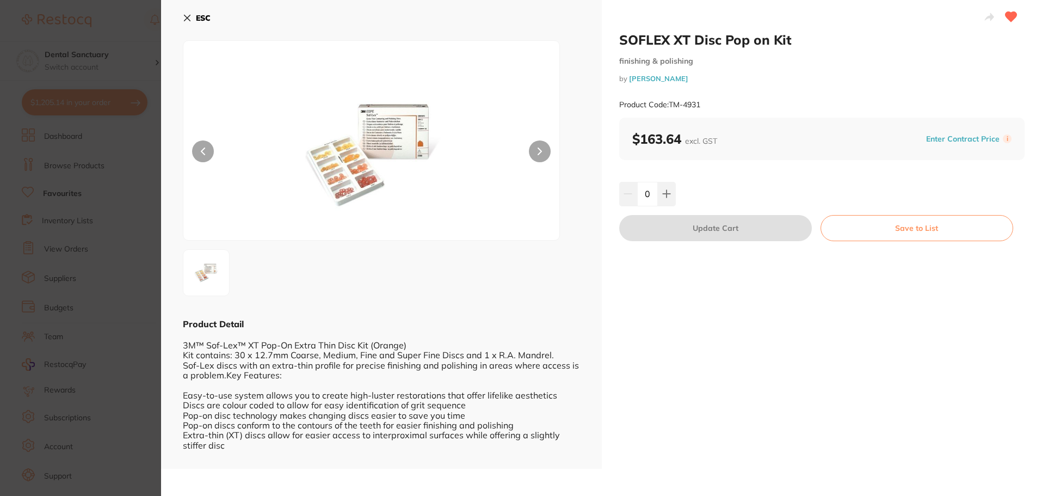
scroll to position [1, 0]
click at [196, 13] on b "ESC" at bounding box center [203, 18] width 15 height 10
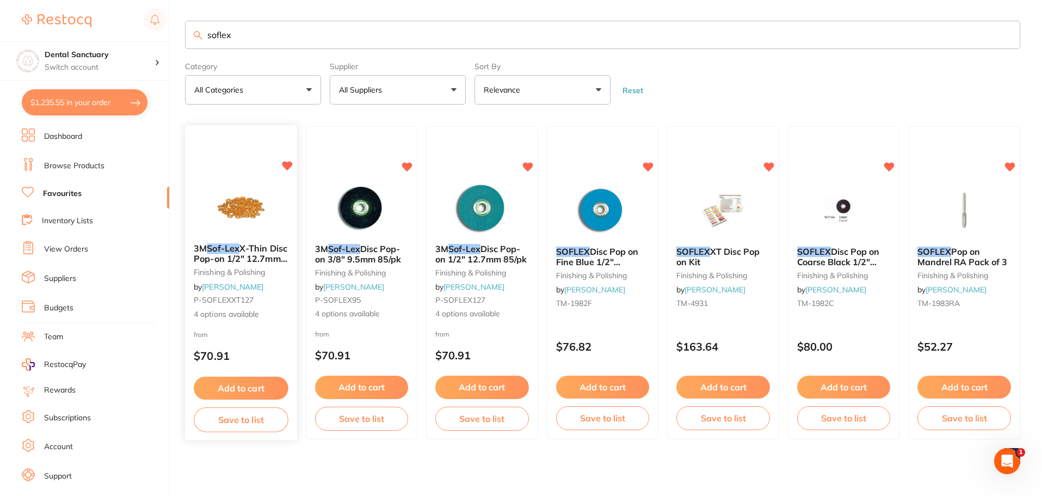
click at [260, 254] on span "X-Thin Disc Pop-on 1/2" 12.7mm 85/pk" at bounding box center [241, 258] width 94 height 31
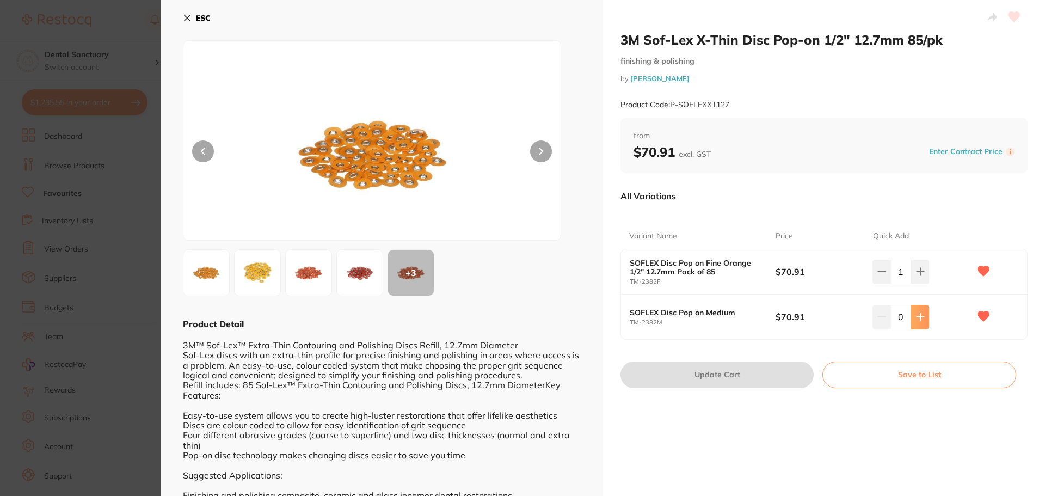
click at [919, 276] on icon at bounding box center [920, 271] width 9 height 9
type input "1"
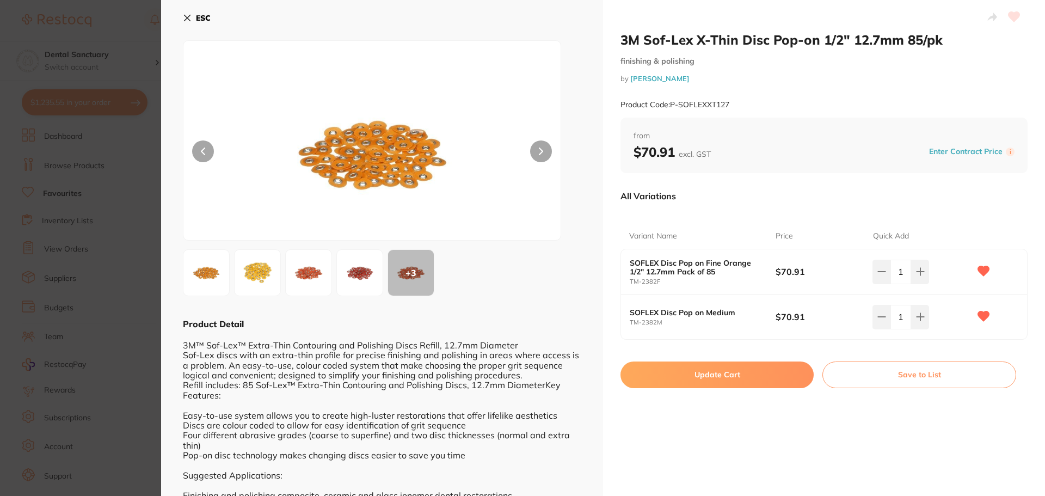
click at [723, 371] on button "Update Cart" at bounding box center [717, 374] width 193 height 26
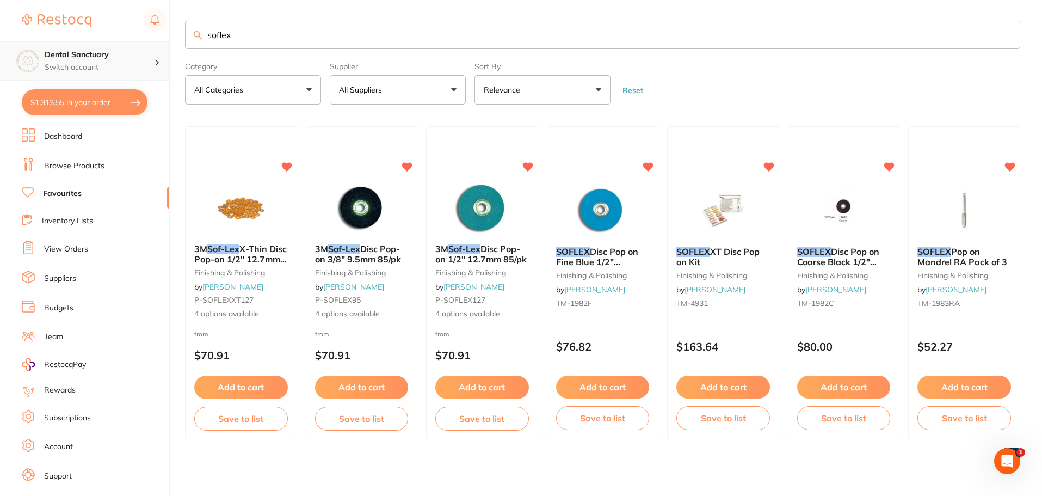
scroll to position [1, 0]
drag, startPoint x: 220, startPoint y: 36, endPoint x: 136, endPoint y: 44, distance: 85.2
click at [136, 44] on div "$1,313.55 Dental Sanctuary Switch account Dental Sanctuary $1,313.55 in your or…" at bounding box center [521, 247] width 1042 height 496
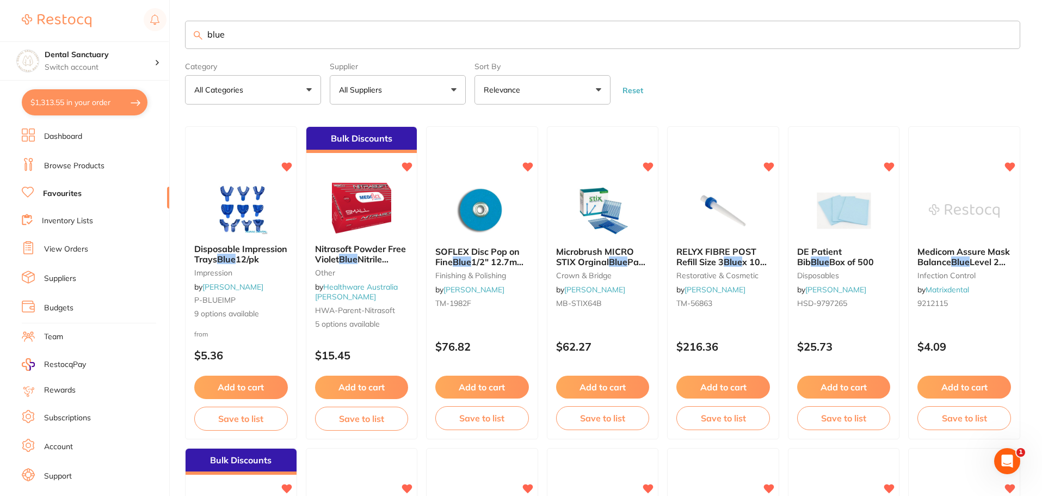
scroll to position [0, 0]
drag, startPoint x: 240, startPoint y: 36, endPoint x: 136, endPoint y: 35, distance: 104.0
click at [136, 35] on div "$1,313.55 Dental Sanctuary Switch account Dental Sanctuary $1,313.55 in your or…" at bounding box center [521, 247] width 1042 height 496
type input "s"
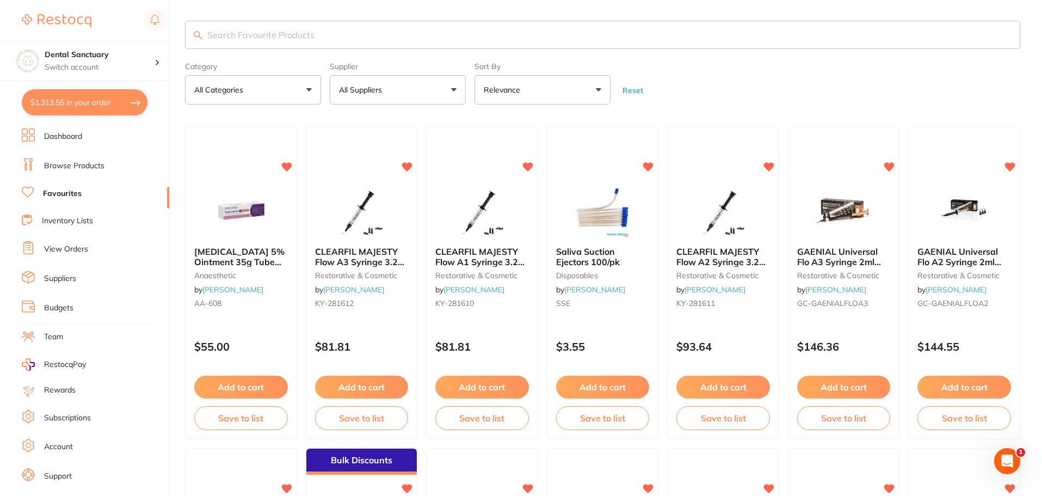
type input "f"
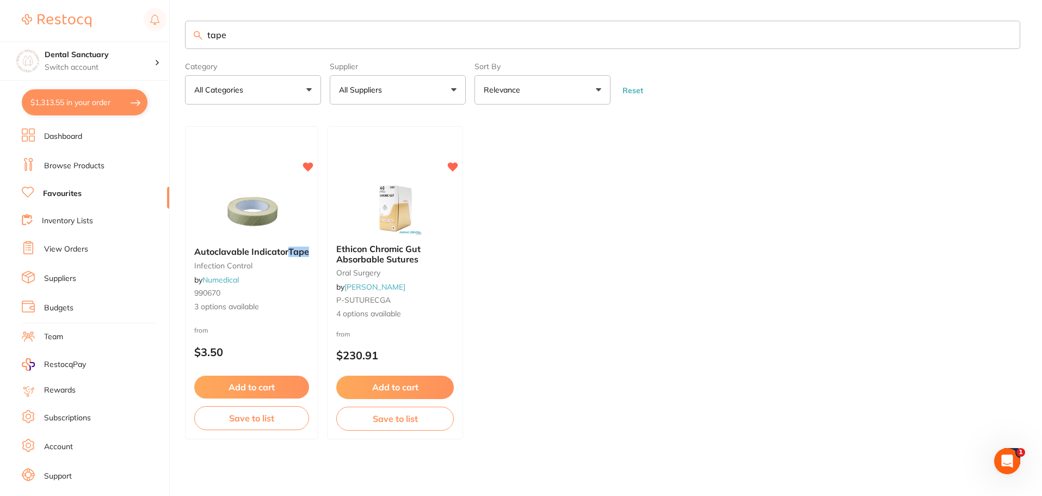
drag, startPoint x: 240, startPoint y: 39, endPoint x: 170, endPoint y: 34, distance: 70.4
click at [170, 34] on div "$1,313.55 Dental Sanctuary Switch account Dental Sanctuary $1,313.55 in your or…" at bounding box center [521, 247] width 1042 height 496
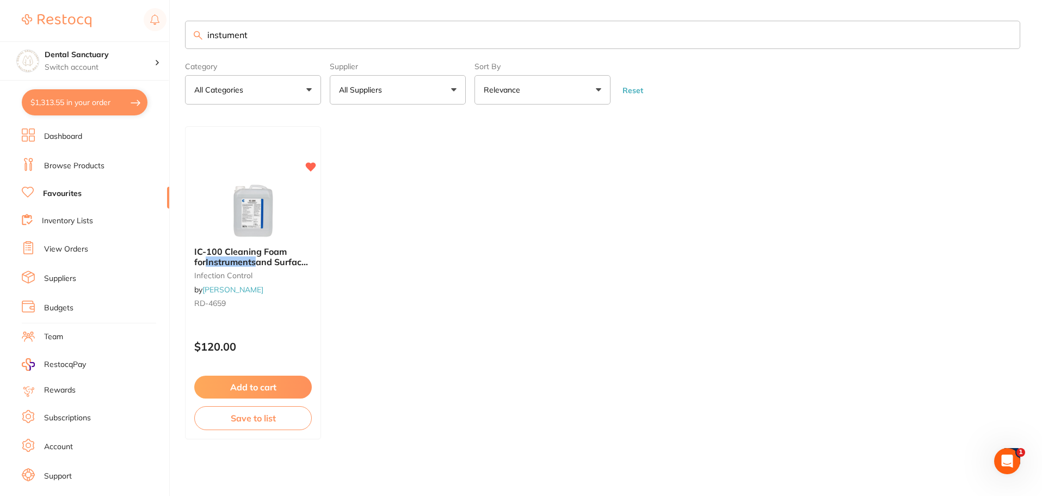
type input "instument"
click at [85, 161] on link "Browse Products" at bounding box center [74, 166] width 60 height 11
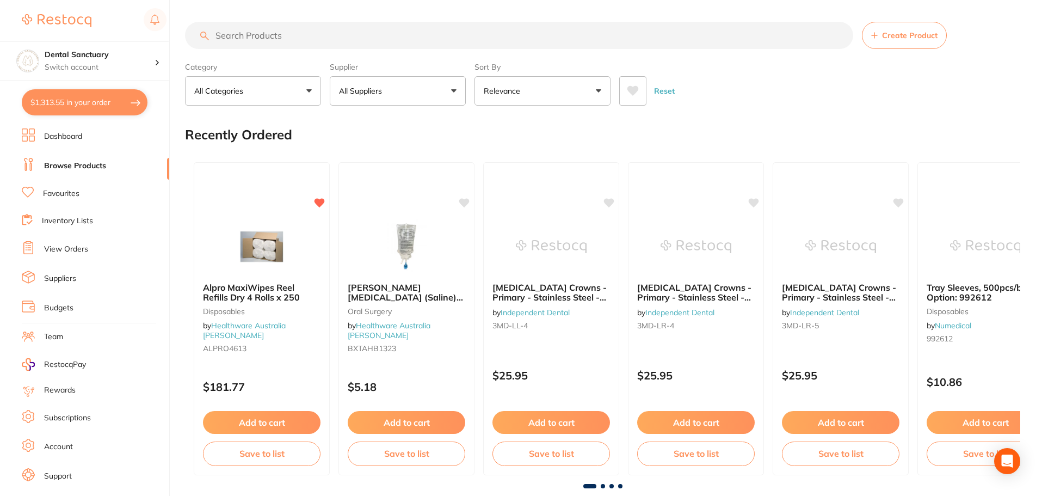
click at [287, 32] on input "search" at bounding box center [519, 35] width 668 height 27
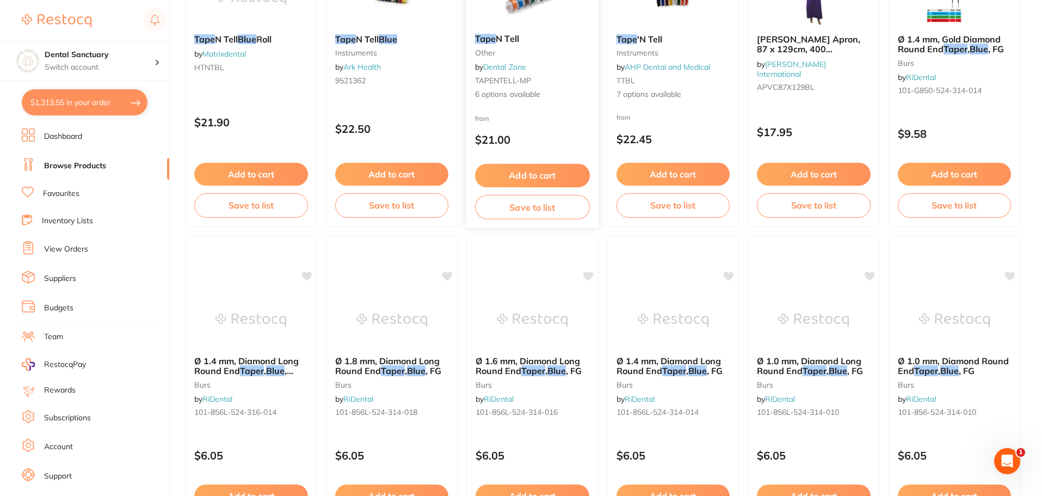
scroll to position [109, 0]
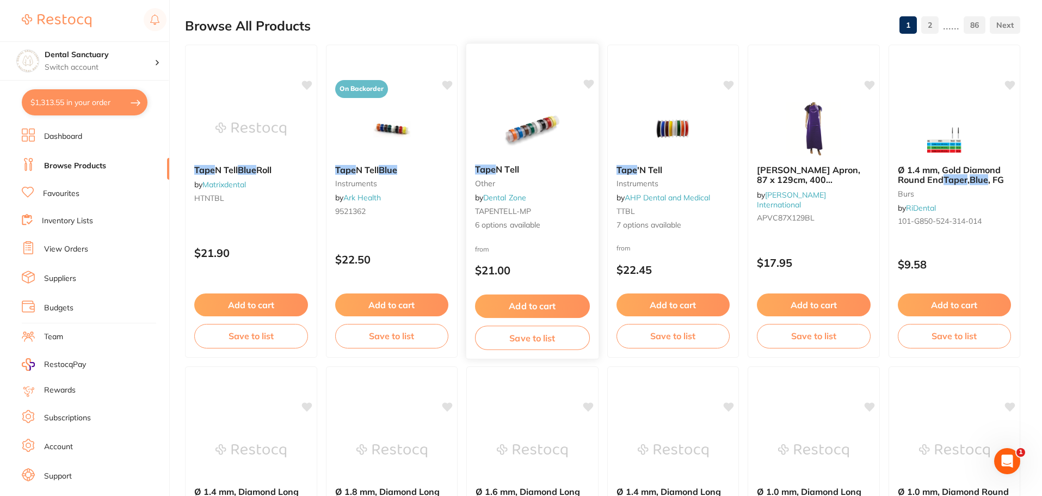
type input "tape blue"
click at [508, 171] on span "N Tell" at bounding box center [507, 169] width 23 height 11
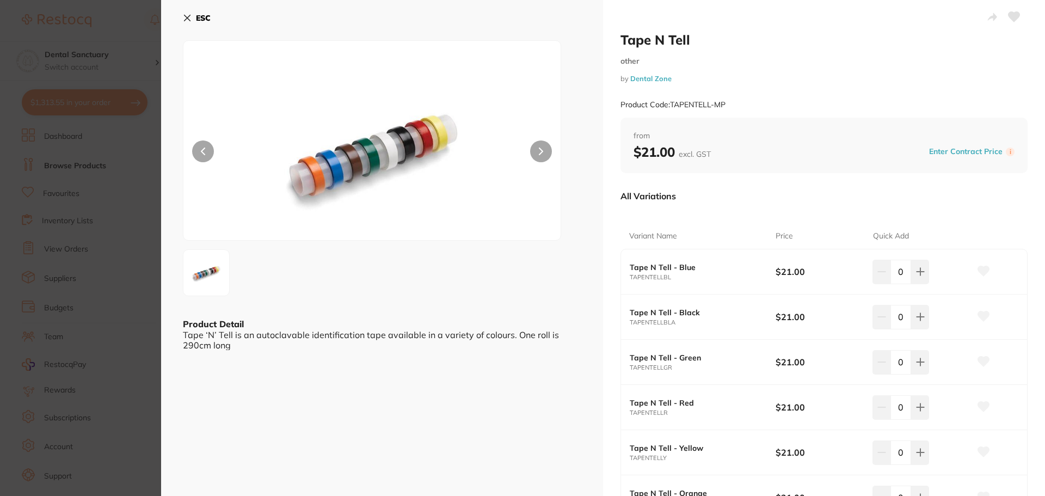
click at [185, 13] on button "ESC" at bounding box center [197, 18] width 28 height 19
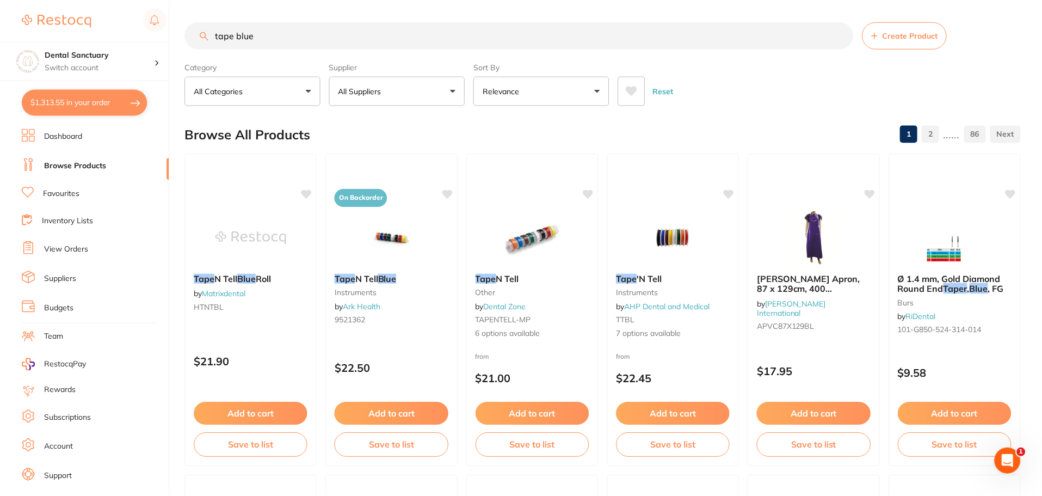
scroll to position [109, 0]
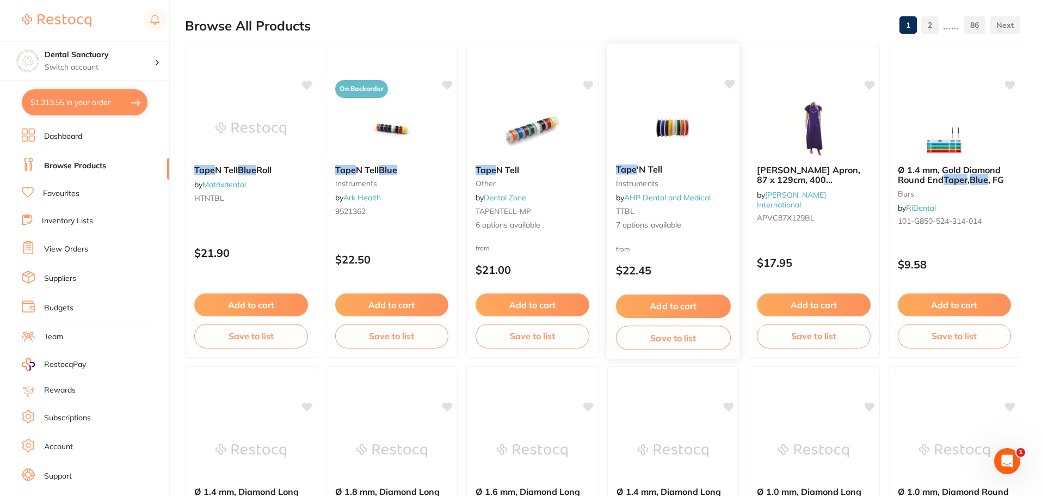
click at [633, 171] on em "Tape" at bounding box center [626, 169] width 21 height 11
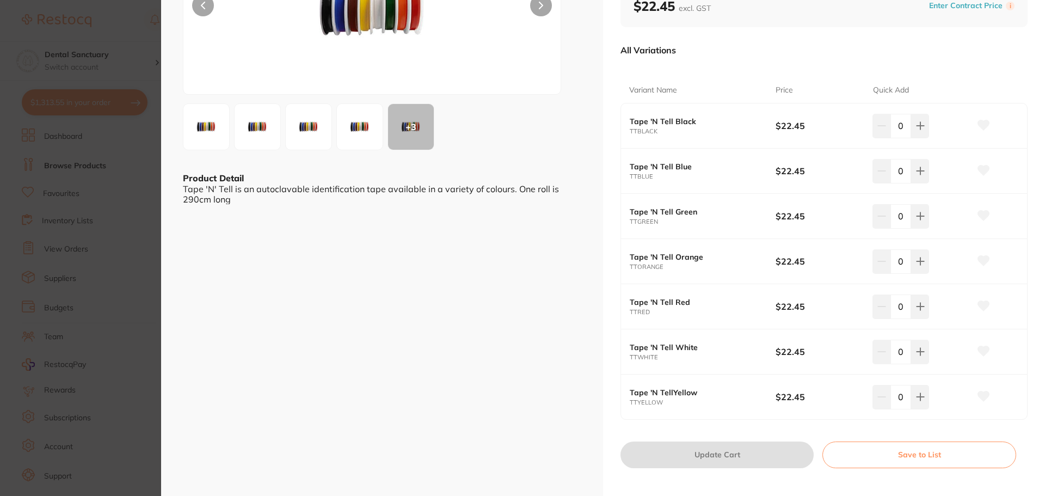
scroll to position [163, 0]
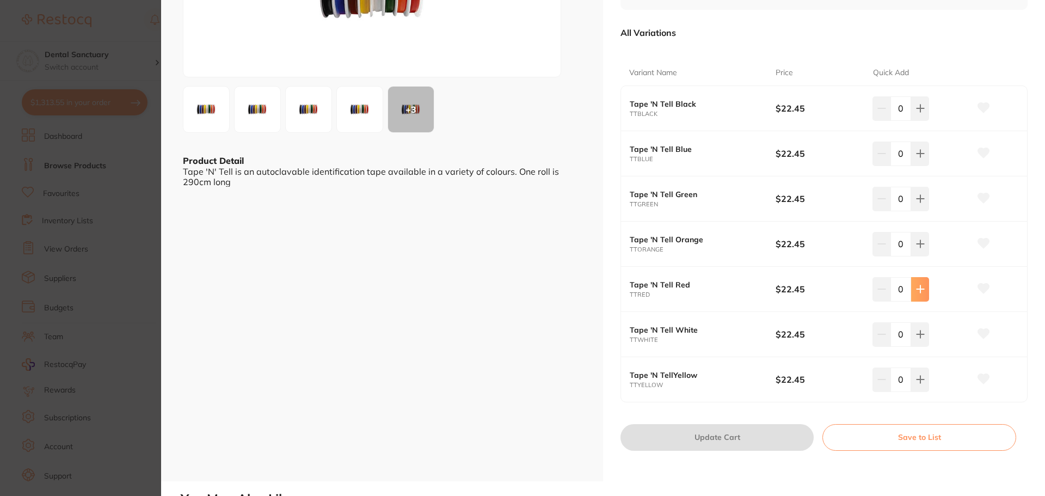
click at [919, 113] on icon at bounding box center [920, 108] width 9 height 9
type input "1"
click at [978, 286] on icon at bounding box center [983, 289] width 11 height 10
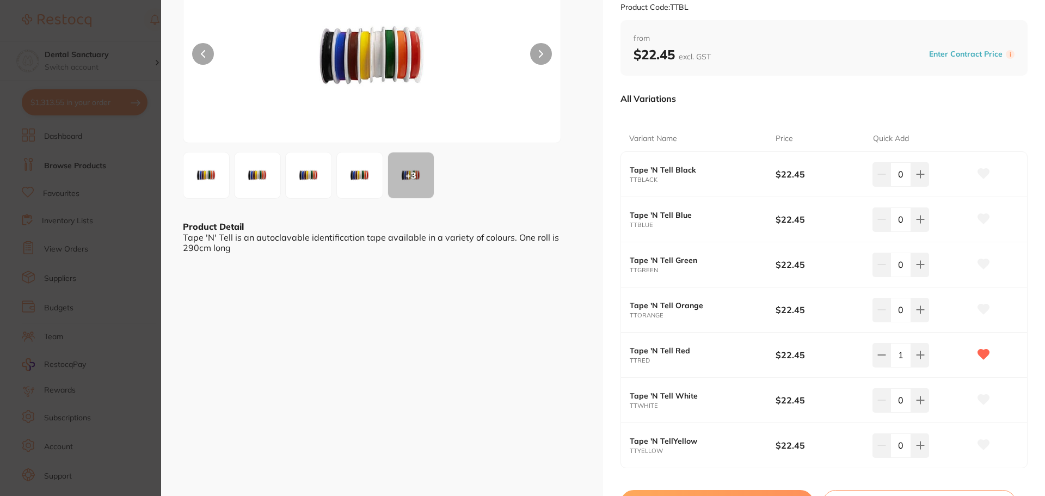
scroll to position [54, 0]
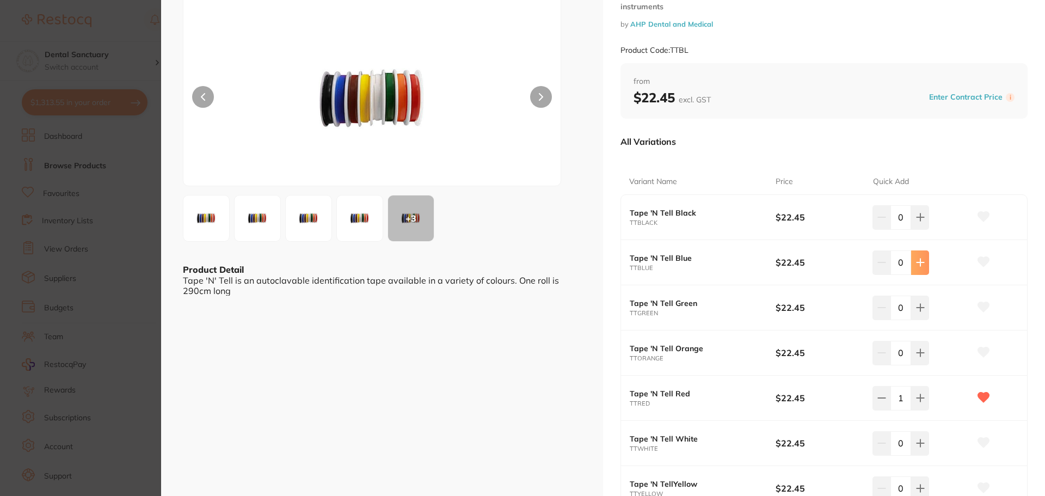
click at [925, 229] on button at bounding box center [920, 217] width 18 height 24
type input "1"
click at [981, 260] on icon at bounding box center [983, 262] width 11 height 10
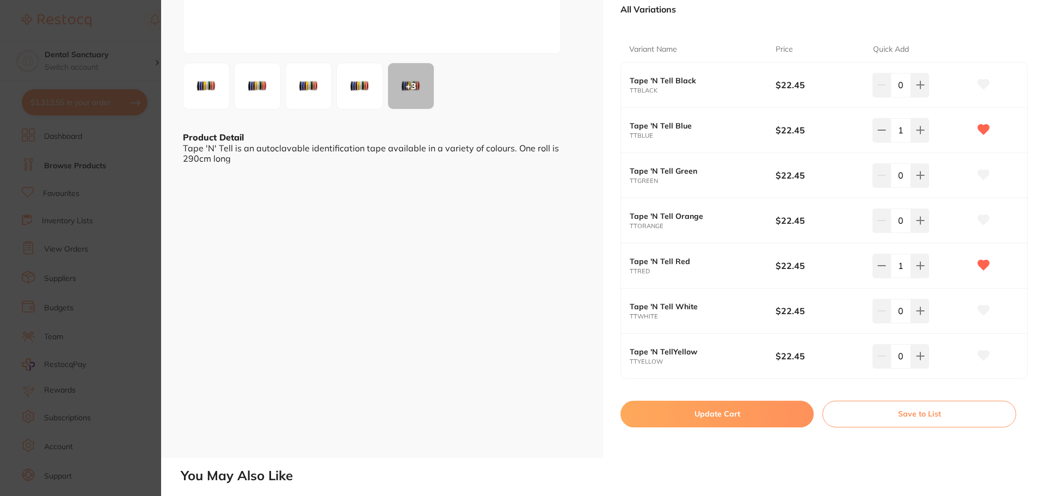
scroll to position [218, 0]
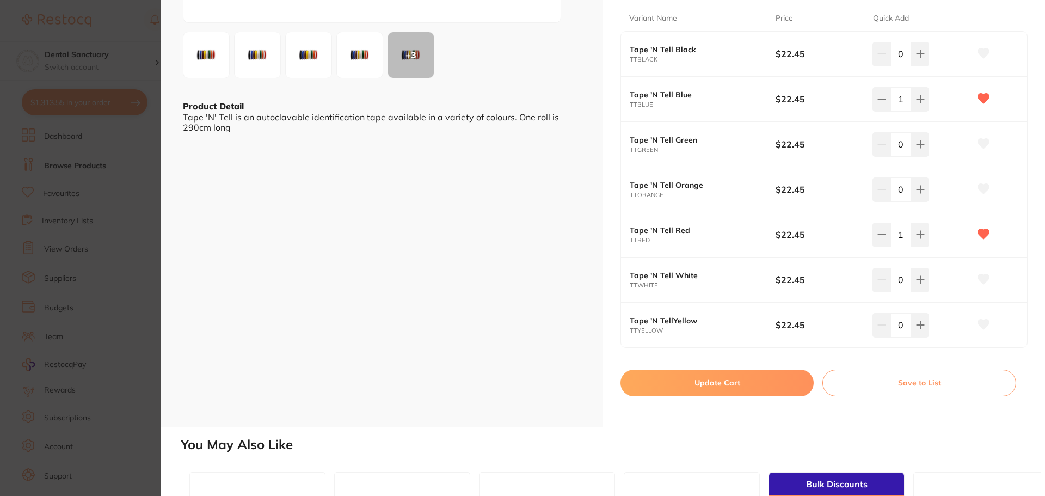
click at [722, 382] on button "Update Cart" at bounding box center [717, 383] width 193 height 26
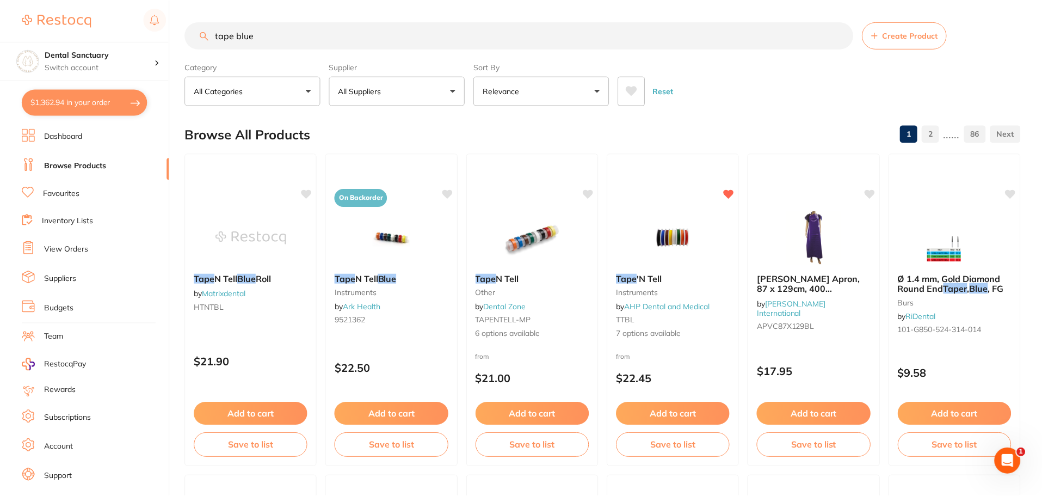
scroll to position [109, 0]
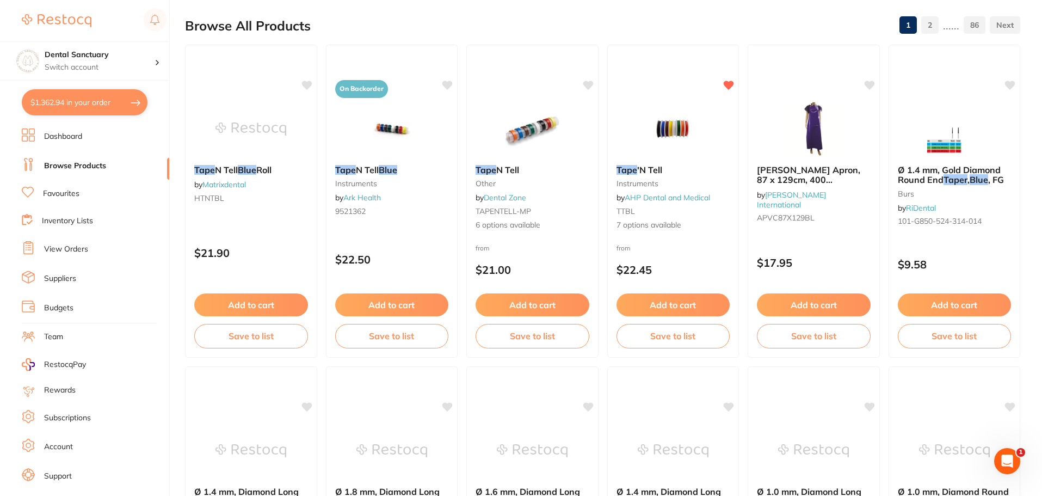
click at [66, 191] on link "Favourites" at bounding box center [61, 193] width 36 height 11
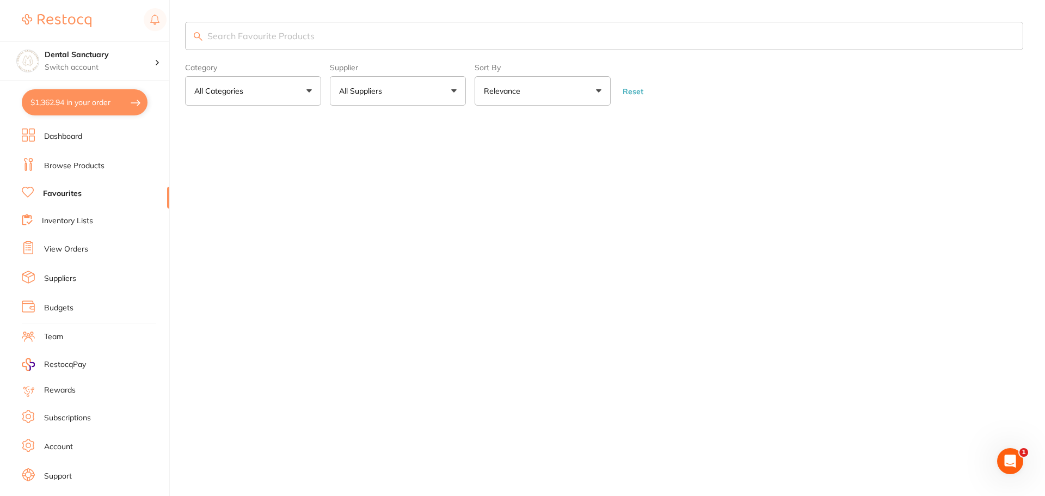
click at [373, 89] on p "All Suppliers" at bounding box center [362, 90] width 47 height 11
click at [420, 94] on button "All Suppliers" at bounding box center [398, 90] width 136 height 29
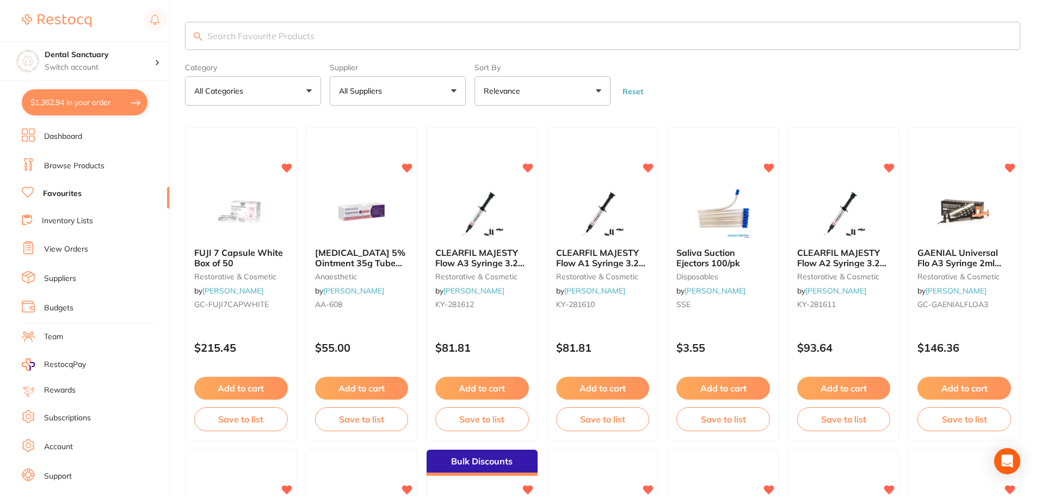
click at [385, 87] on p "All Suppliers" at bounding box center [362, 90] width 47 height 11
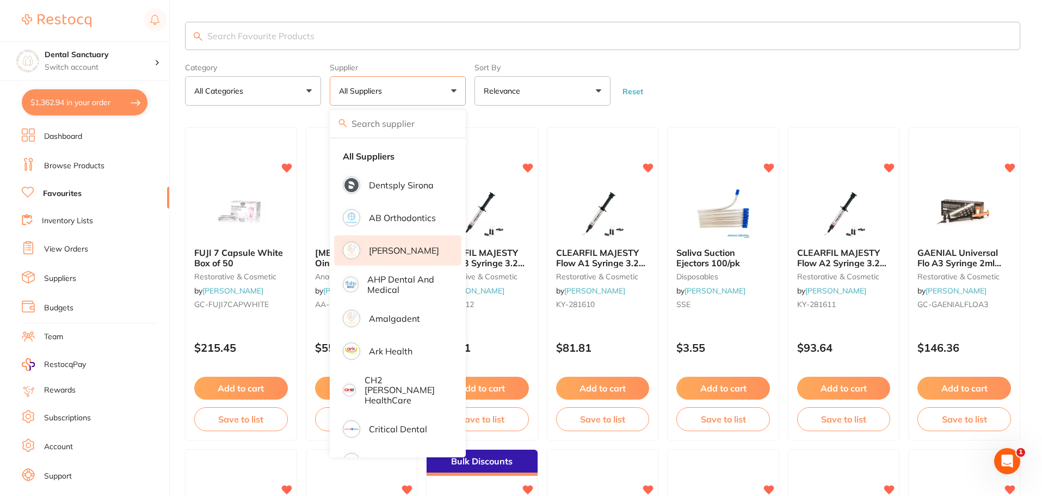
click at [390, 253] on p "[PERSON_NAME]" at bounding box center [404, 251] width 70 height 10
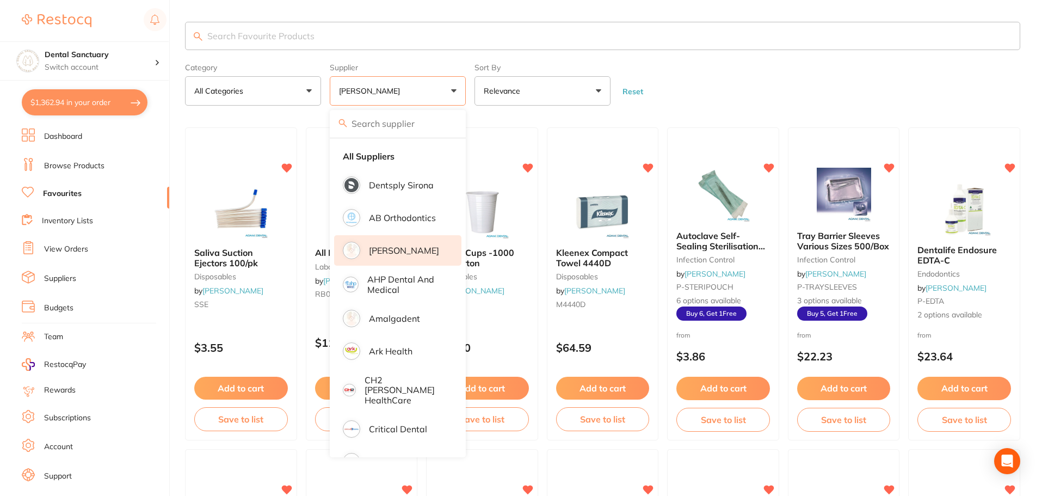
click at [713, 105] on form "Category All Categories All Categories articulating burs disposables endodontic…" at bounding box center [603, 82] width 836 height 47
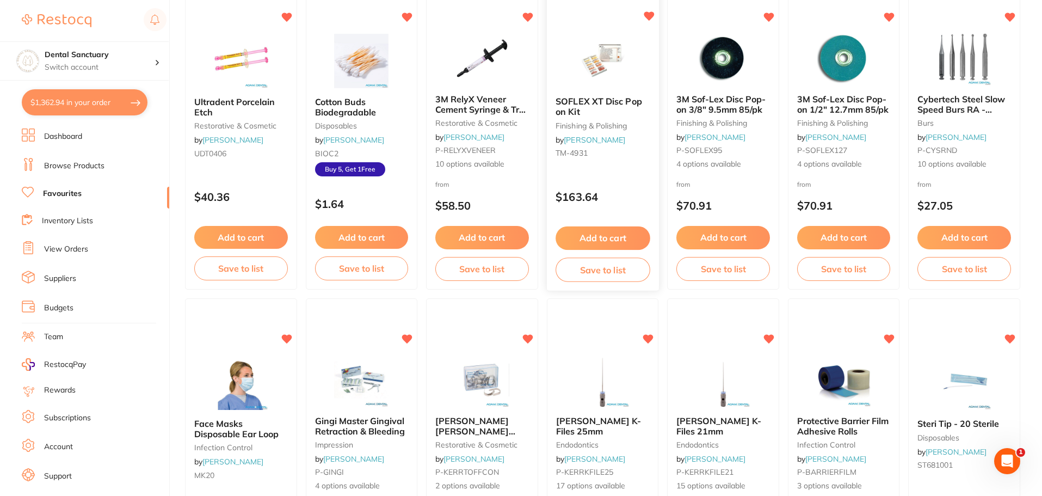
scroll to position [1306, 0]
